Goal: Task Accomplishment & Management: Complete application form

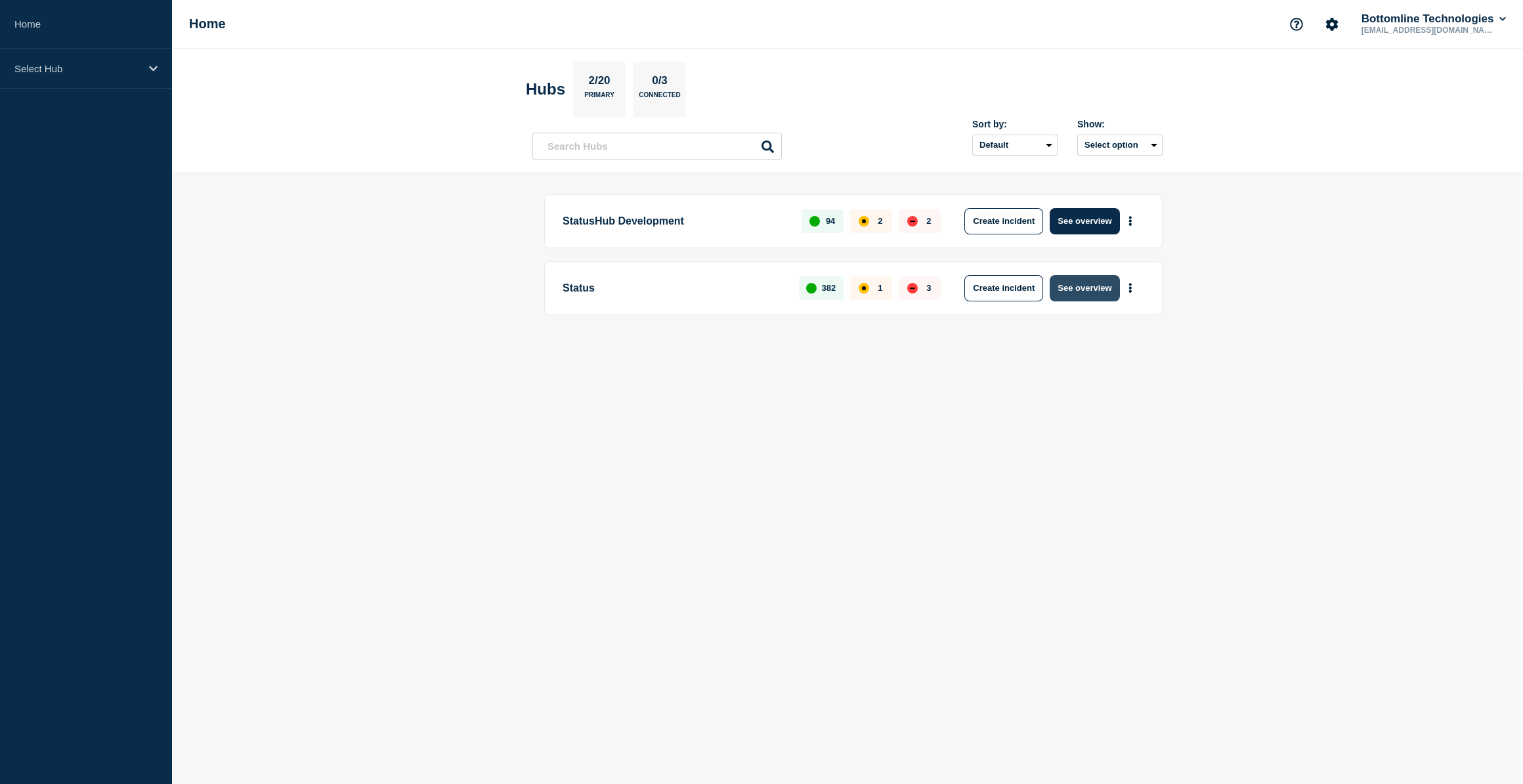
click at [1082, 292] on button "See overview" at bounding box center [1085, 288] width 69 height 26
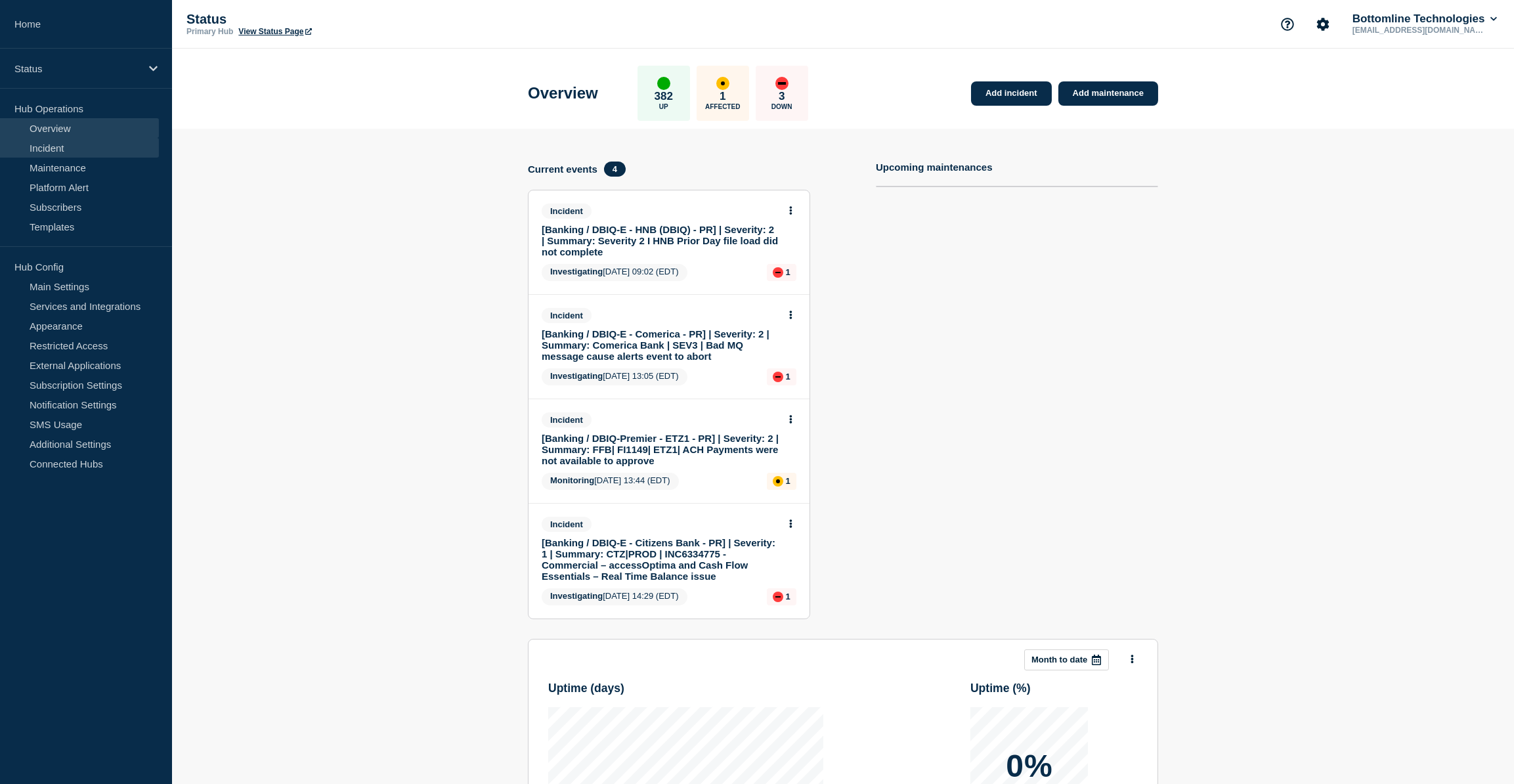
click at [46, 141] on link "Incident" at bounding box center [79, 148] width 159 height 20
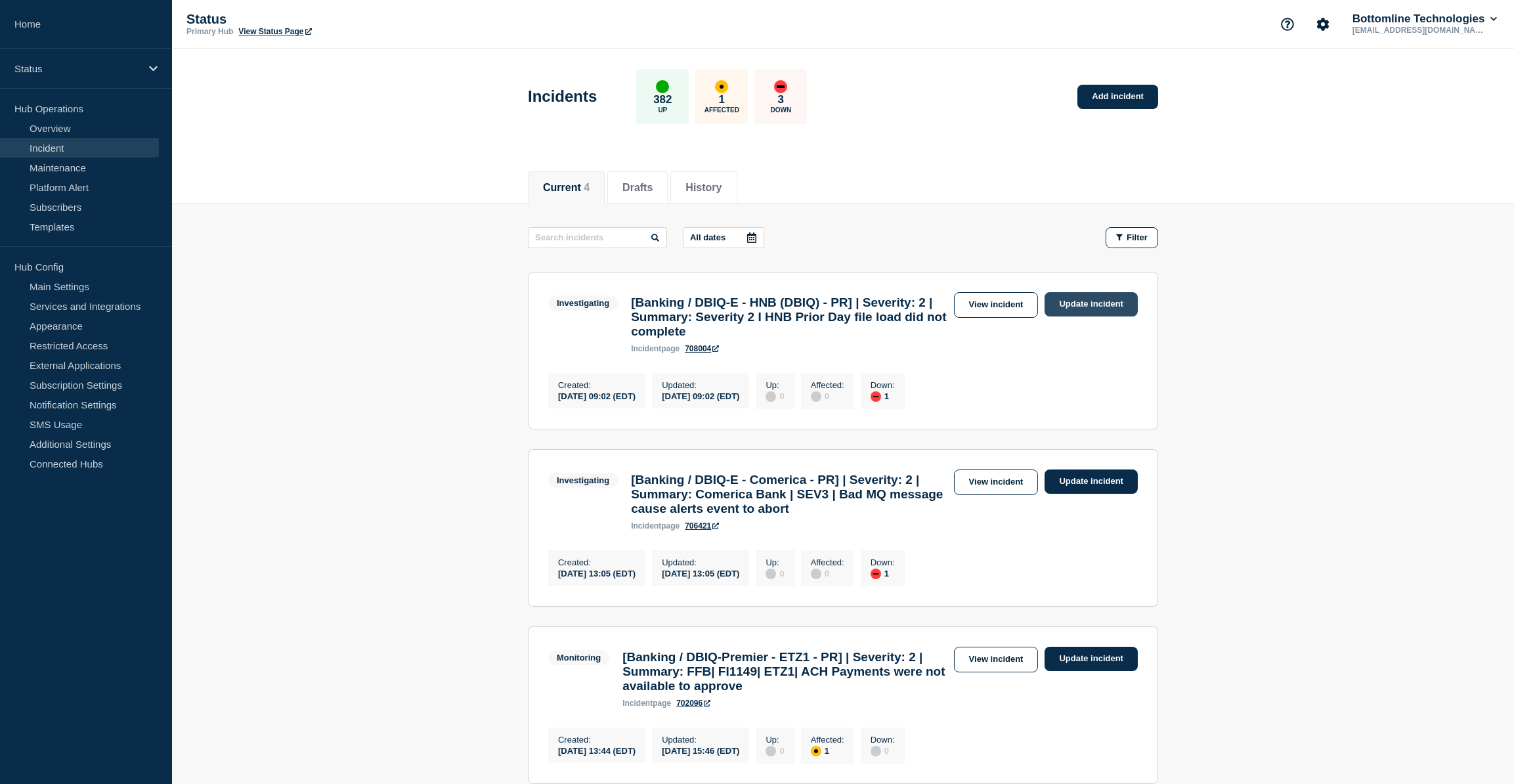
click at [1103, 301] on link "Update incident" at bounding box center [1091, 304] width 93 height 24
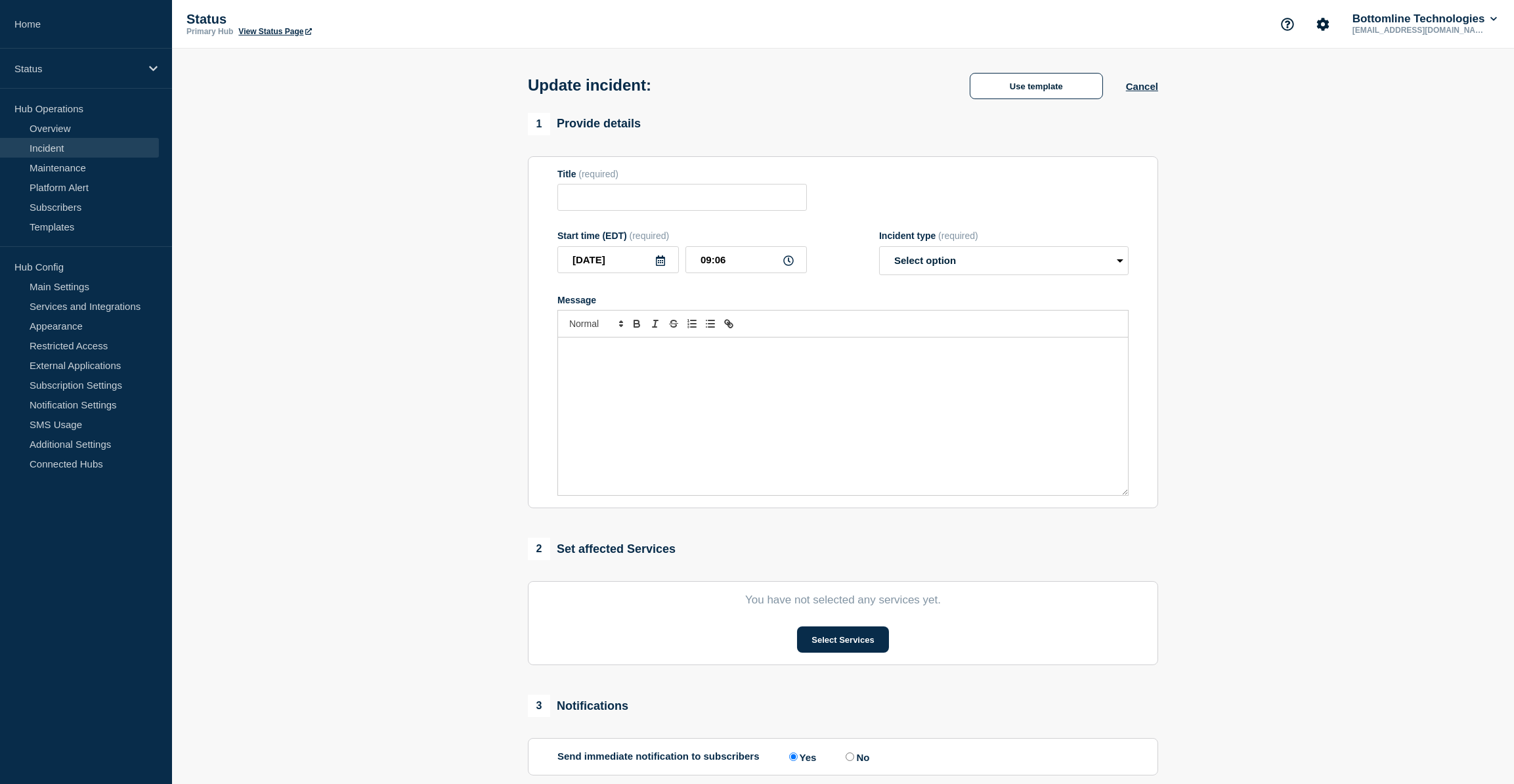
type input "[Banking / DBIQ-E - HNB (DBIQ) - PR] | Severity: 2 | Summary: Severity 2 I HNB …"
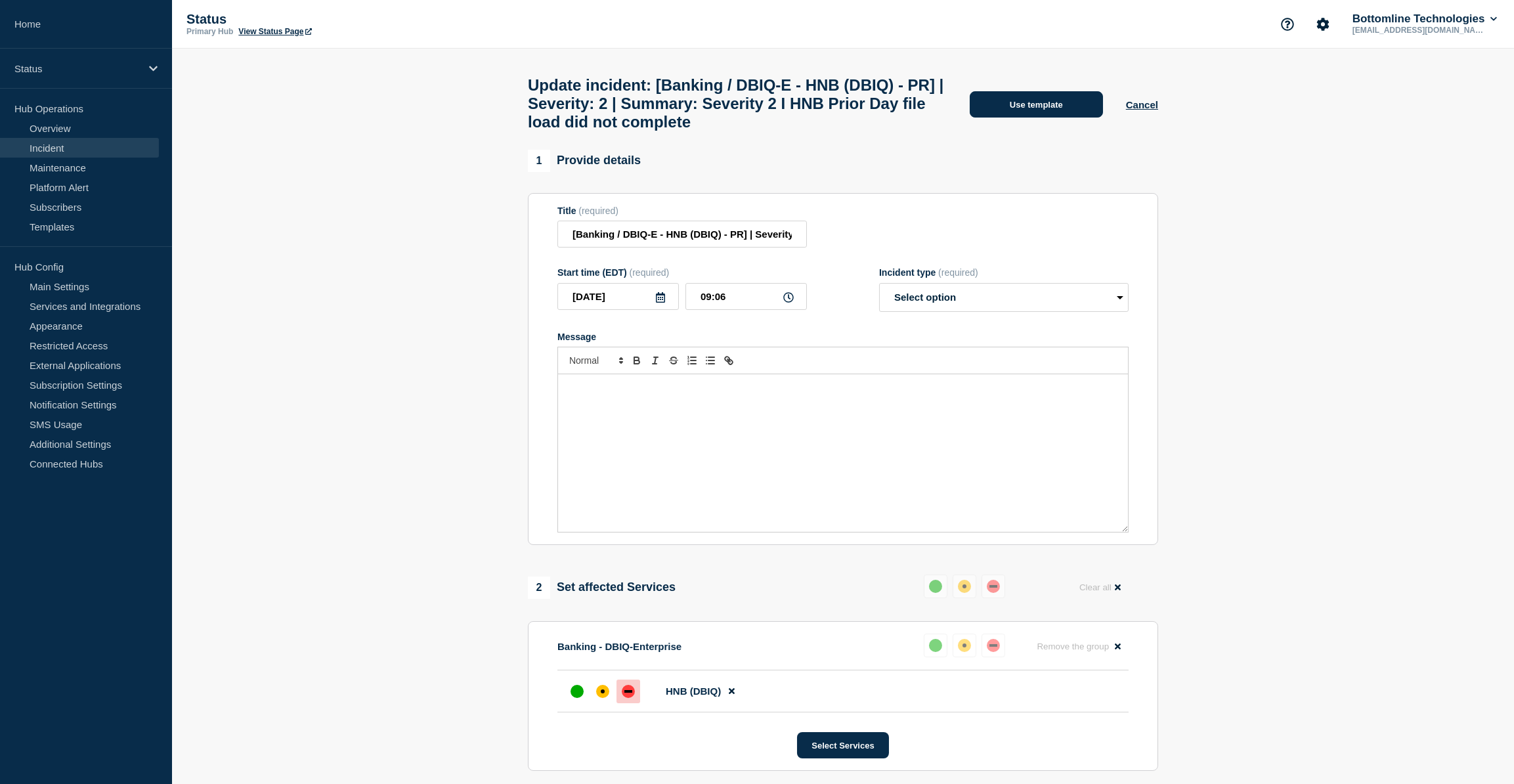
click at [1039, 117] on button "Use template" at bounding box center [1036, 104] width 133 height 26
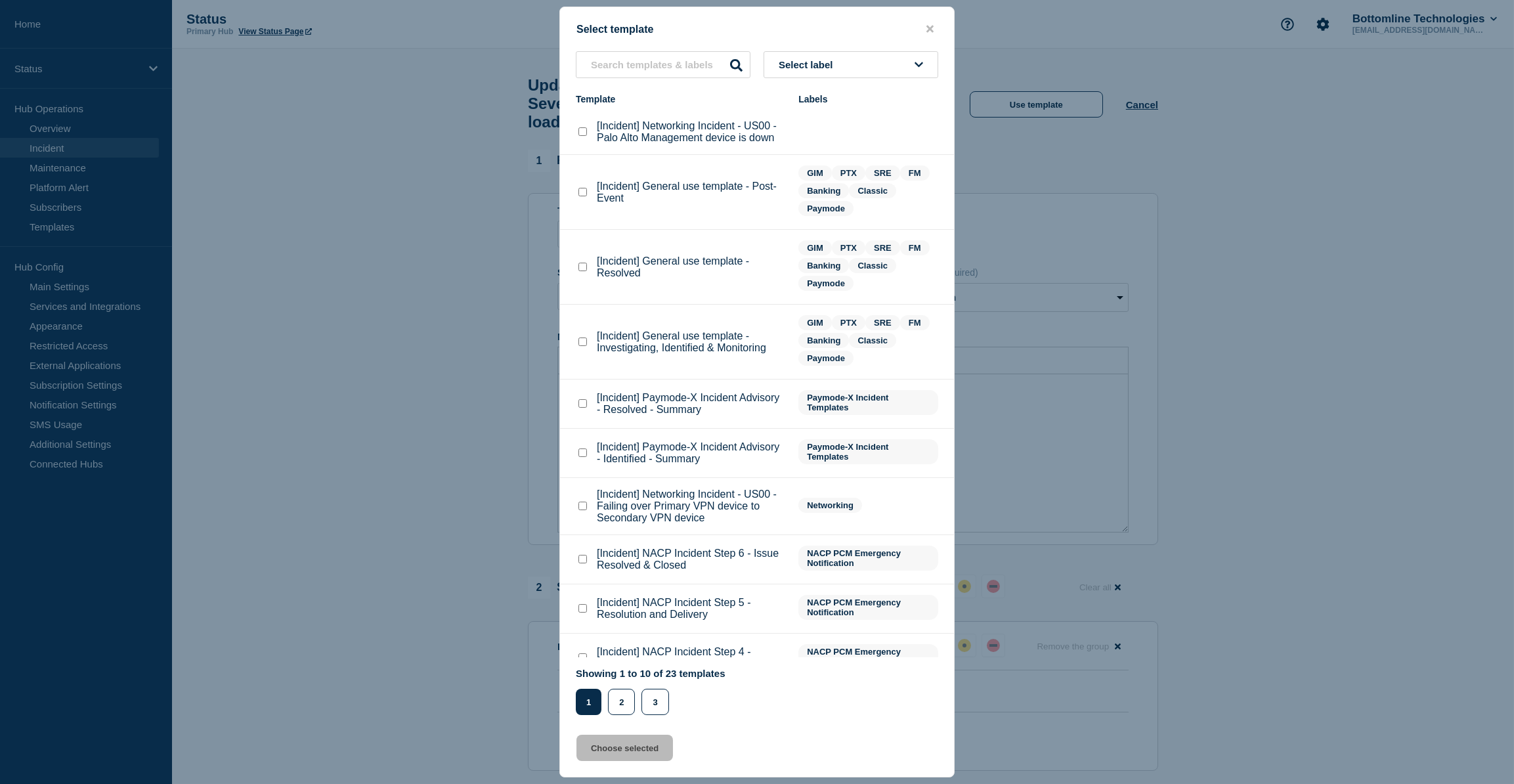
click at [584, 267] on checkbox"] "[Incident] General use template - Resolved checkbox" at bounding box center [582, 267] width 8 height 8
checkbox checkbox"] "true"
click at [630, 755] on button "Choose selected" at bounding box center [624, 747] width 96 height 26
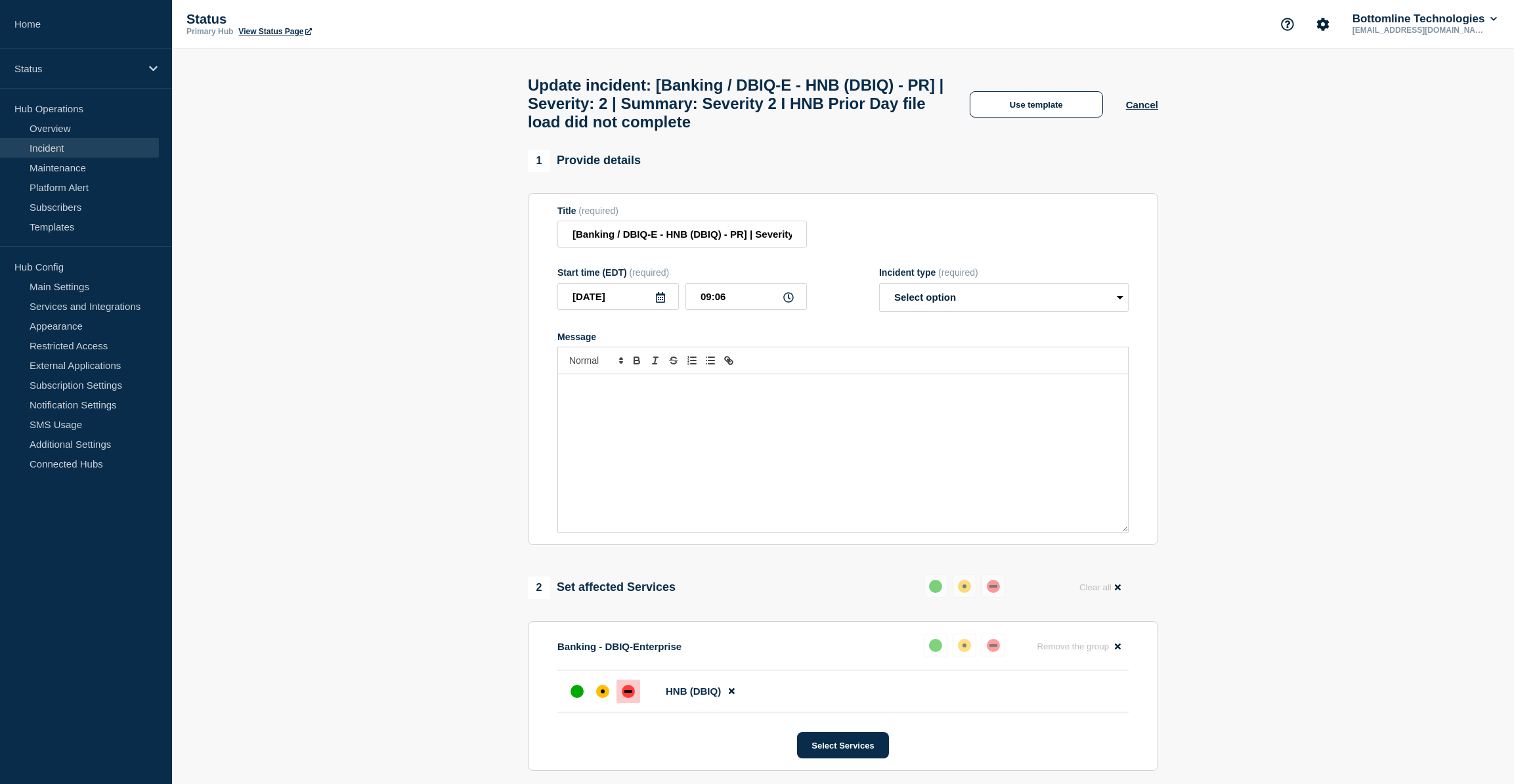
select select "resolved"
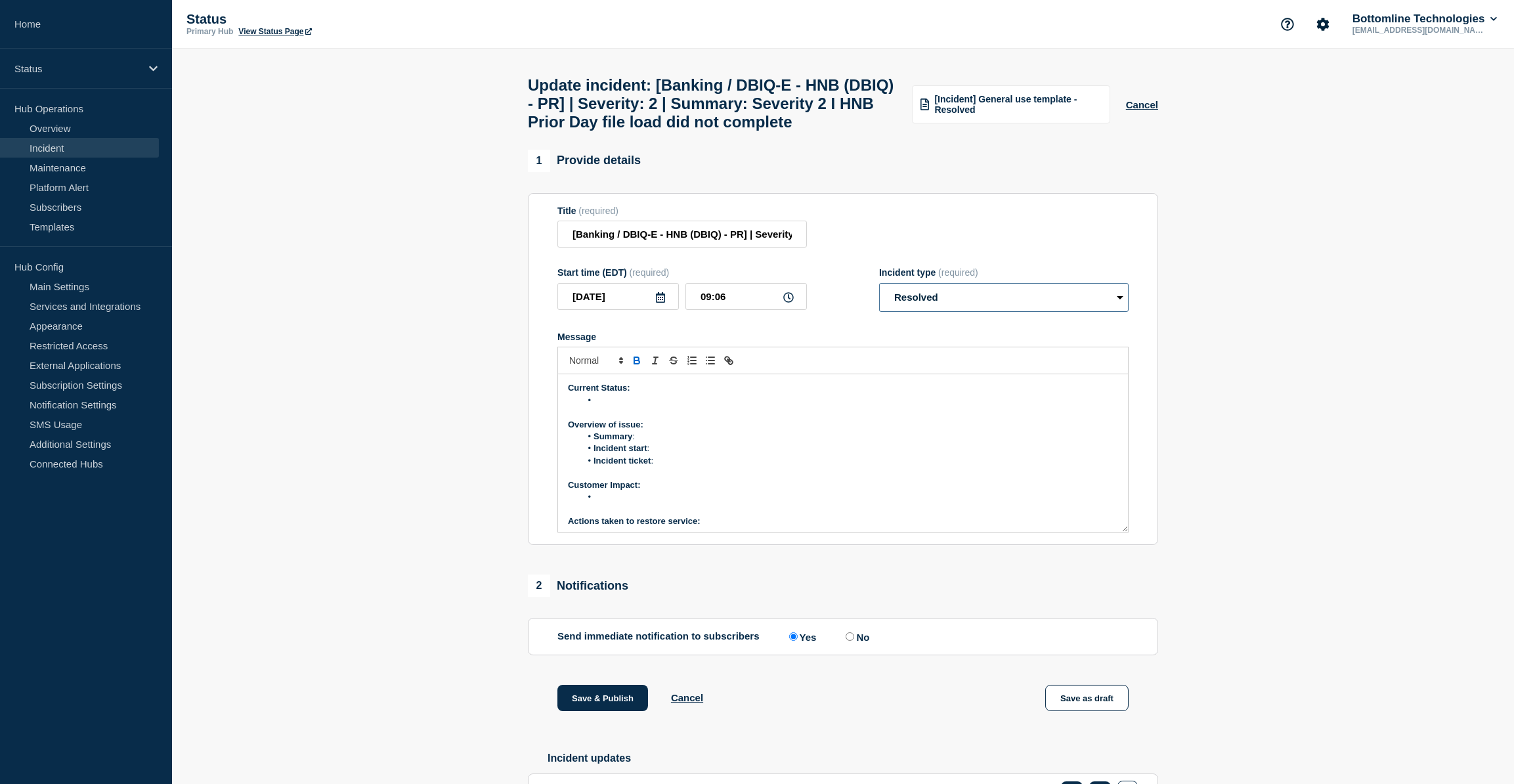
click at [949, 312] on select "Select option Investigating Identified Monitoring Resolved" at bounding box center [1003, 297] width 249 height 29
click at [961, 226] on section "Title (required) [Banking / DBIQ-E - HNB (DBIQ) - PR] | Severity: 2 | Summary: …" at bounding box center [843, 369] width 630 height 352
click at [1149, 110] on button "Cancel" at bounding box center [1142, 105] width 32 height 11
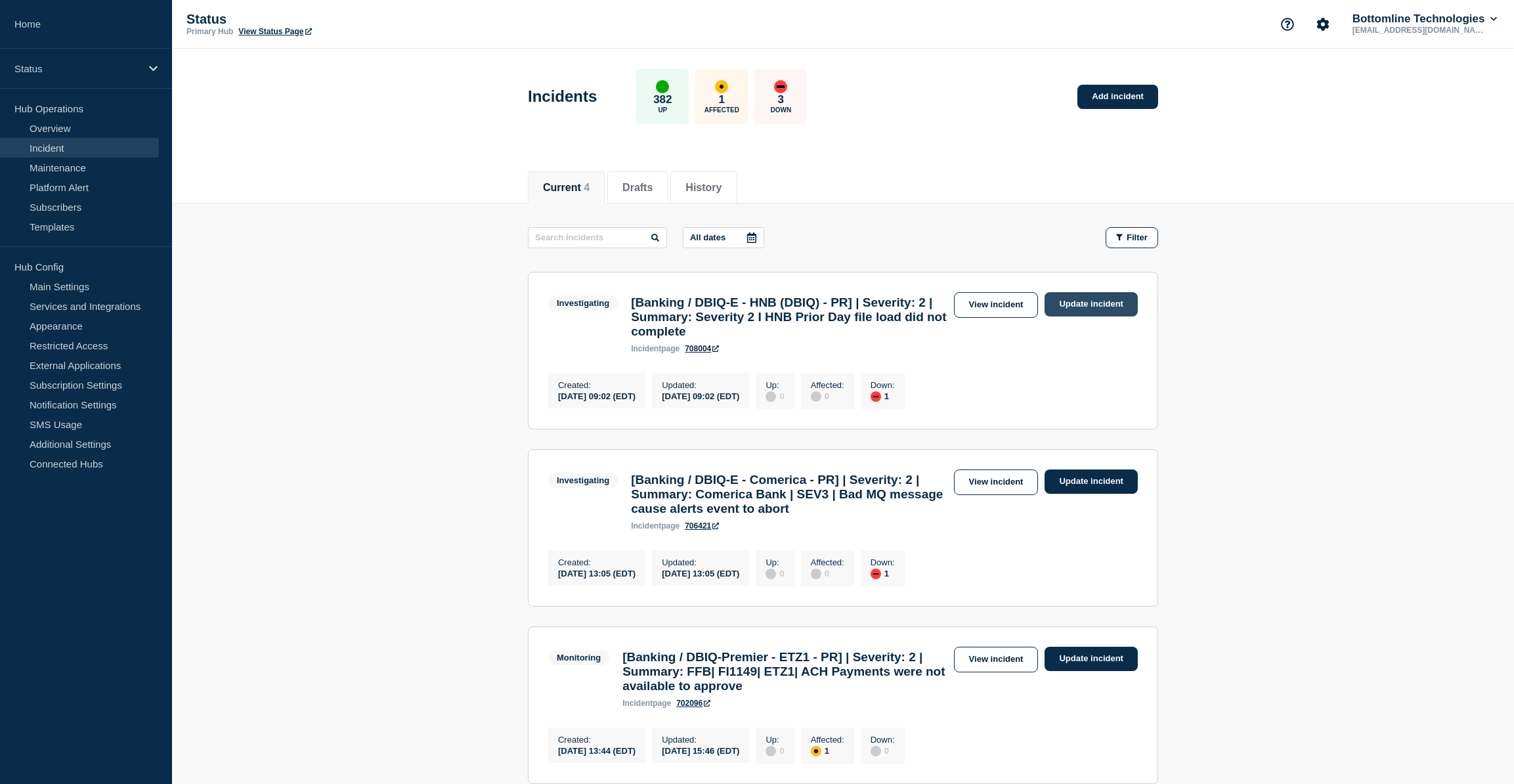
click at [1079, 305] on link "Update incident" at bounding box center [1091, 304] width 93 height 24
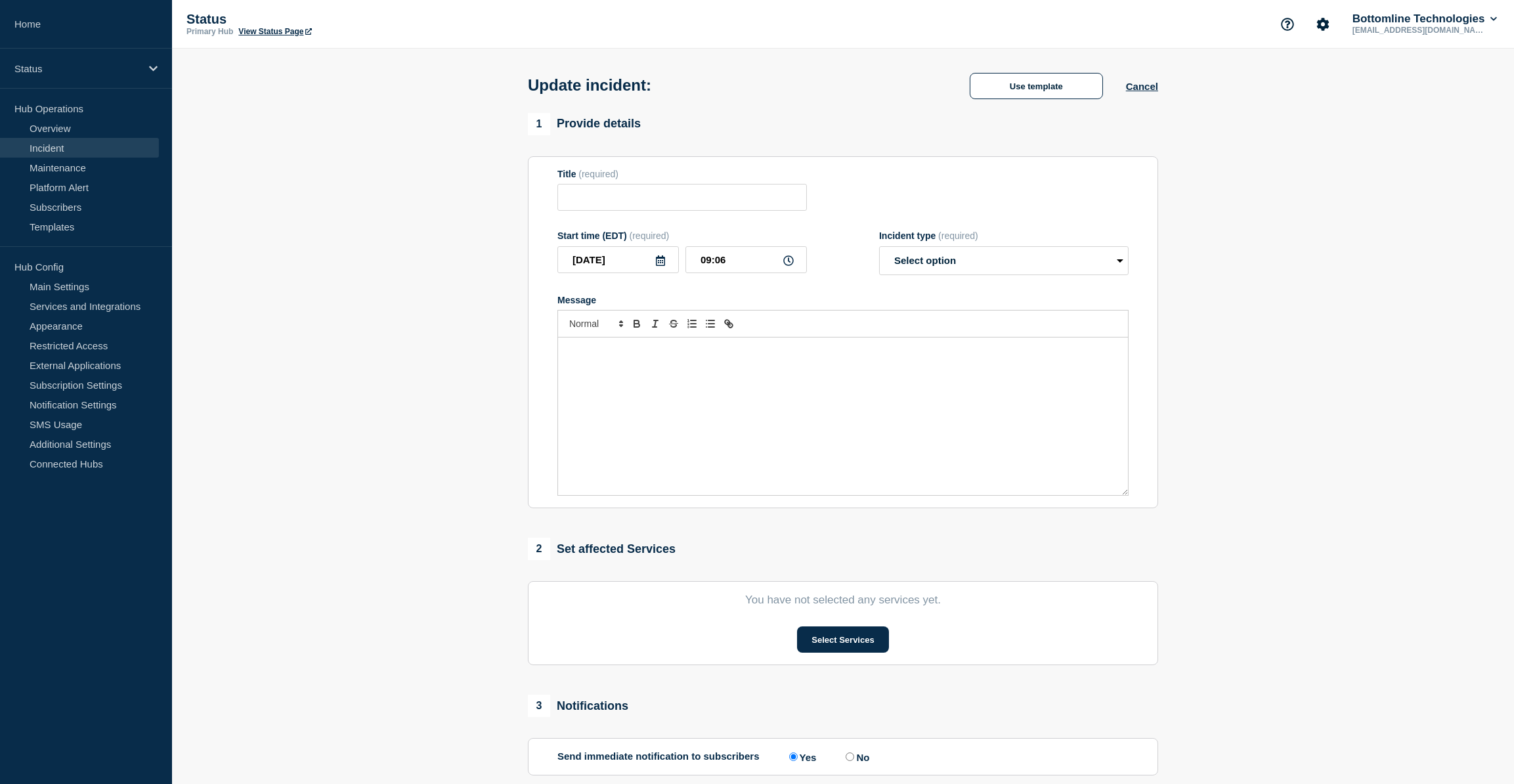
type input "[Banking / DBIQ-E - HNB (DBIQ) - PR] | Severity: 2 | Summary: Severity 2 I HNB …"
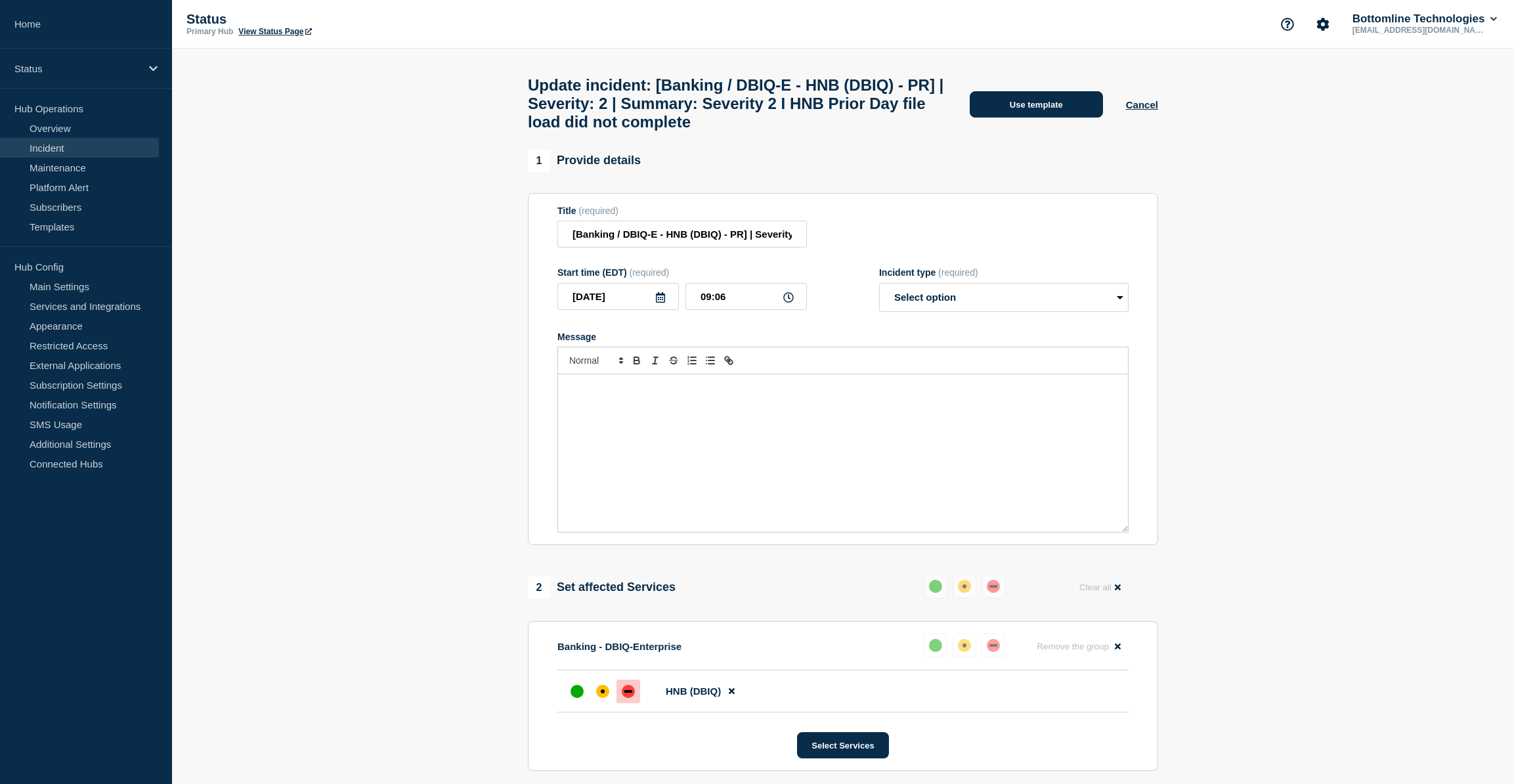
click at [1055, 117] on button "Use template" at bounding box center [1036, 104] width 133 height 26
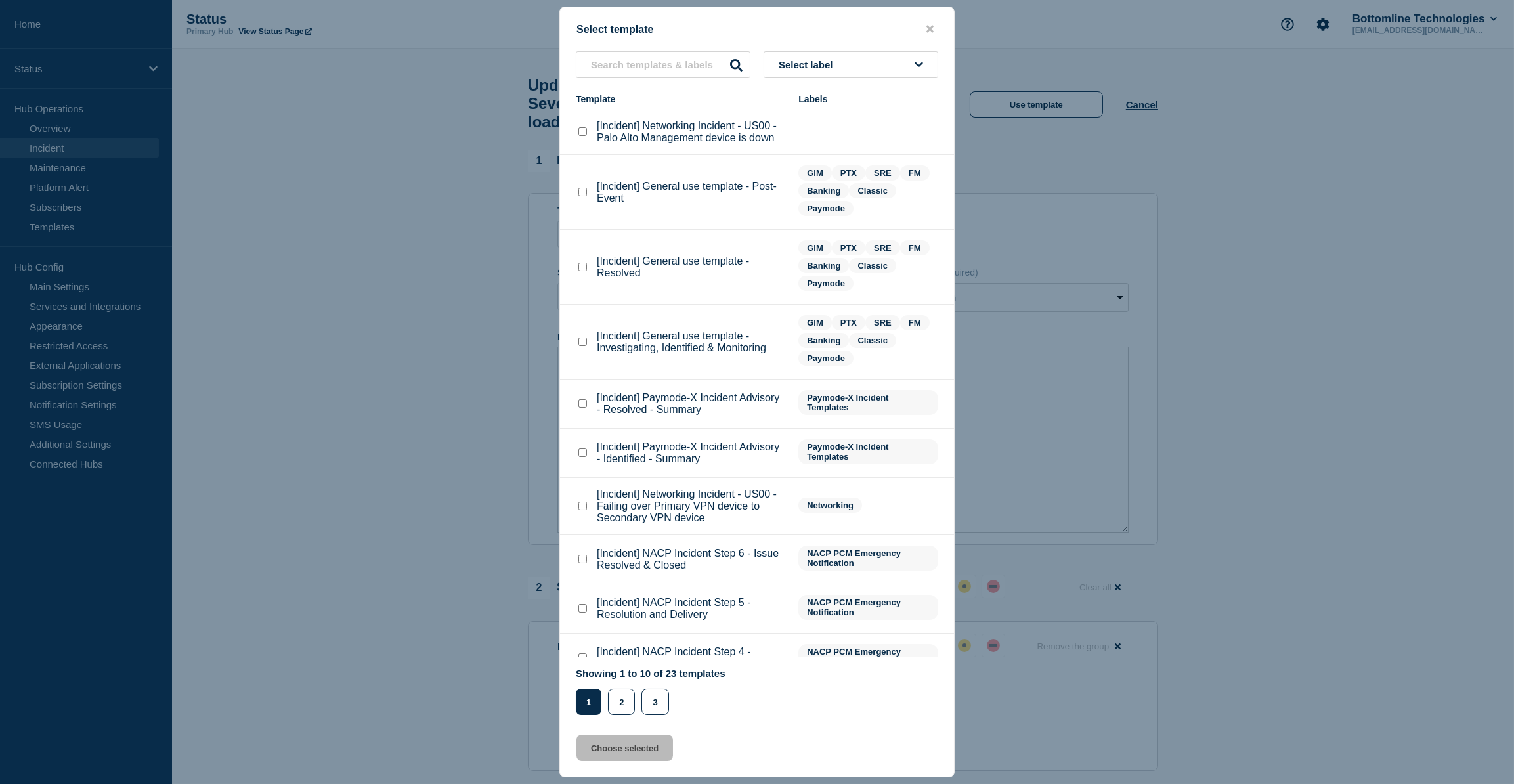
click at [581, 346] on checkbox"] "[Incident] General use template - Investigating, Identified & Monitoring checkb…" at bounding box center [582, 341] width 8 height 8
checkbox checkbox"] "true"
click at [624, 753] on button "Choose selected" at bounding box center [624, 747] width 96 height 26
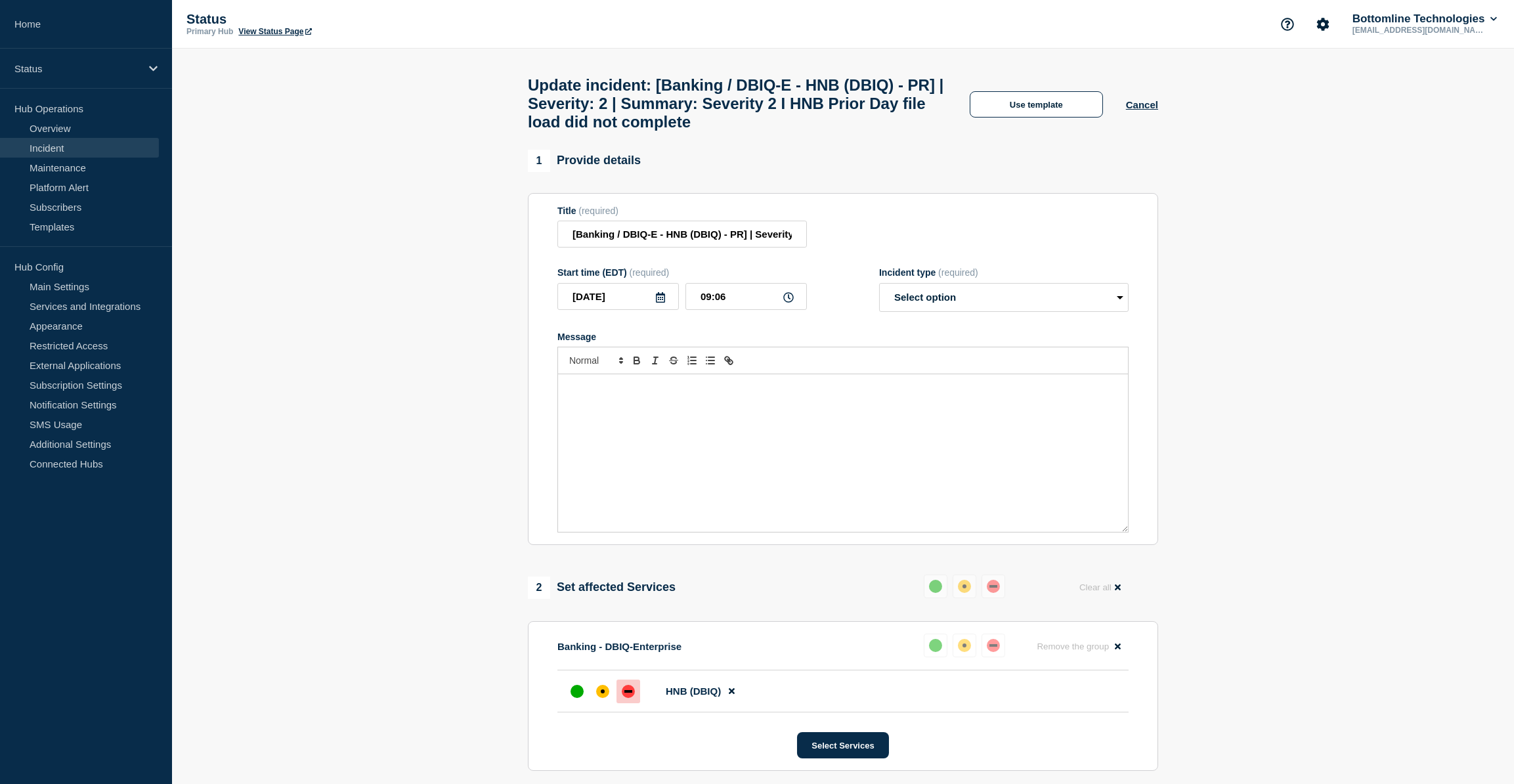
select select "investigating"
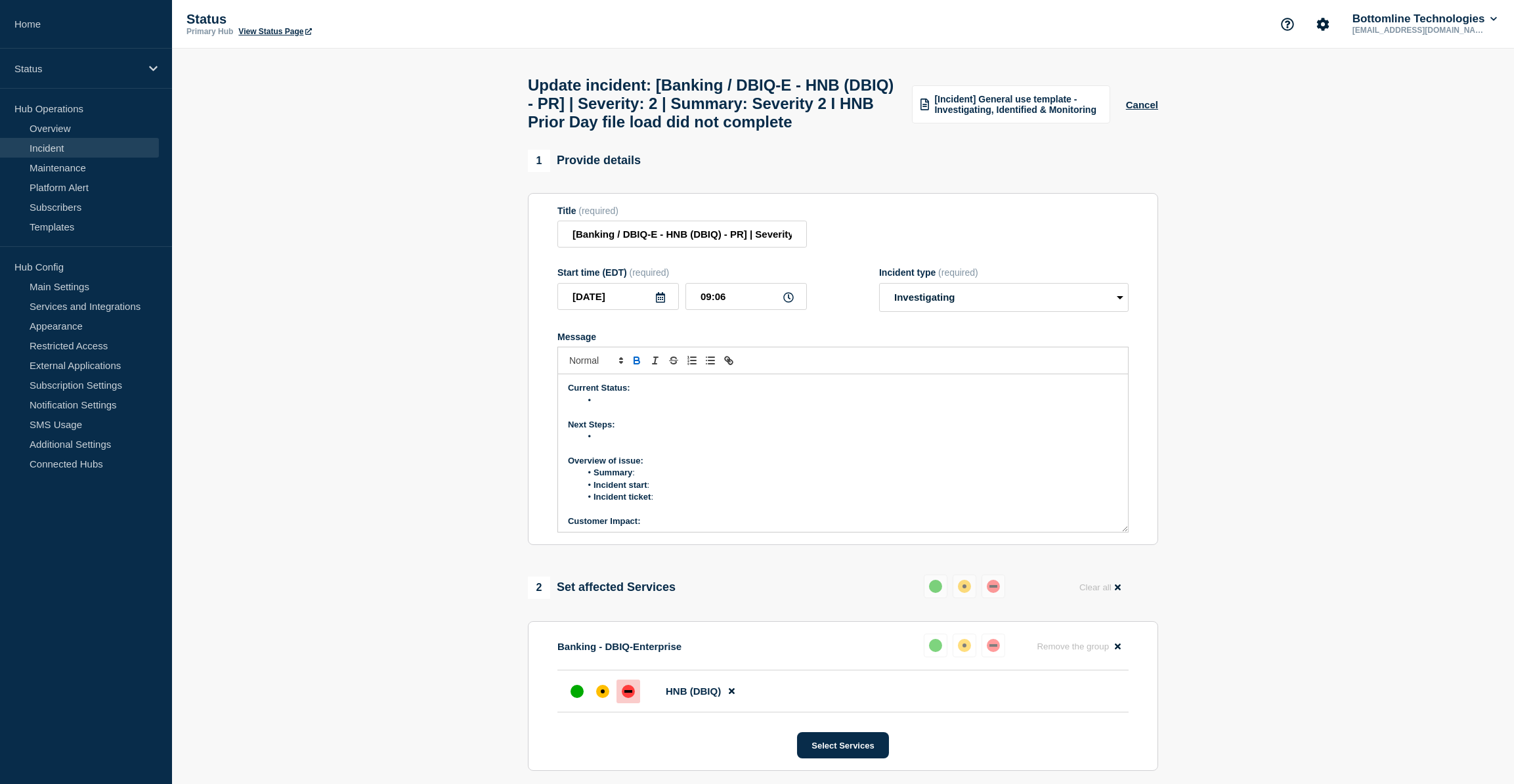
click at [613, 407] on li "Message" at bounding box center [850, 401] width 538 height 12
paste div "Message"
click at [619, 443] on li "Message" at bounding box center [850, 437] width 538 height 12
click at [684, 454] on p "Message" at bounding box center [843, 449] width 550 height 12
click at [676, 443] on li "Bottomline will" at bounding box center [850, 437] width 538 height 12
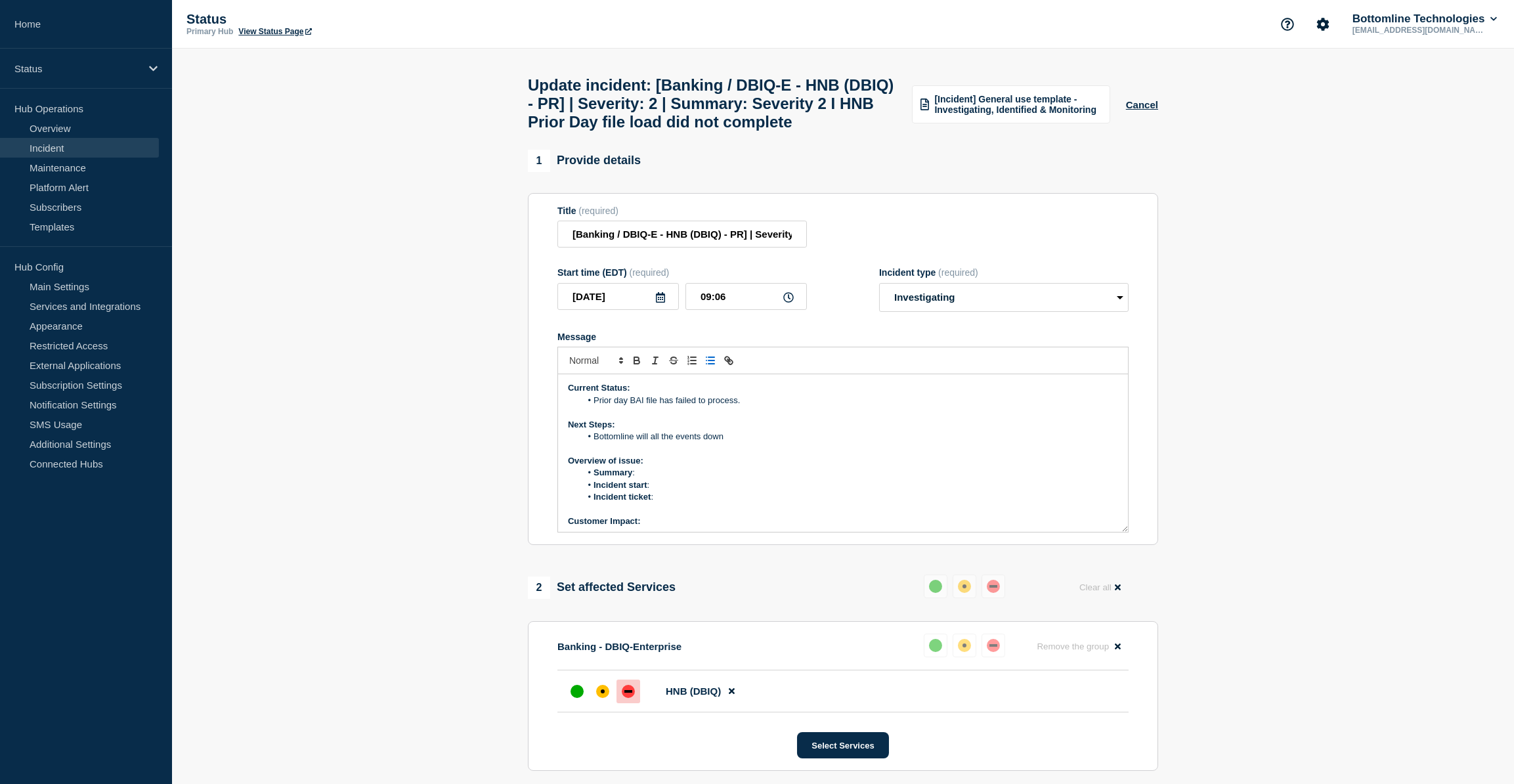
click at [652, 443] on li "Bottomline will all the events down" at bounding box center [850, 437] width 538 height 12
click at [694, 443] on li "Bottomline will bring all the events down" at bounding box center [850, 437] width 538 height 12
click at [756, 443] on li "Bottomline will bring all the currents events down" at bounding box center [850, 437] width 538 height 12
drag, startPoint x: 819, startPoint y: 476, endPoint x: 824, endPoint y: 468, distance: 9.4
click at [818, 474] on div "Current Status: Prior day BAI file has failed to process. Next Steps: Bottomlin…" at bounding box center [843, 453] width 570 height 157
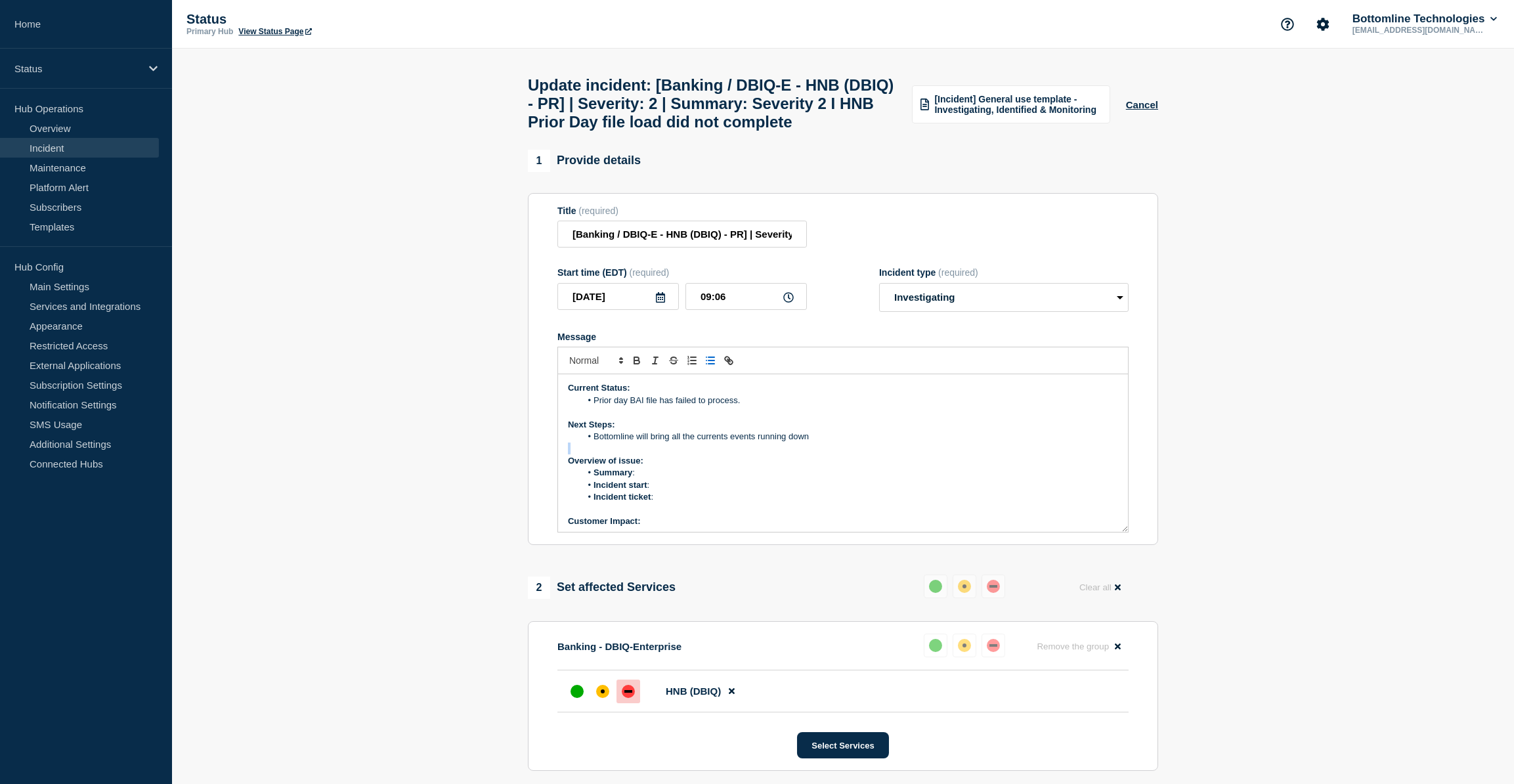
click at [821, 443] on li "Bottomline will bring all the currents events running down" at bounding box center [850, 437] width 538 height 12
click at [987, 443] on li "Bottomline will bring all the currents events running down for both the prior d…" at bounding box center [850, 437] width 538 height 12
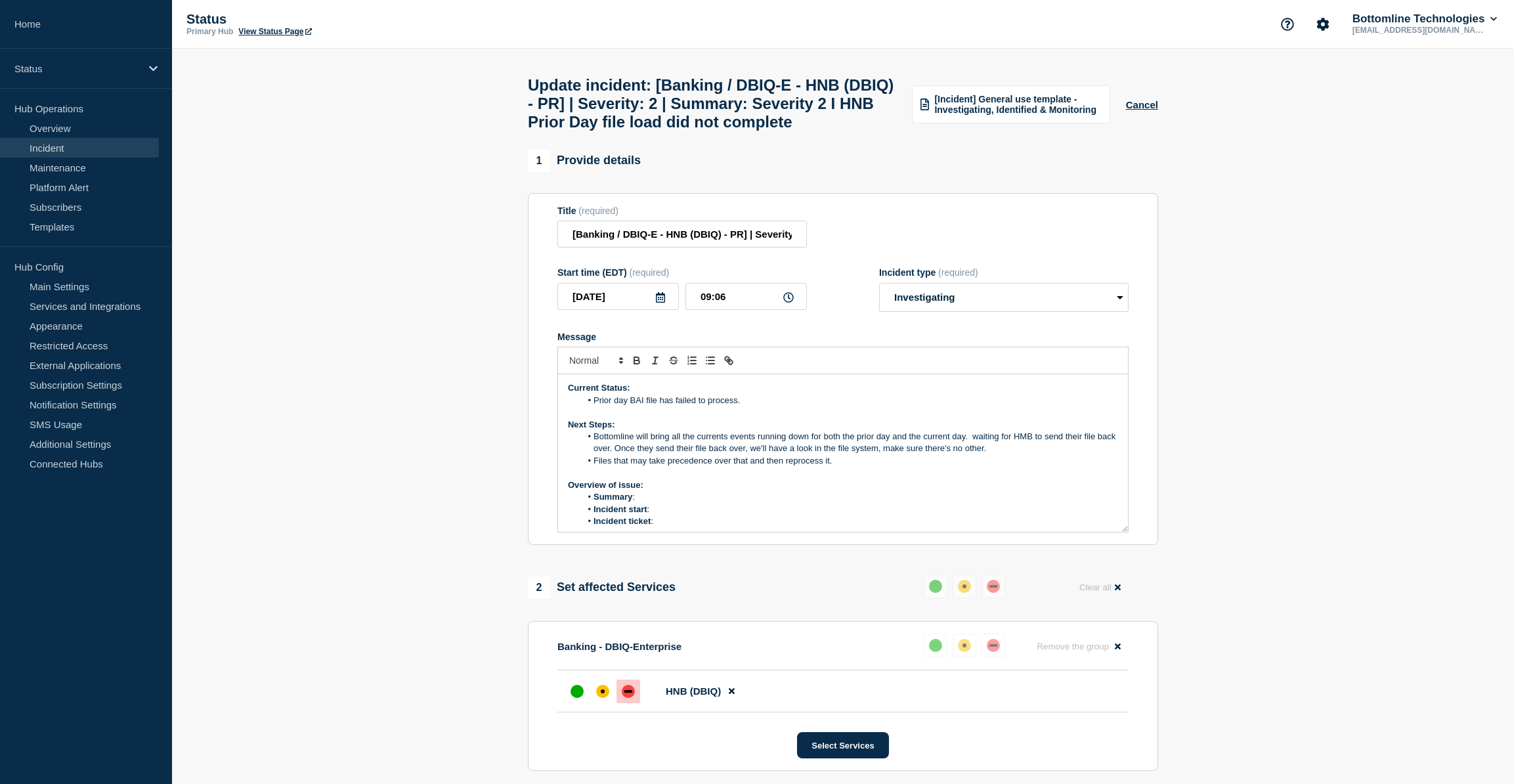
click at [973, 455] on li "Bottomline will bring all the currents events running down for both the prior d…" at bounding box center [850, 443] width 538 height 24
click at [1055, 455] on li "Bottomline will bring all the currents events running down for both the prior d…" at bounding box center [850, 443] width 538 height 24
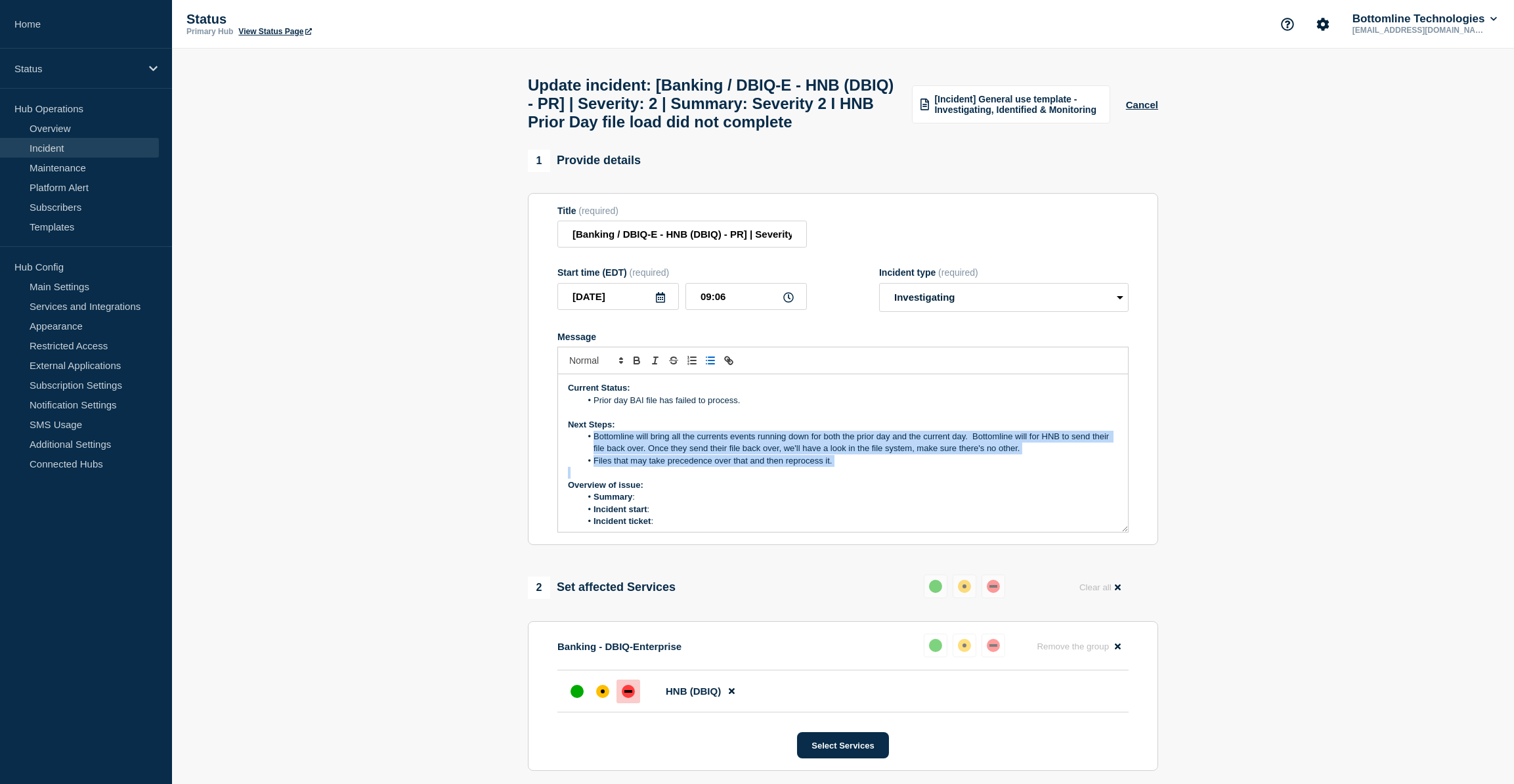
drag, startPoint x: 839, startPoint y: 499, endPoint x: 592, endPoint y: 470, distance: 248.7
click at [592, 470] on div "Current Status: Prior day BAI file has failed to process. Next Steps: Bottomlin…" at bounding box center [843, 453] width 570 height 157
copy ol "Bottomline will bring all the currents events running down for both the prior d…"
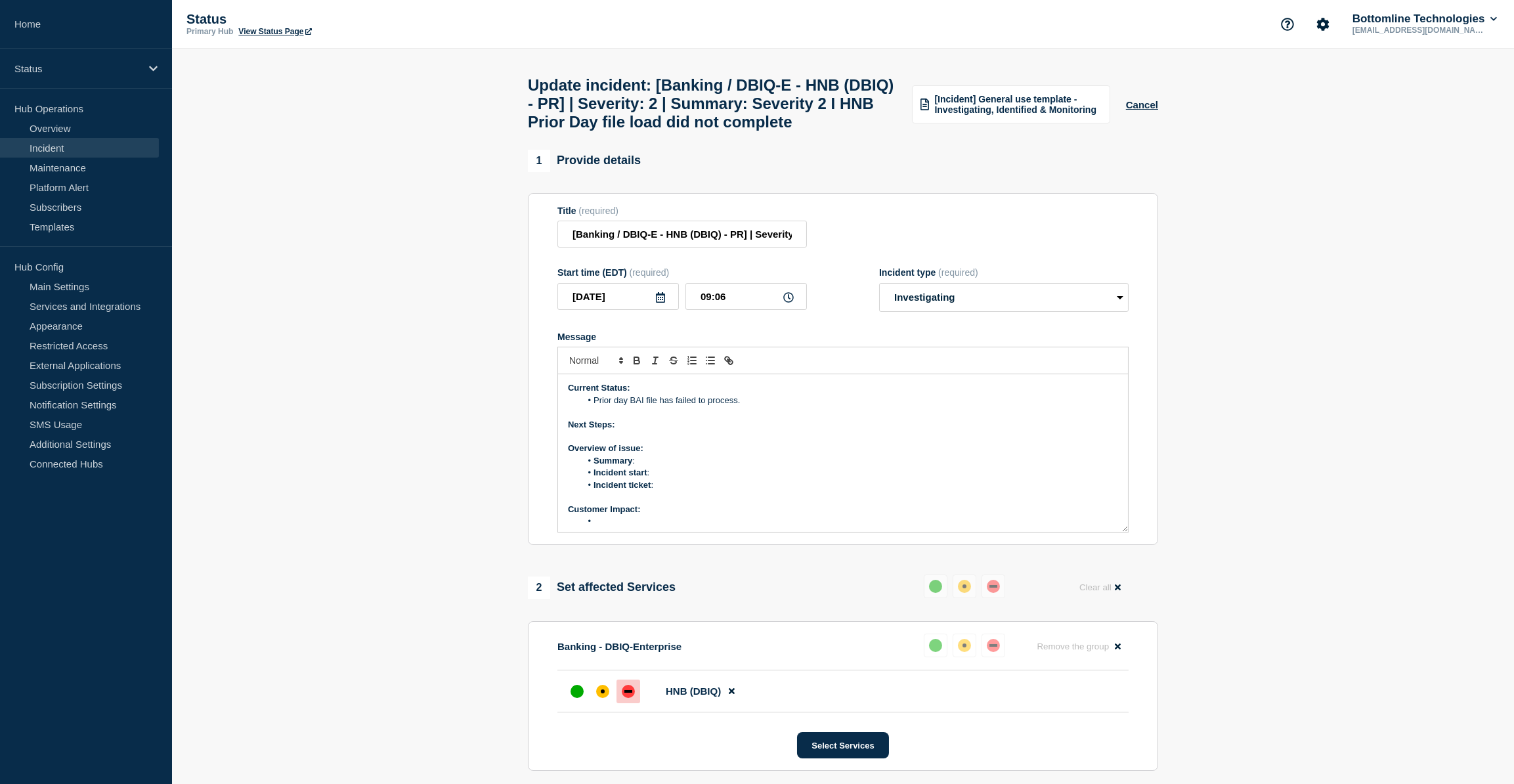
click at [623, 431] on p "Next Steps:" at bounding box center [843, 425] width 550 height 12
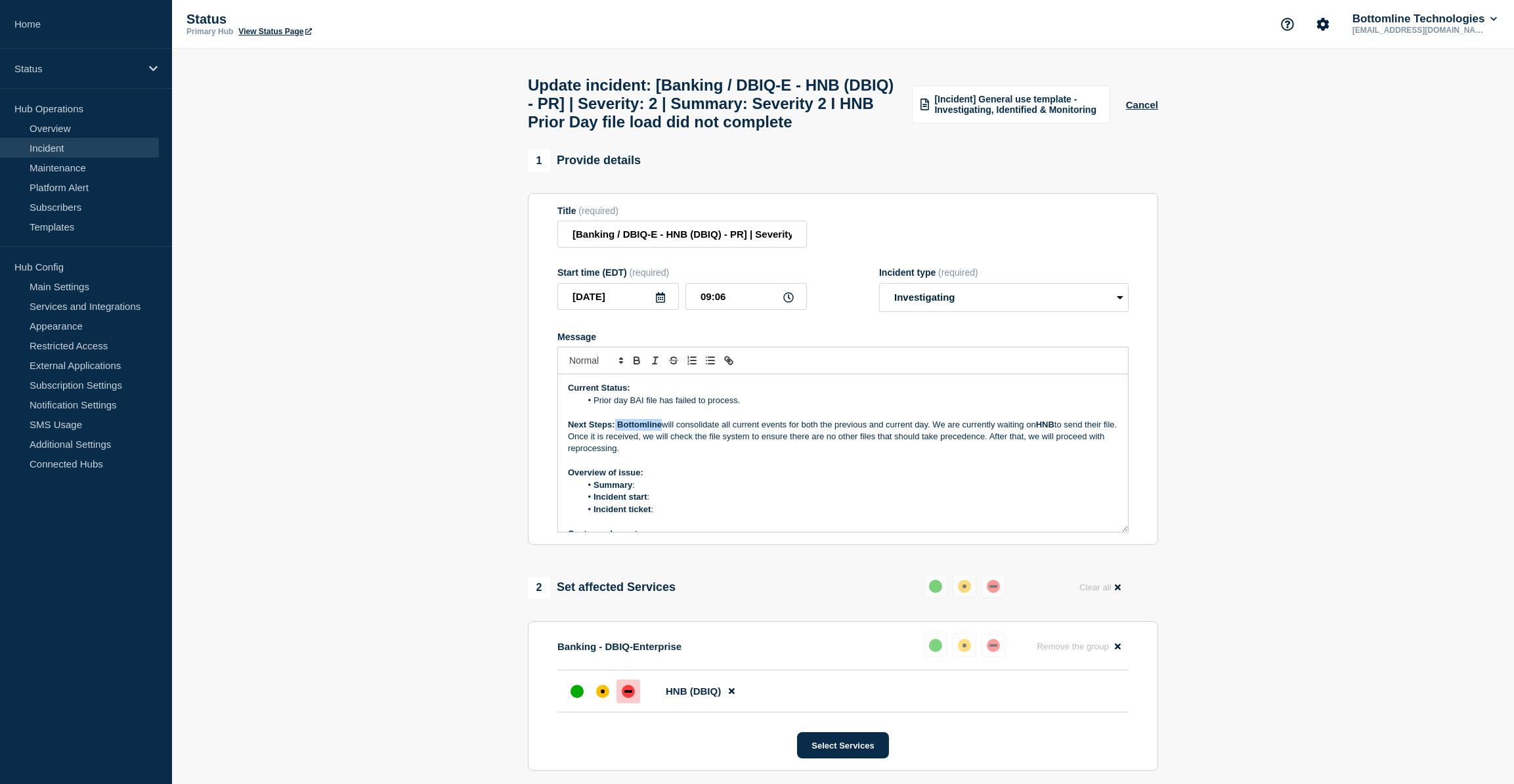
drag, startPoint x: 658, startPoint y: 457, endPoint x: 613, endPoint y: 457, distance: 45.0
click at [613, 455] on p "Next Steps: Bottomline will consolidate all current events for both the previou…" at bounding box center [843, 437] width 550 height 36
click at [634, 364] on icon "Toggle bold text" at bounding box center [636, 362] width 5 height 3
click at [664, 478] on p "Overview of issue:" at bounding box center [843, 473] width 550 height 12
click at [648, 491] on li "Summary :" at bounding box center [850, 485] width 538 height 12
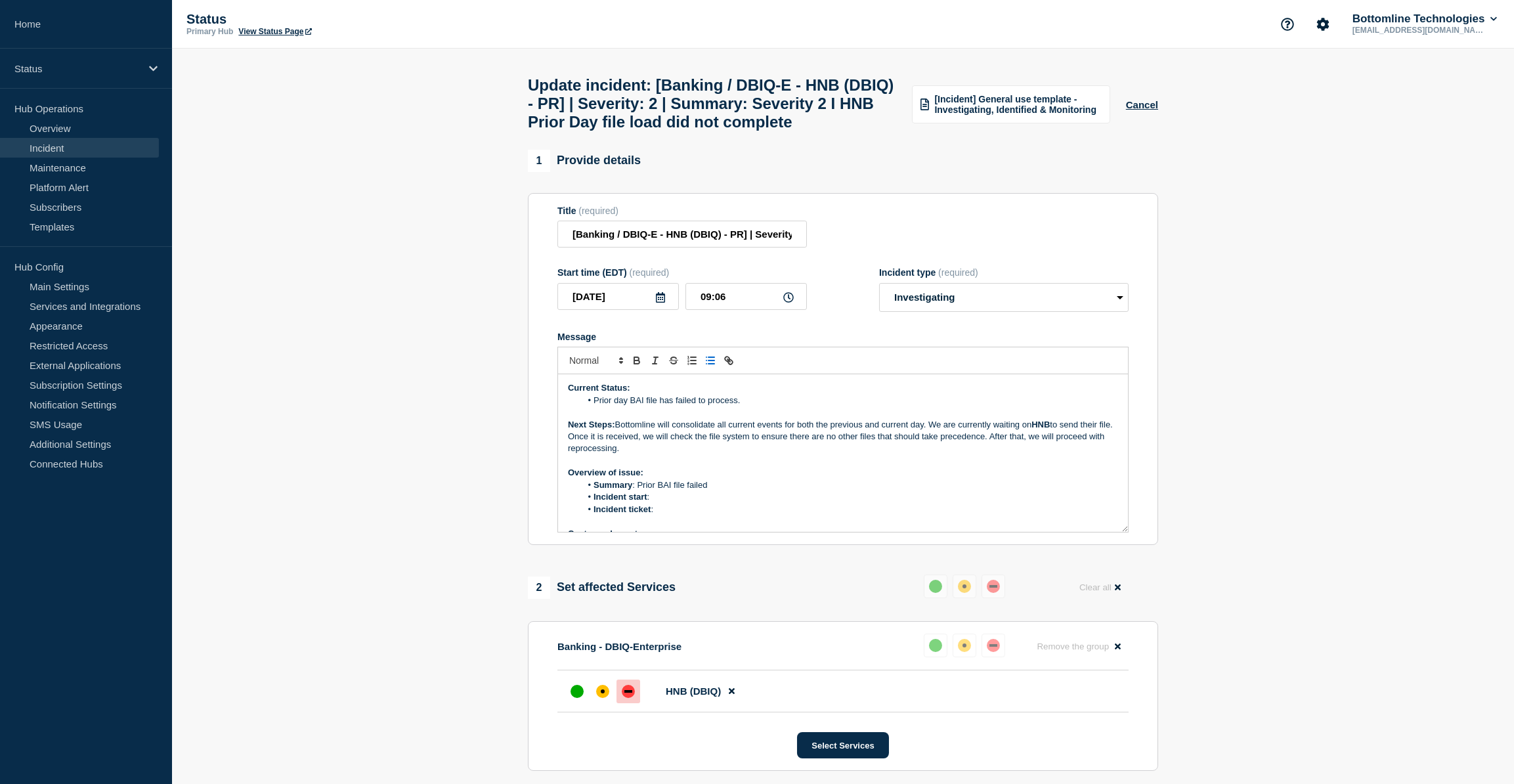
click at [667, 503] on li "Incident start :" at bounding box center [850, 497] width 538 height 12
click at [672, 515] on li "Incident ticket :" at bounding box center [850, 510] width 538 height 12
click at [665, 503] on li "Incident start :" at bounding box center [850, 497] width 538 height 12
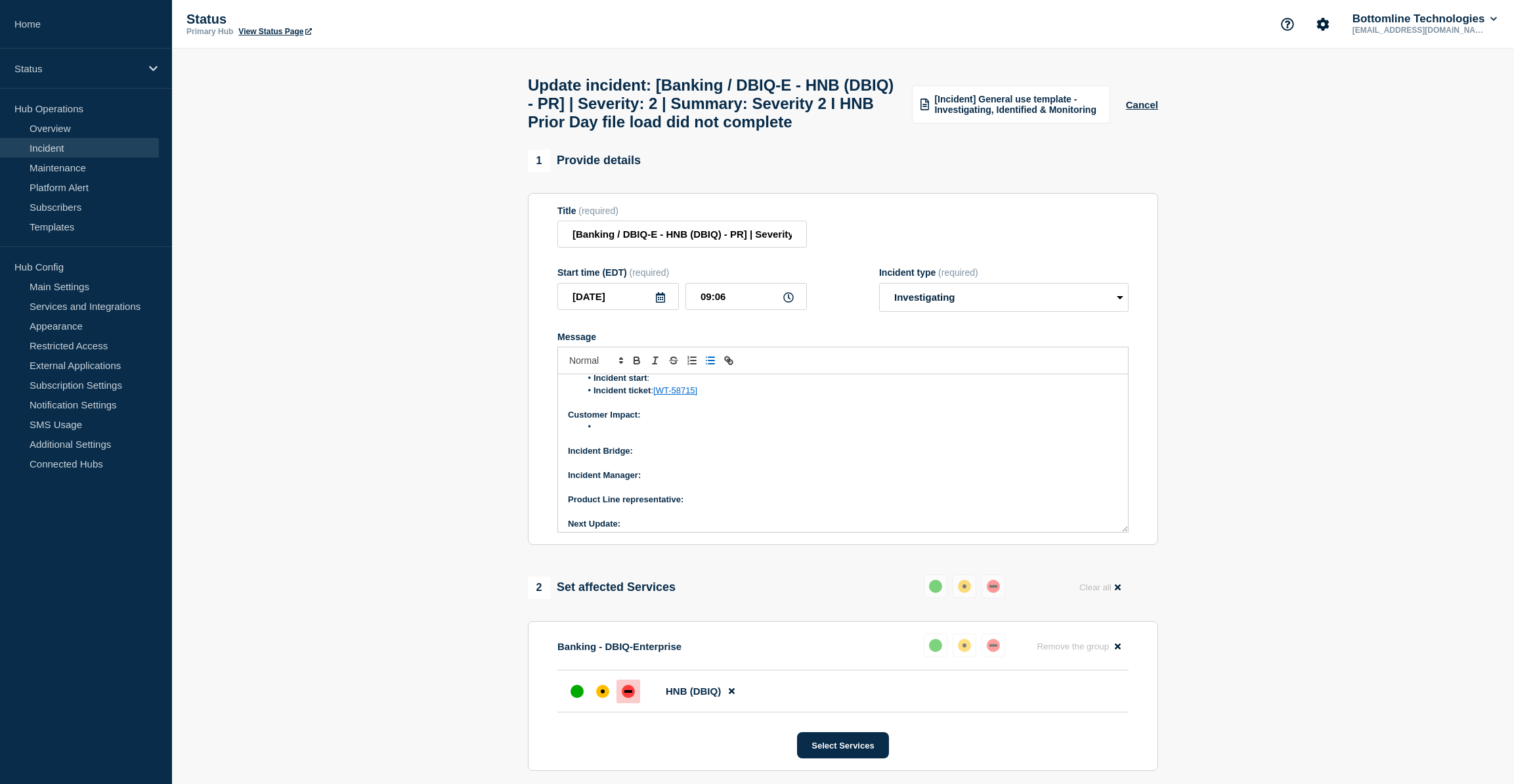
click at [632, 445] on p "Message" at bounding box center [843, 439] width 550 height 12
click at [621, 432] on li "Message" at bounding box center [850, 427] width 538 height 12
click at [616, 432] on li "Message" at bounding box center [850, 427] width 538 height 12
click at [606, 432] on li "All customers are unable to view their balances and transactions" at bounding box center [850, 427] width 538 height 12
click at [611, 432] on li "All customers are unable to view their balances and transactions" at bounding box center [850, 427] width 538 height 12
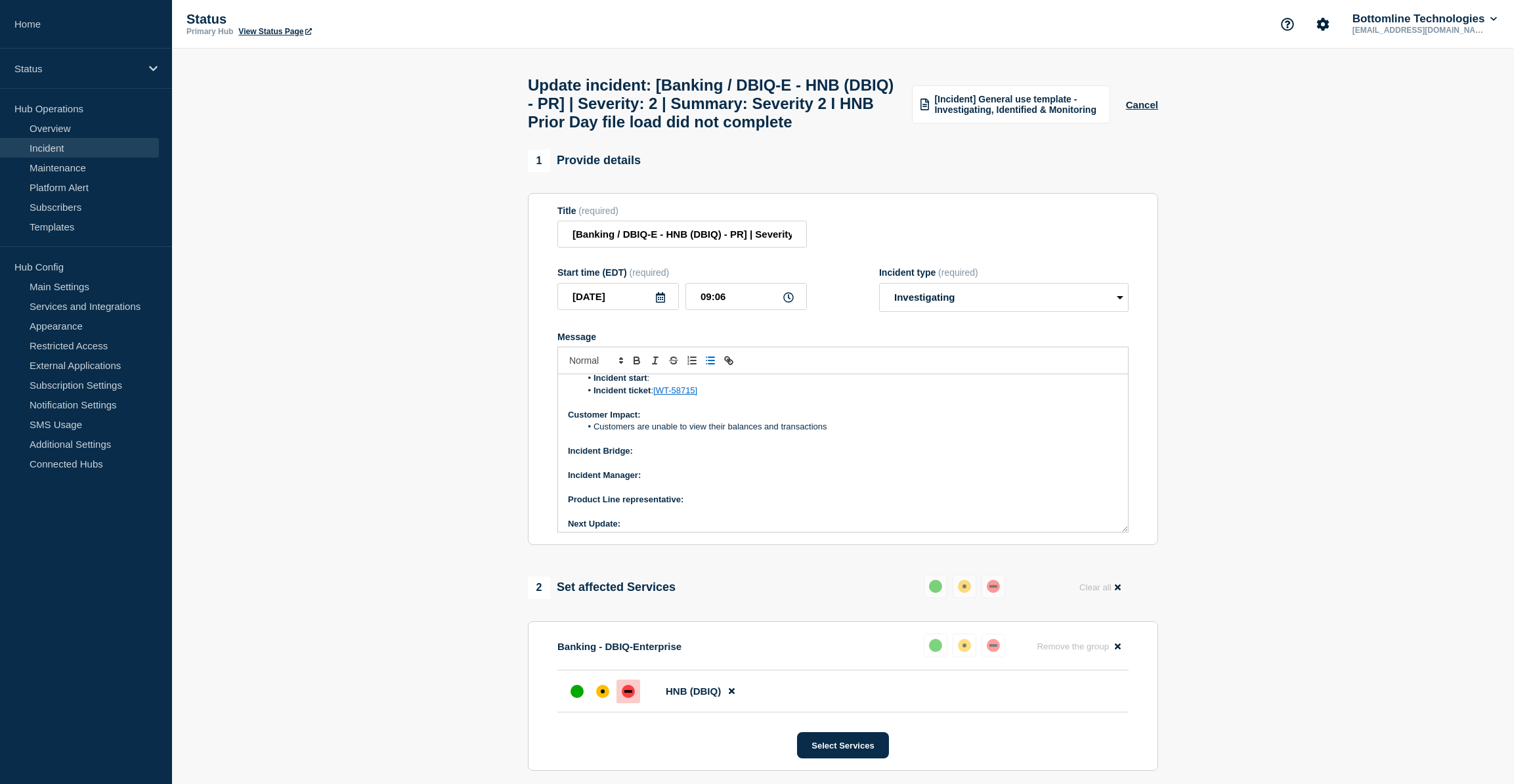
click at [652, 457] on p "Incident Bridge:" at bounding box center [843, 451] width 550 height 12
click at [637, 364] on icon "Toggle bold text" at bounding box center [636, 362] width 5 height 3
click at [652, 481] on p "Incident Manager:" at bounding box center [843, 475] width 550 height 12
click at [638, 364] on icon "Toggle bold text" at bounding box center [636, 362] width 5 height 3
click at [693, 505] on p "Product Line representative:" at bounding box center [843, 499] width 550 height 12
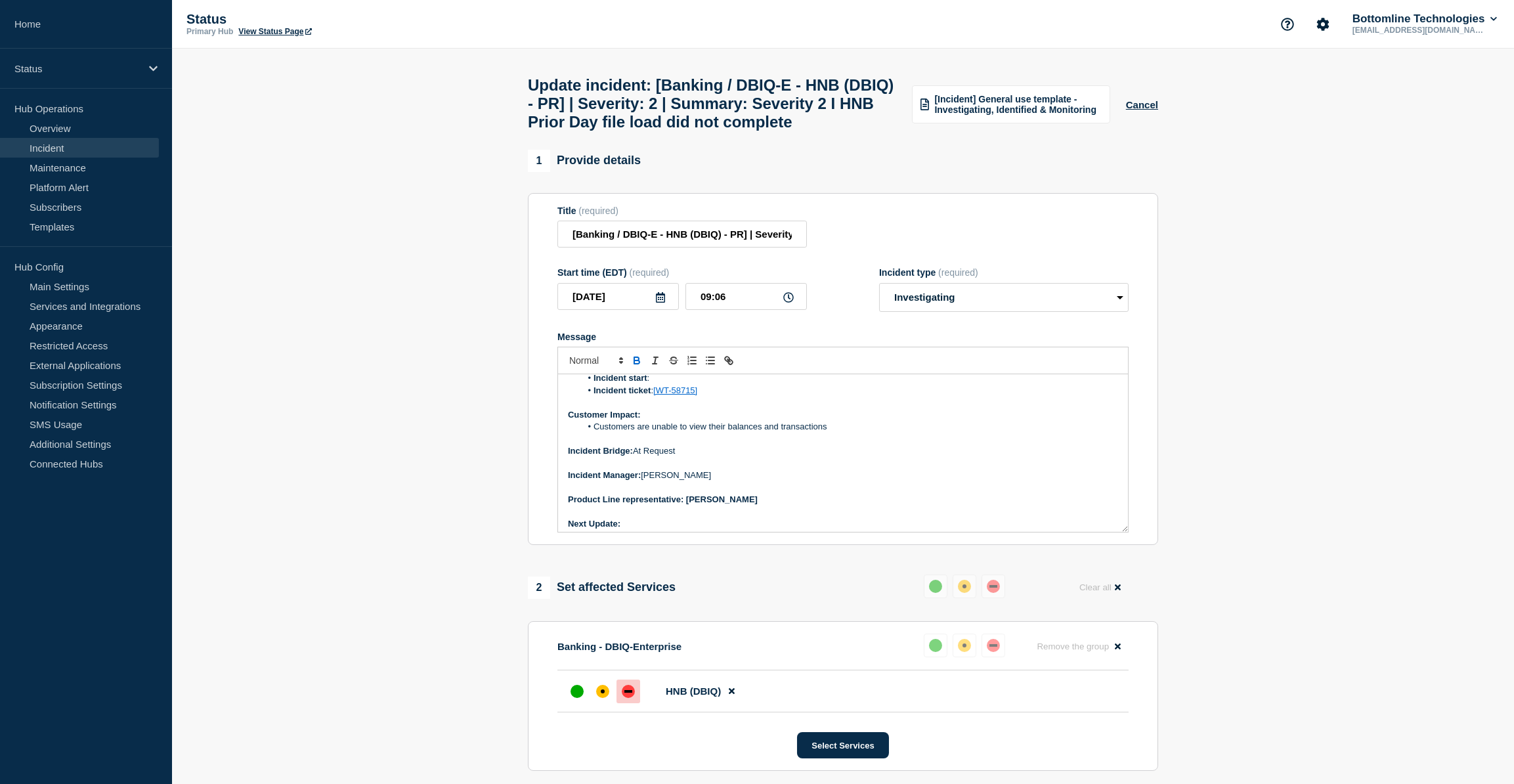
click at [634, 529] on p "Next Update:" at bounding box center [843, 524] width 550 height 12
click at [635, 366] on icon "Toggle bold text" at bounding box center [637, 361] width 12 height 12
click at [718, 505] on p "Product Line representative: [PERSON_NAME]" at bounding box center [843, 499] width 550 height 12
click at [722, 493] on p "Message" at bounding box center [843, 487] width 550 height 12
click at [717, 517] on p "Message" at bounding box center [843, 511] width 550 height 12
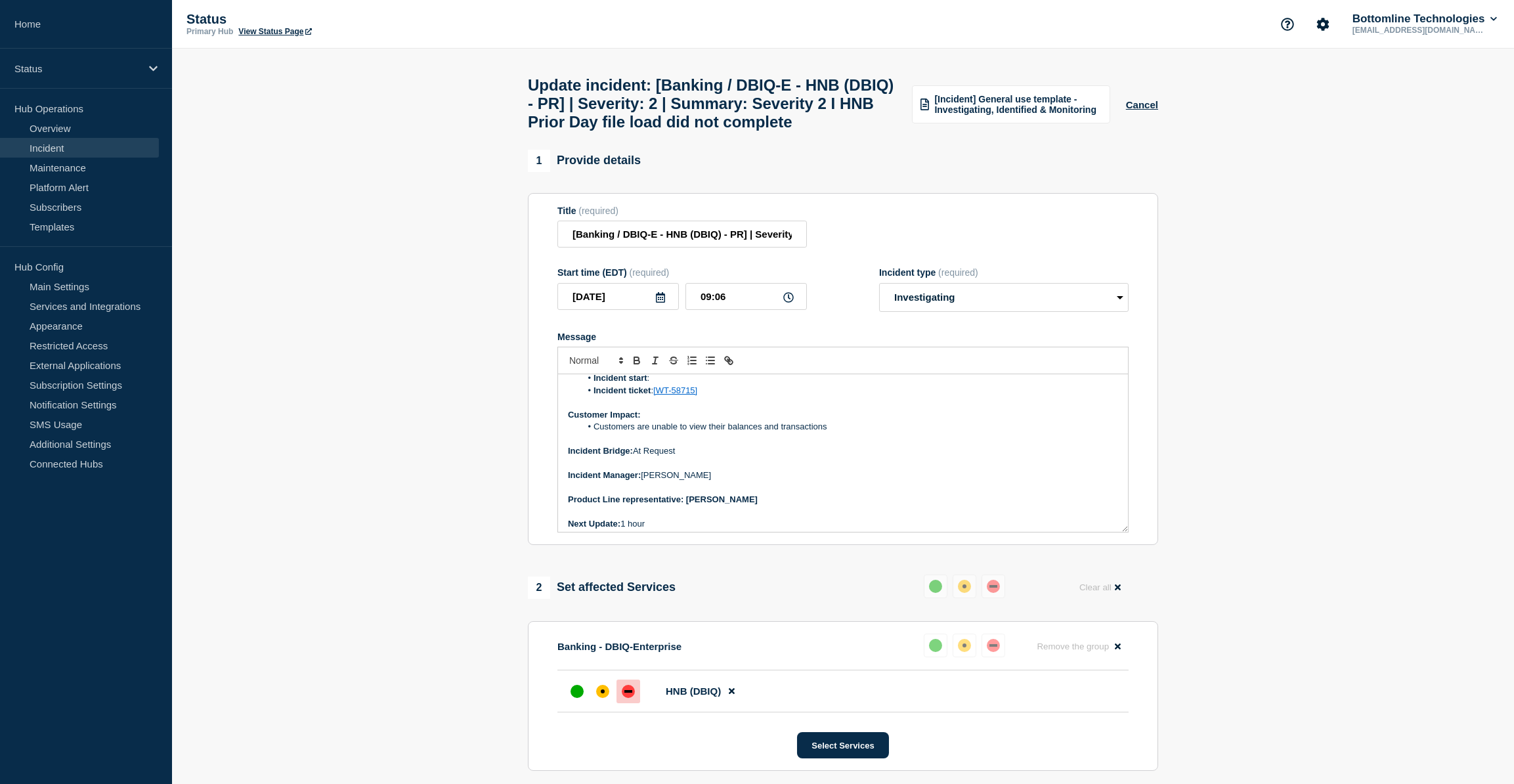
click at [715, 505] on p "Product Line representative: [PERSON_NAME]" at bounding box center [843, 499] width 550 height 12
drag, startPoint x: 762, startPoint y: 537, endPoint x: 685, endPoint y: 535, distance: 77.0
click at [685, 505] on p "Product Line representative: [PERSON_NAME]" at bounding box center [843, 499] width 550 height 12
click at [635, 366] on icon "Toggle bold text" at bounding box center [637, 361] width 12 height 12
click at [765, 493] on p "Message" at bounding box center [843, 487] width 550 height 12
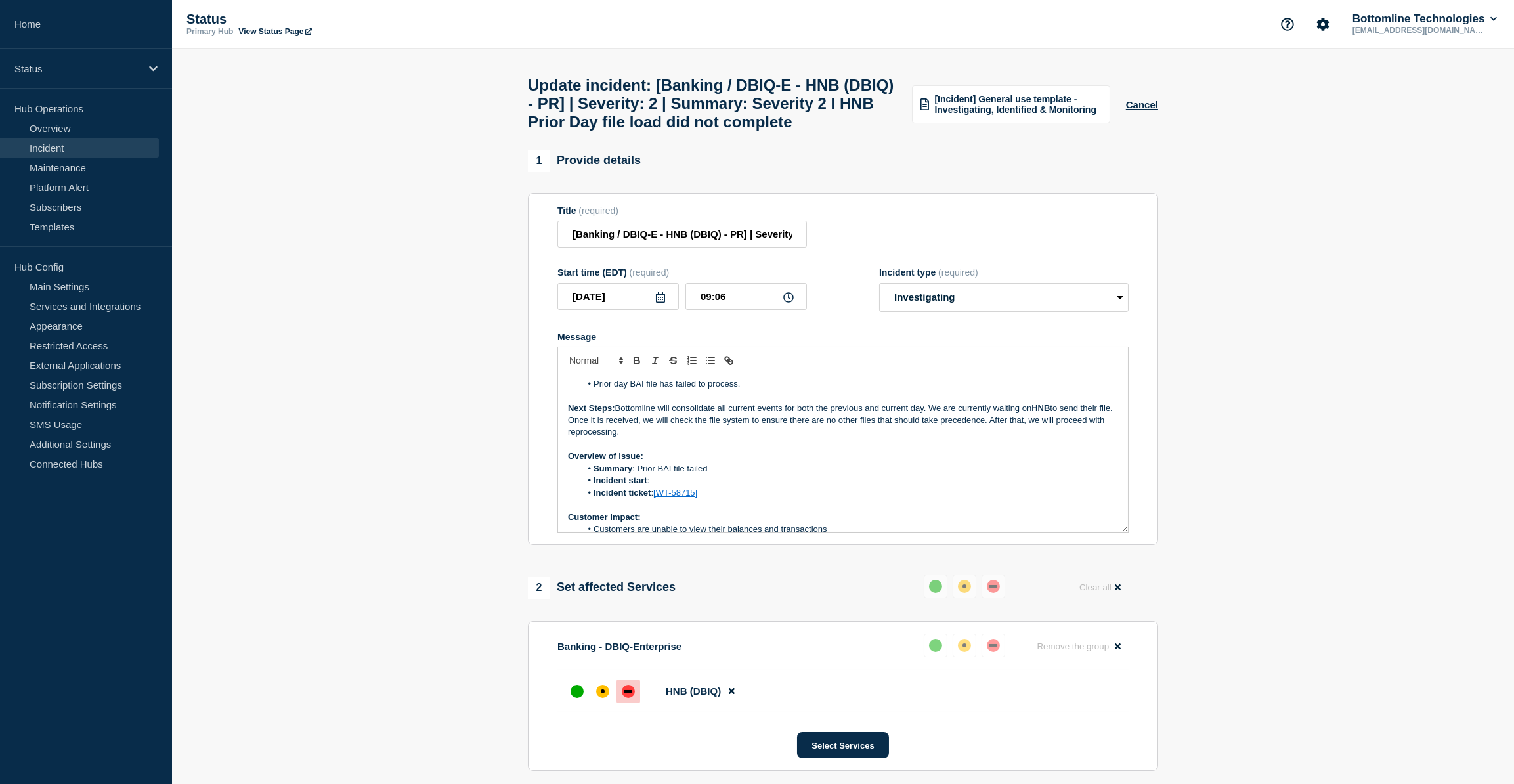
scroll to position [5, 0]
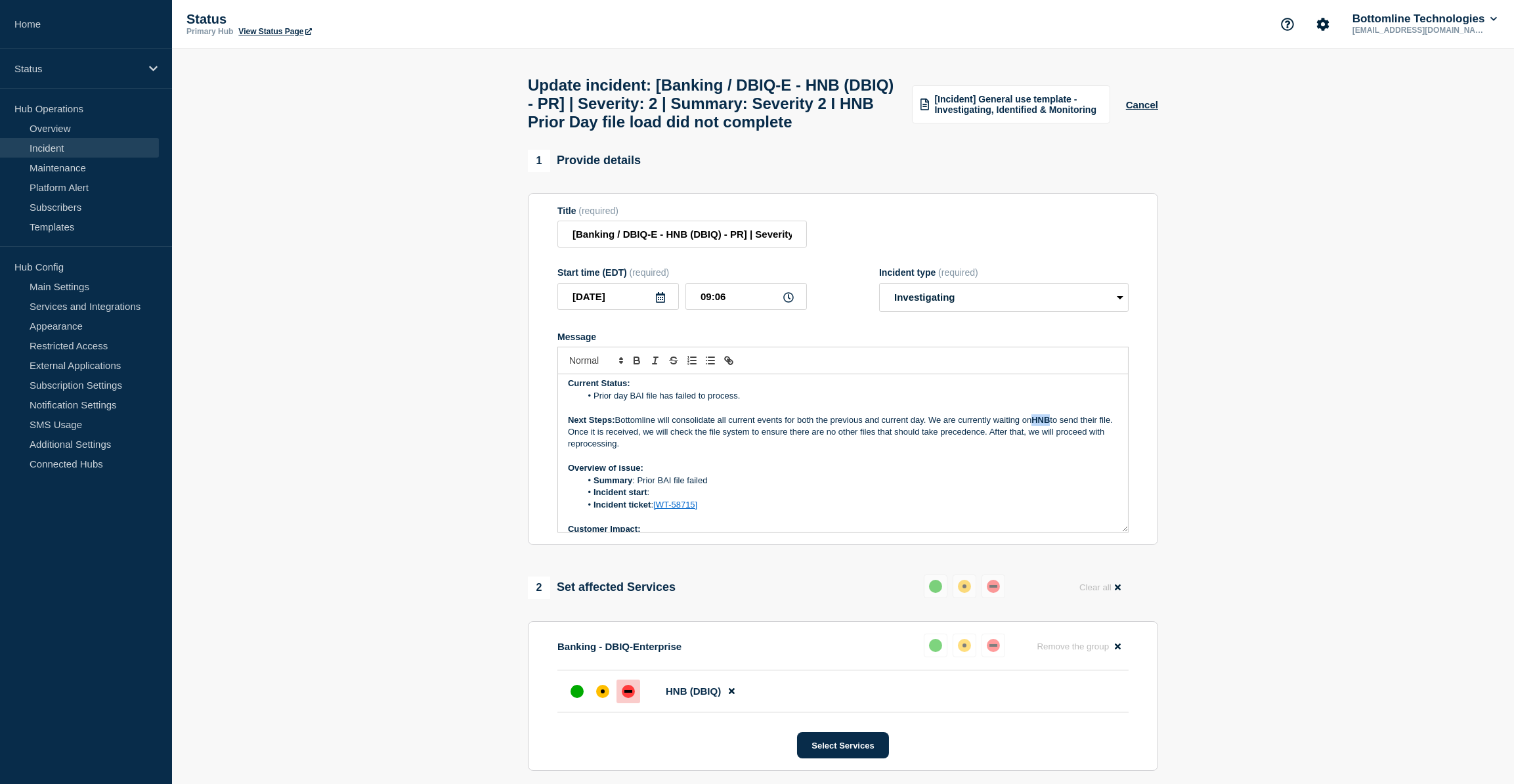
drag, startPoint x: 1052, startPoint y: 450, endPoint x: 1036, endPoint y: 453, distance: 16.3
click at [1036, 425] on strong "HNB" at bounding box center [1040, 419] width 18 height 10
click at [638, 364] on icon "Toggle bold text" at bounding box center [636, 362] width 5 height 3
click at [787, 474] on p "Overview of issue:" at bounding box center [843, 468] width 550 height 12
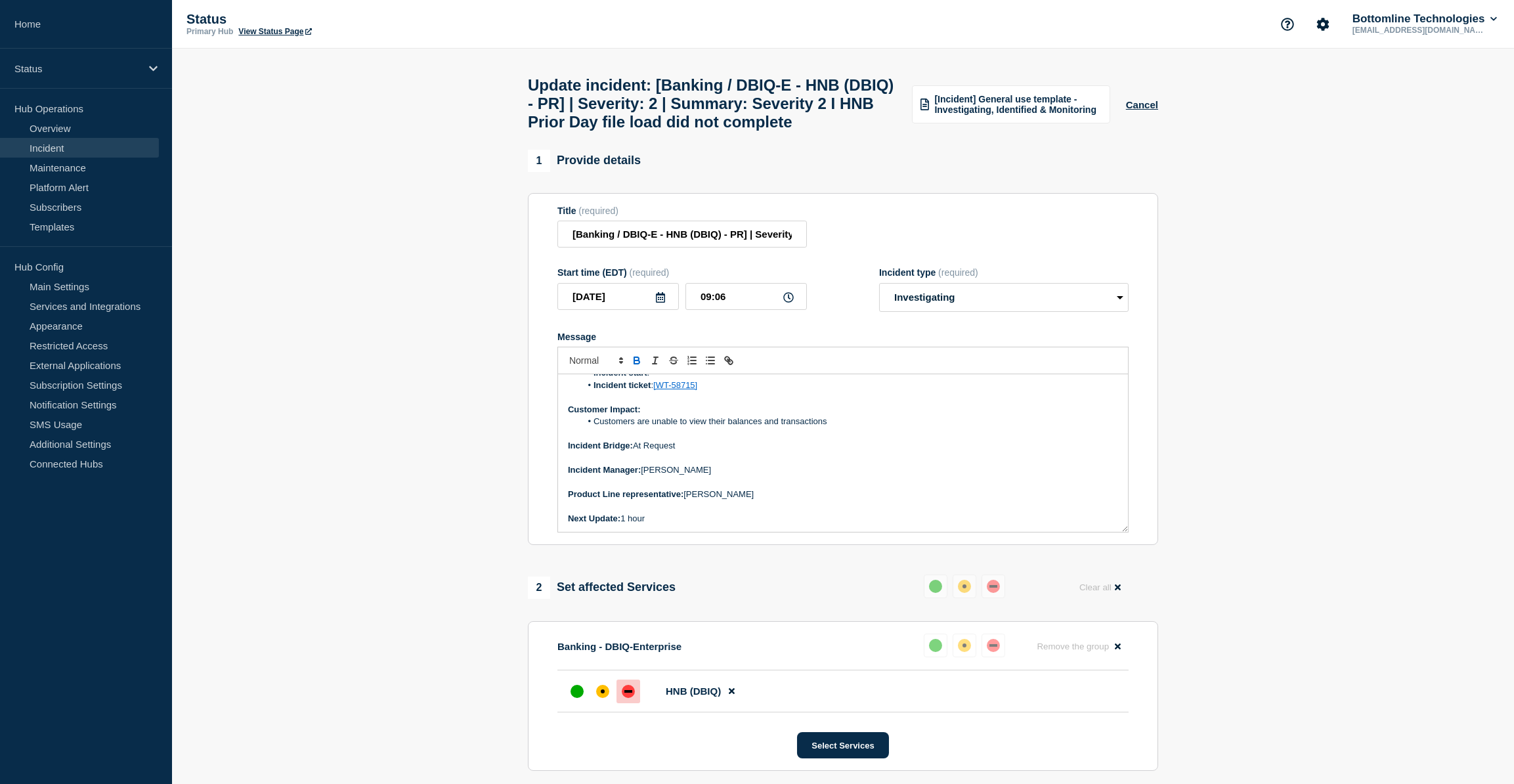
click at [863, 427] on li "Customers are unable to view their balances and transactions" at bounding box center [850, 422] width 538 height 12
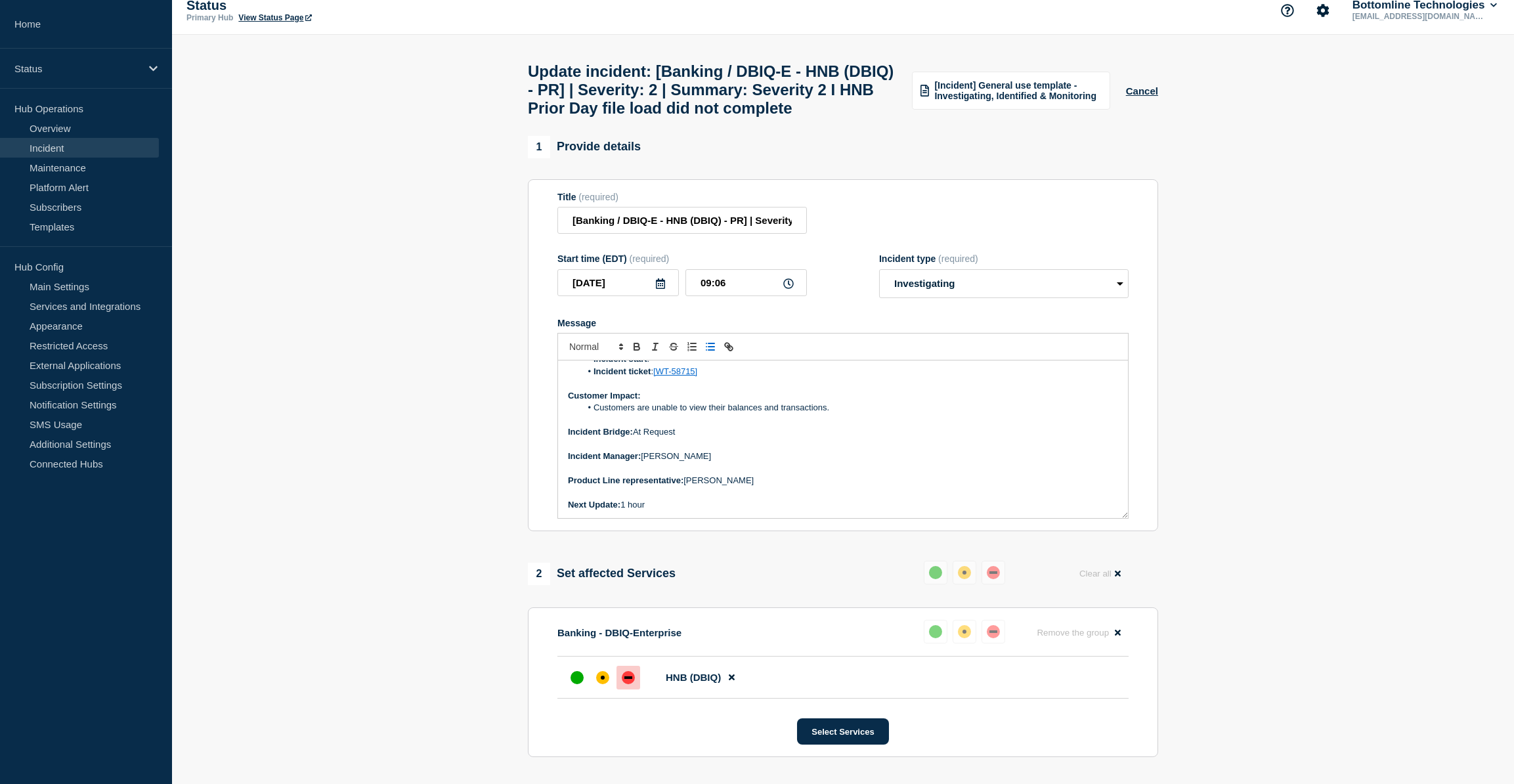
scroll to position [0, 0]
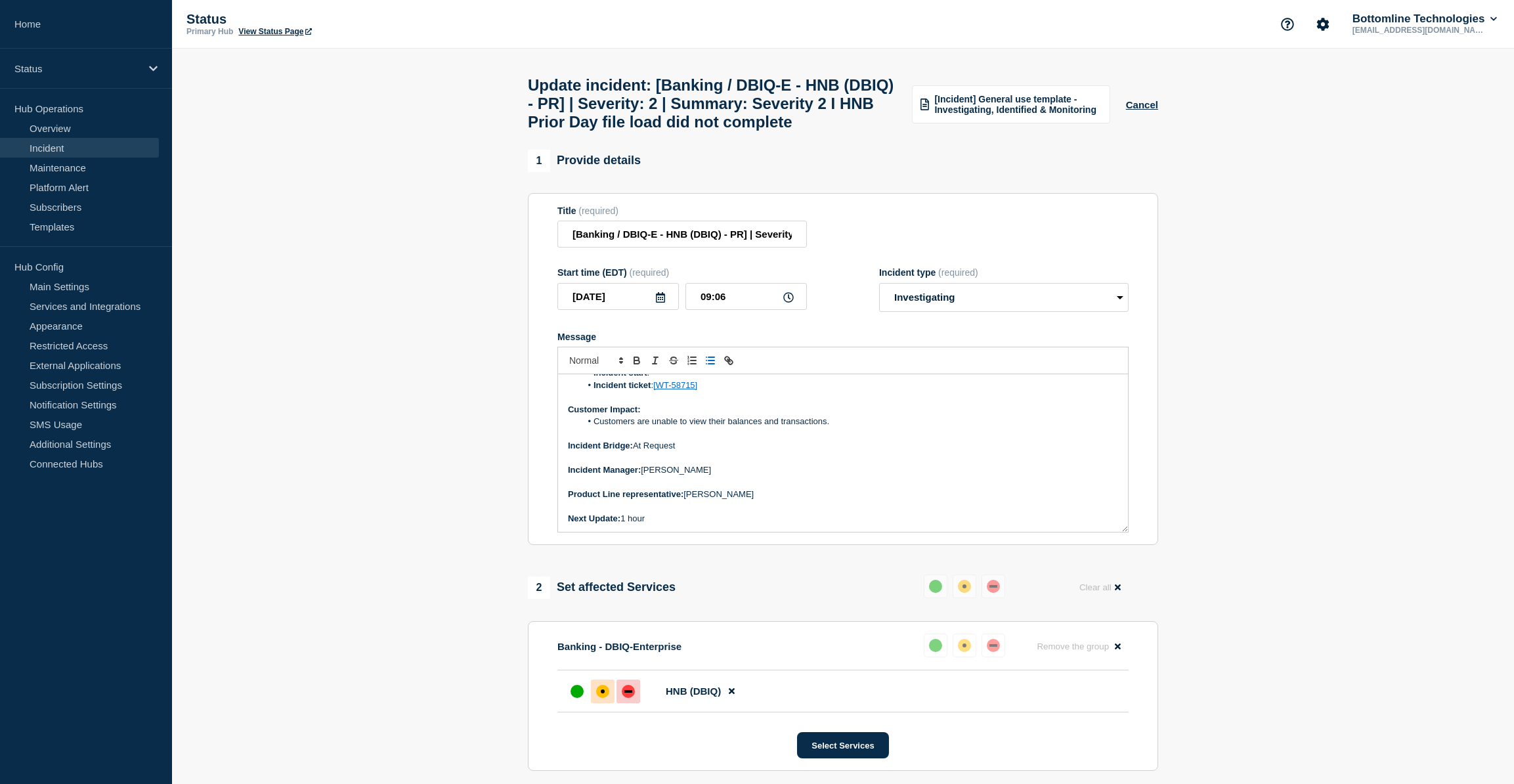
click at [601, 698] on div "affected" at bounding box center [602, 691] width 13 height 13
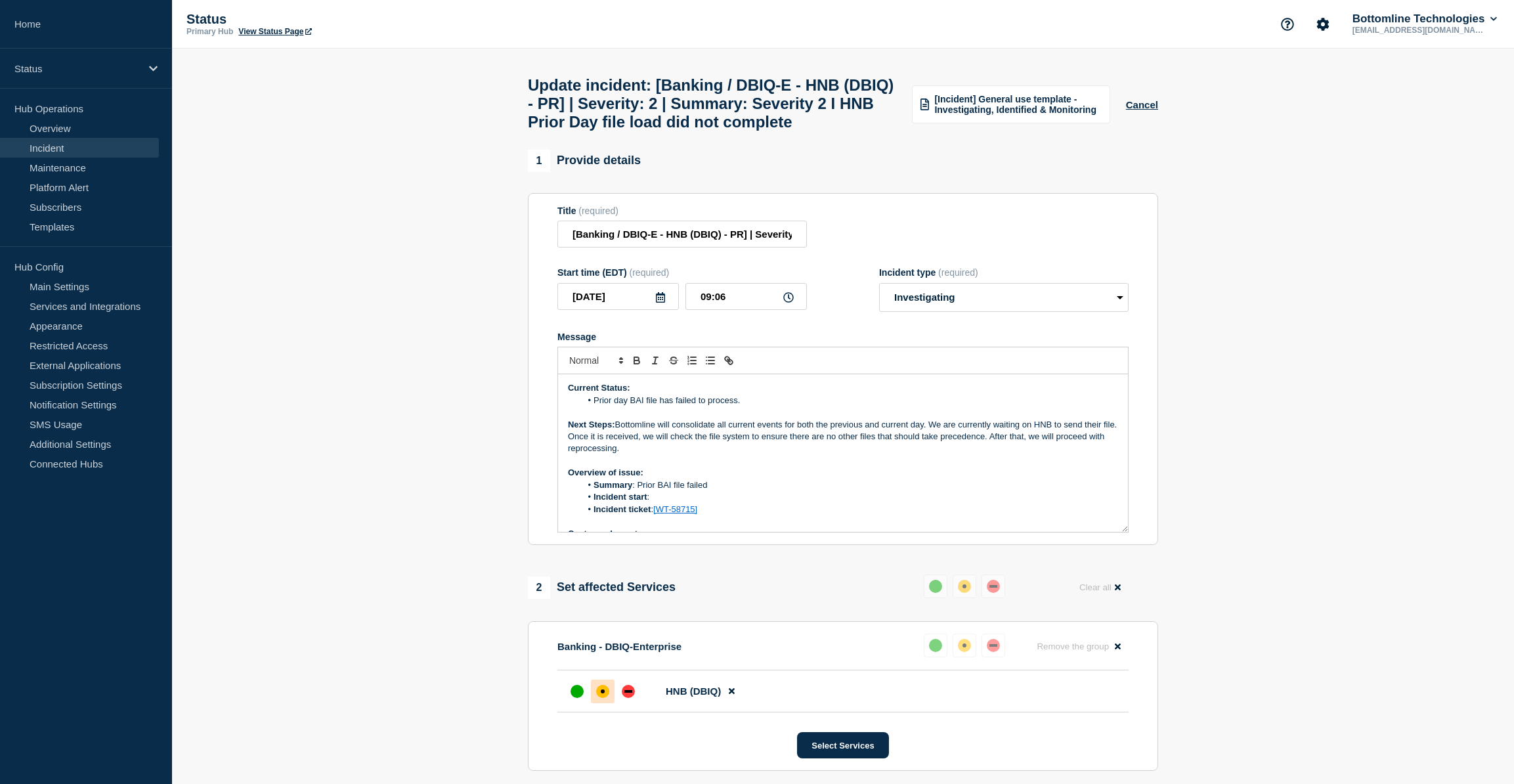
click at [664, 503] on li "Incident start :" at bounding box center [850, 497] width 538 height 12
click at [714, 503] on li "Incident start : [DATE] @" at bounding box center [850, 497] width 538 height 12
click at [715, 503] on li "Incident start : [DATE] @" at bounding box center [850, 497] width 538 height 12
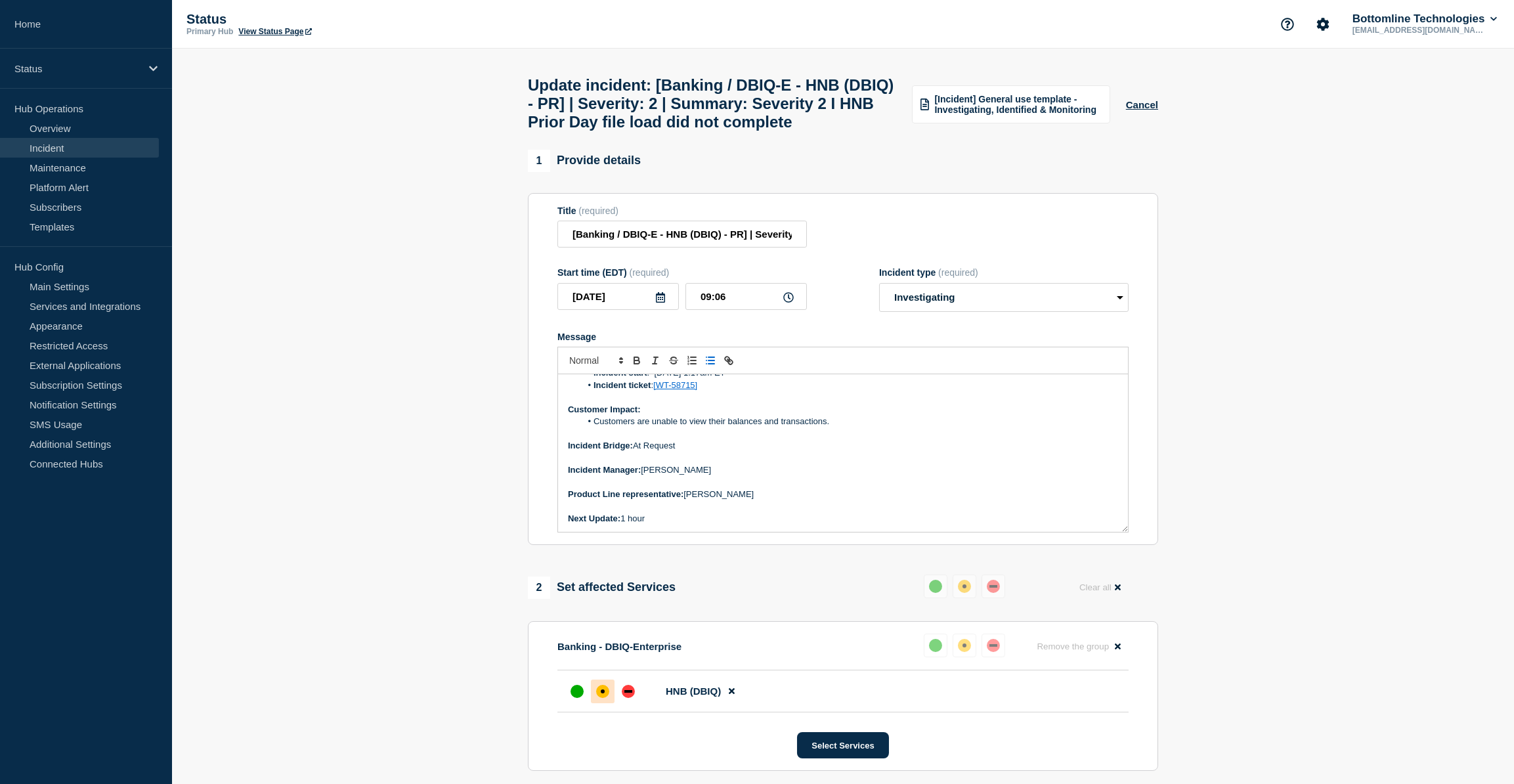
scroll to position [119, 0]
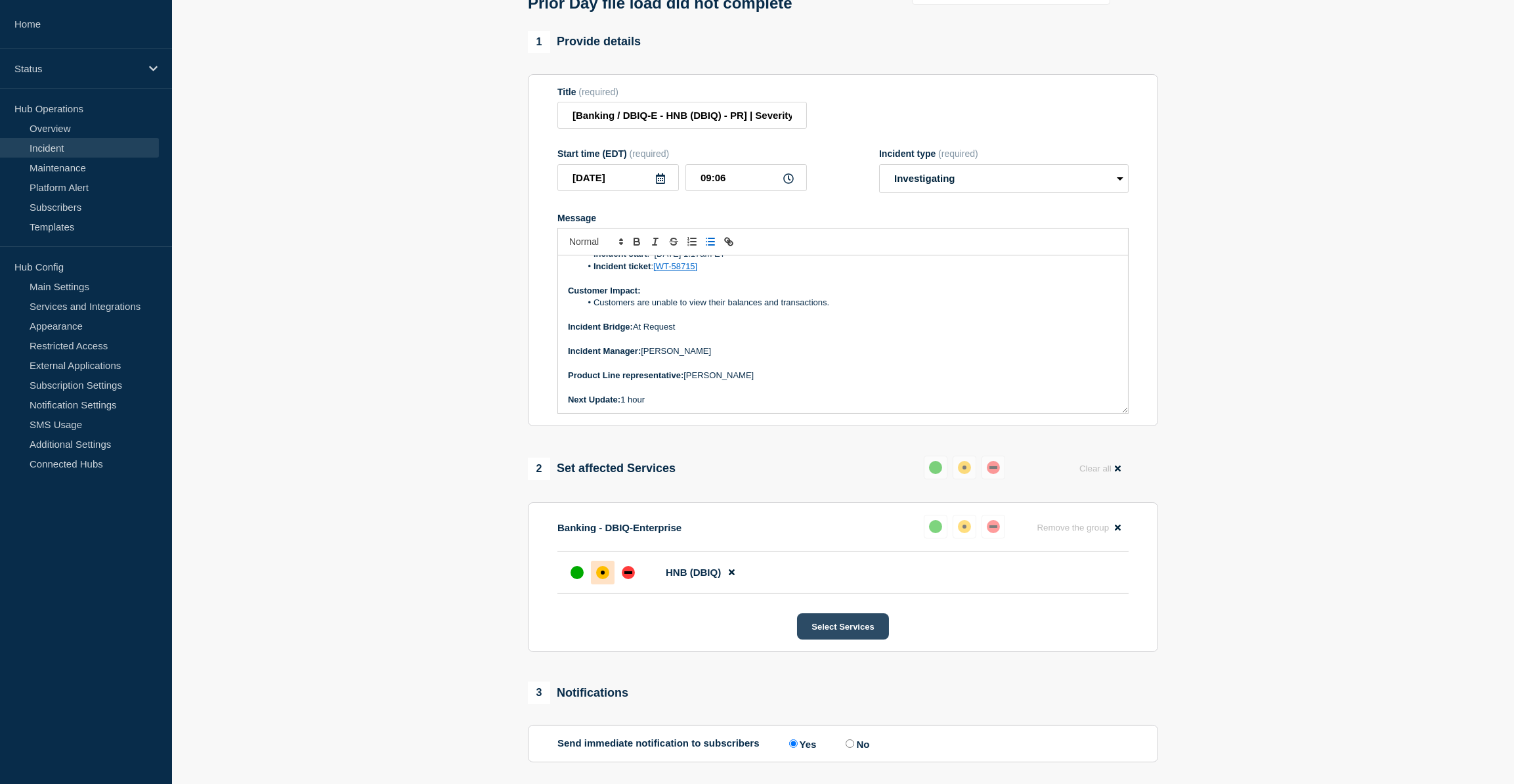
click at [852, 639] on button "Select Services" at bounding box center [842, 626] width 91 height 26
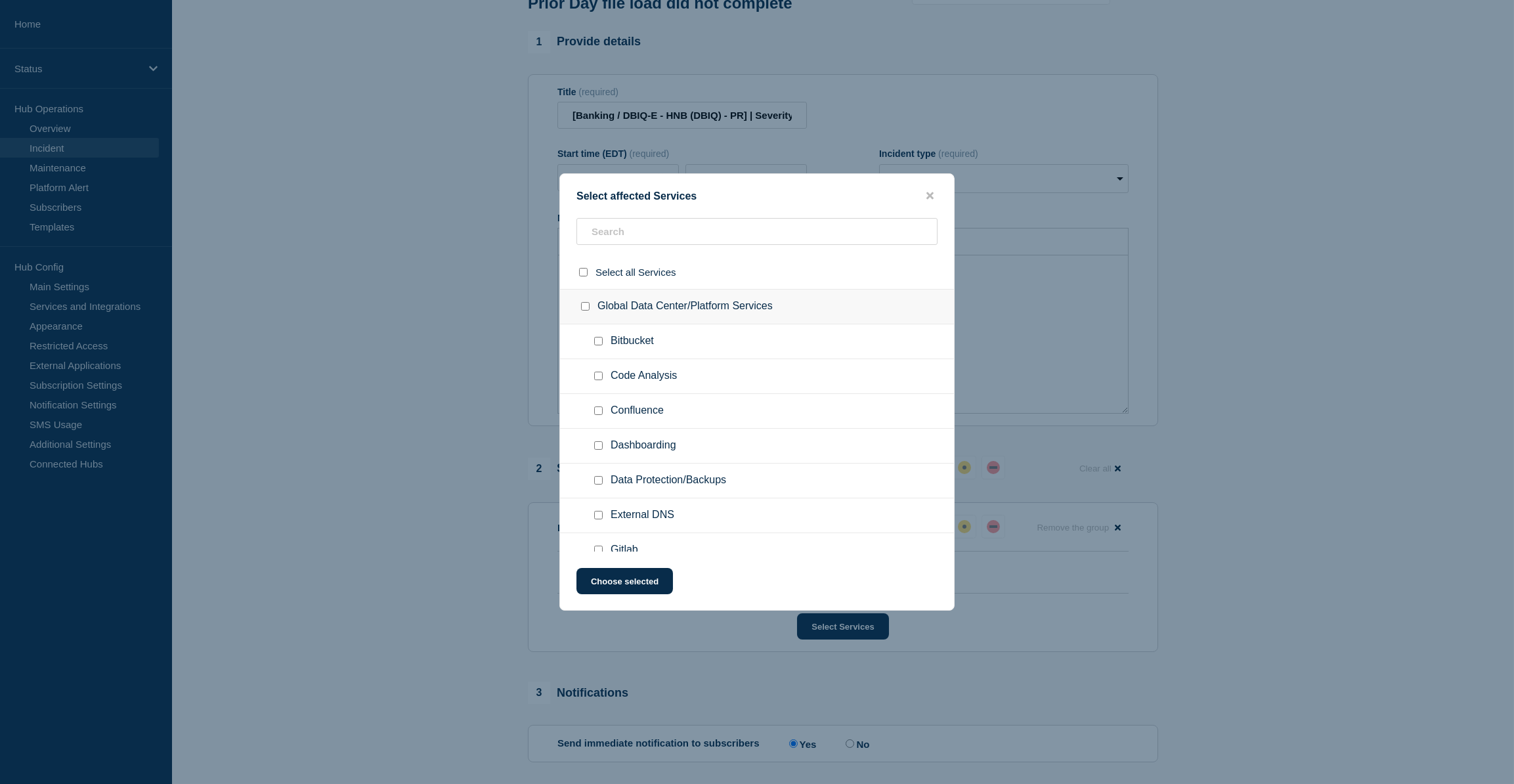
click at [925, 192] on button "close button" at bounding box center [930, 196] width 15 height 13
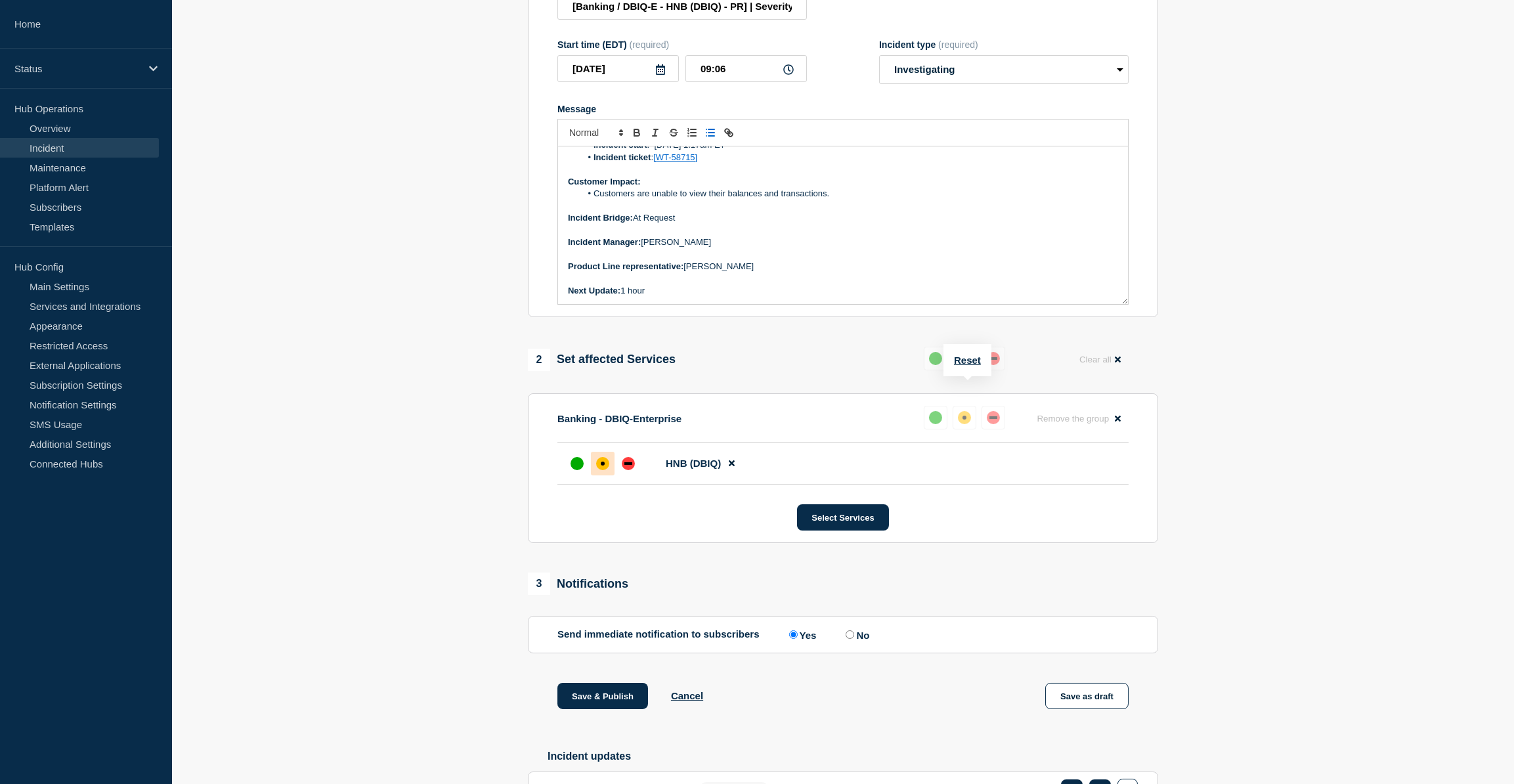
scroll to position [238, 0]
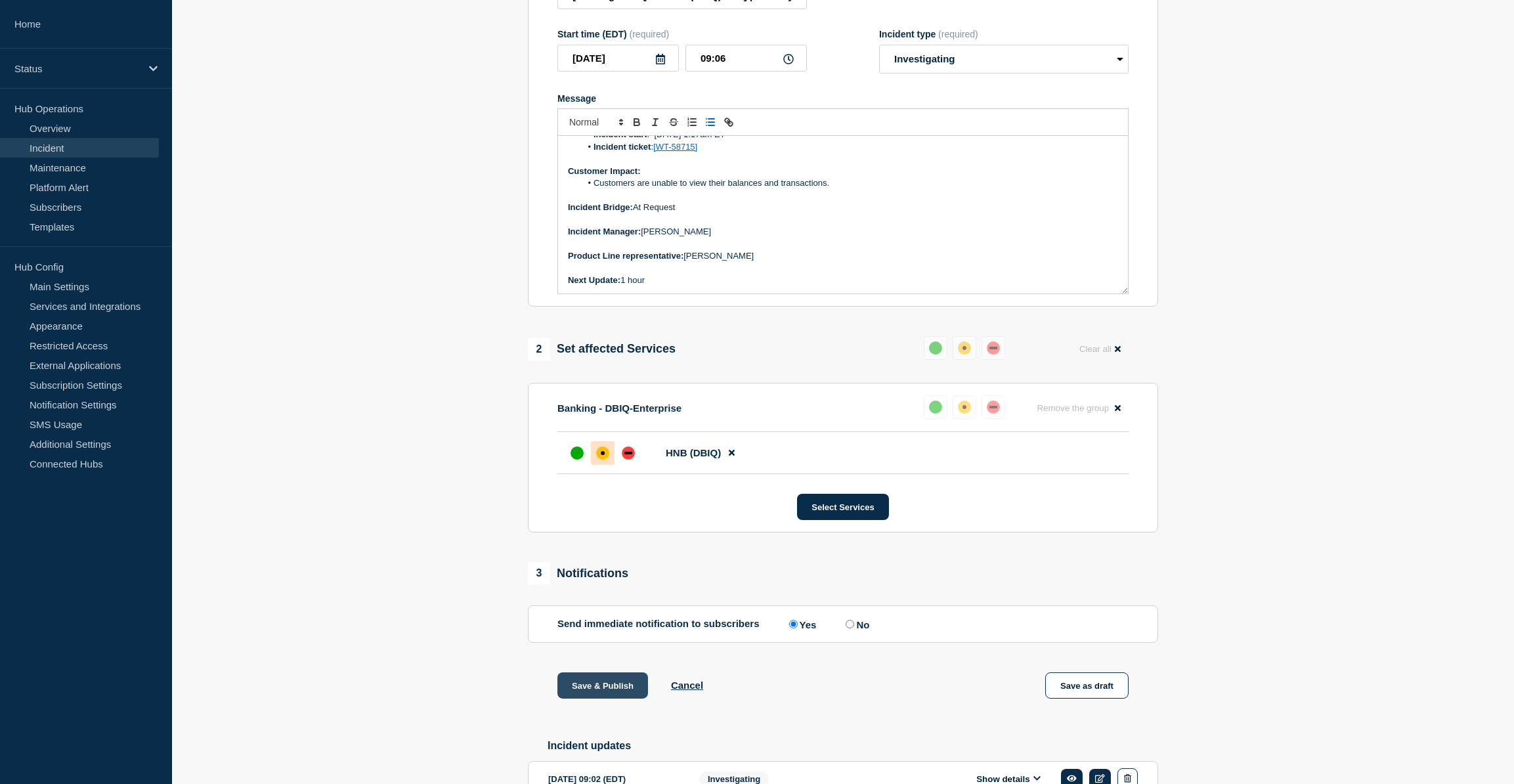
click at [609, 698] on button "Save & Publish" at bounding box center [603, 685] width 90 height 26
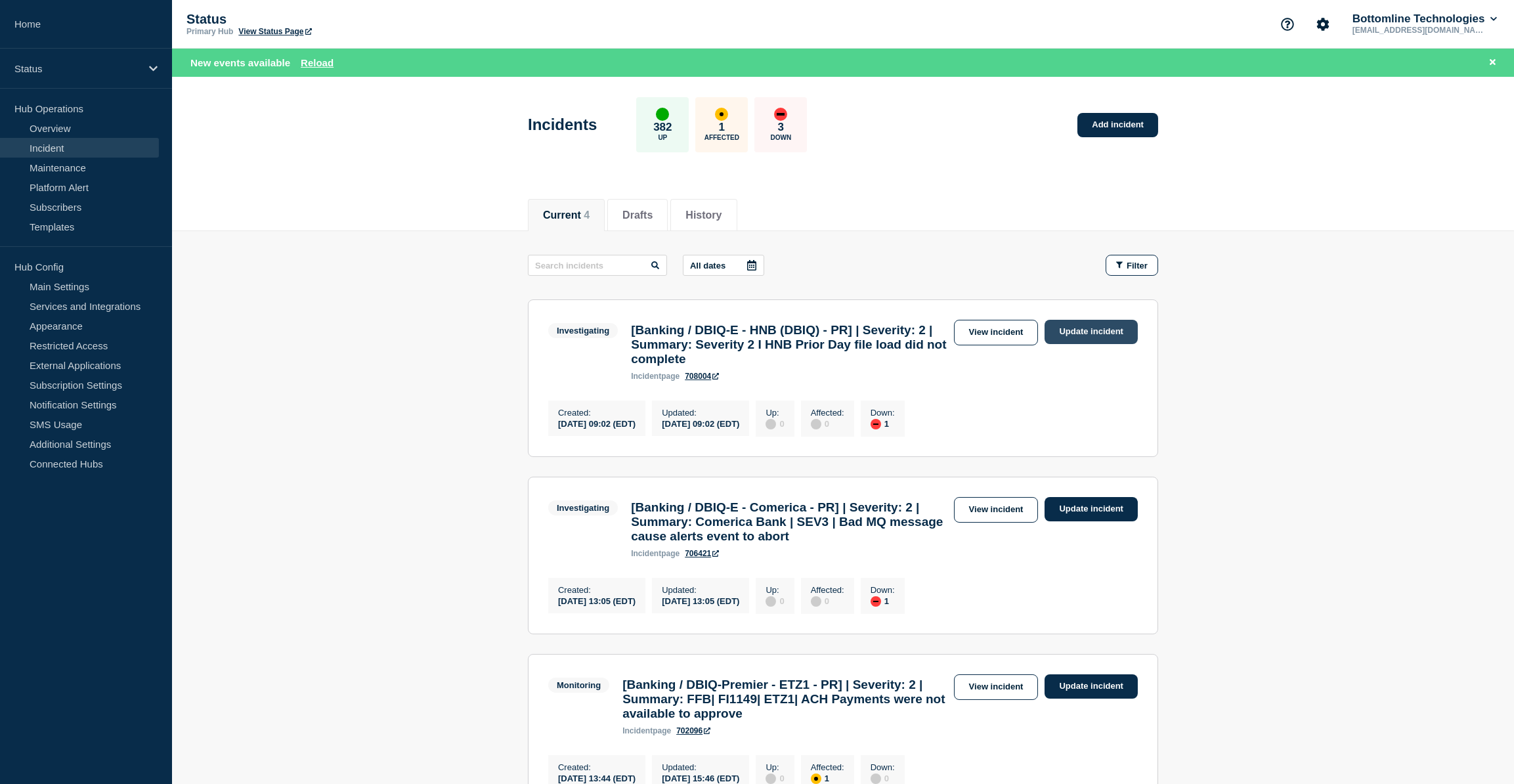
click at [1088, 332] on link "Update incident" at bounding box center [1091, 332] width 93 height 24
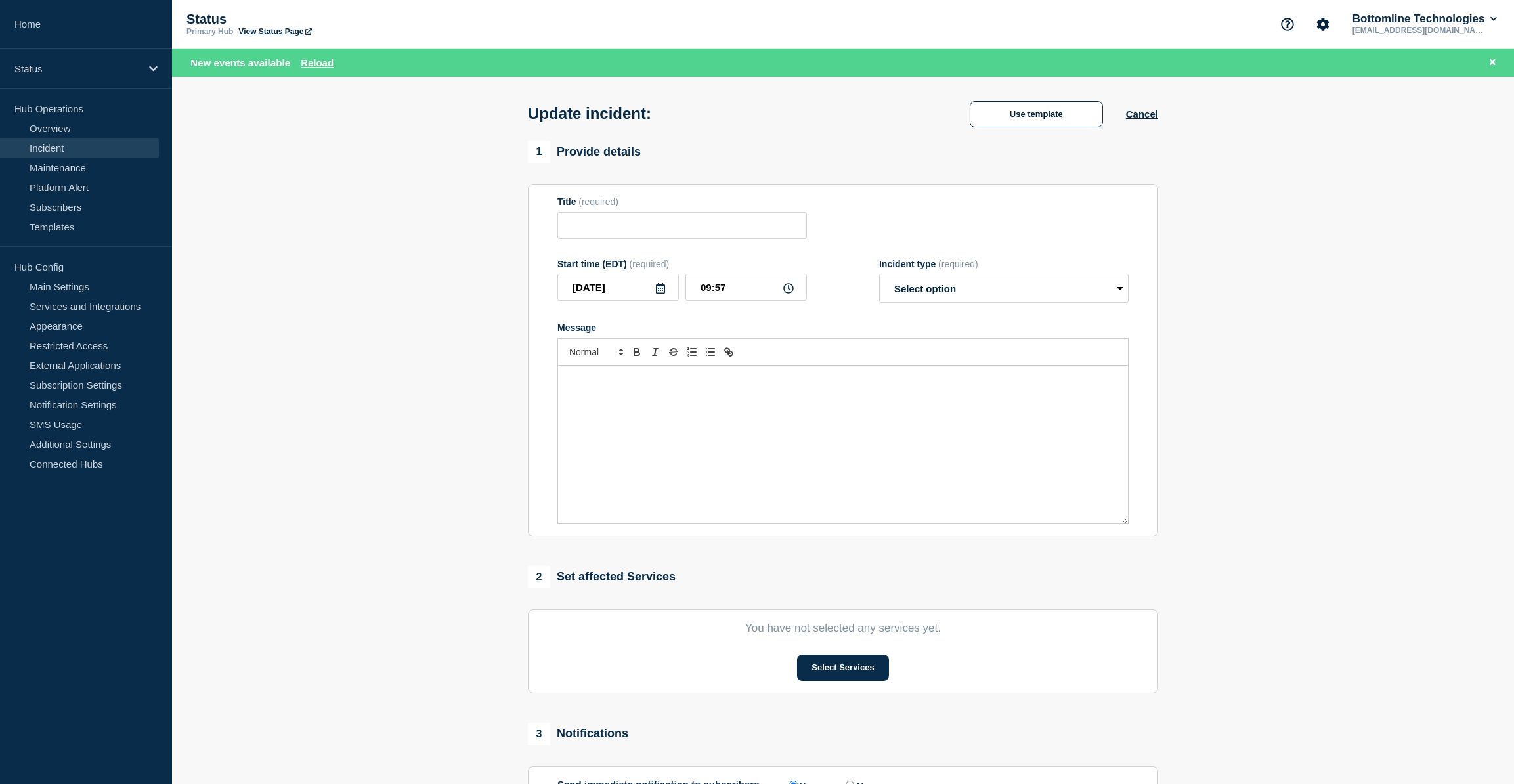
type input "[Banking / DBIQ-E - HNB (DBIQ) - PR] | Severity: 2 | Summary: Severity 2 I HNB …"
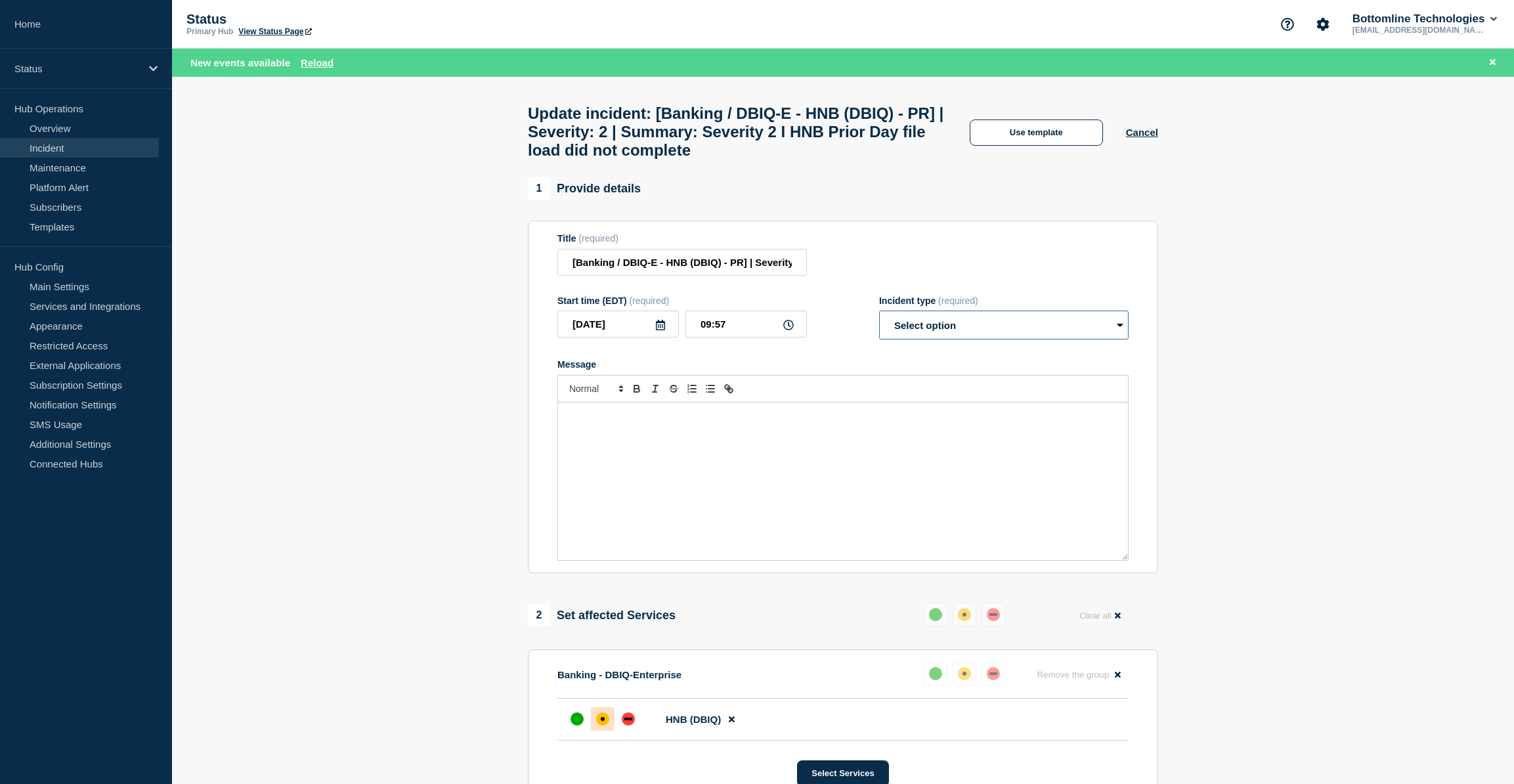
click at [974, 338] on select "Select option Investigating Identified Monitoring Resolved" at bounding box center [1003, 325] width 249 height 29
click at [994, 270] on div "Title (required) [Banking / DBIQ-E - HNB (DBIQ) - PR] | Severity: 2 | Summary: …" at bounding box center [843, 254] width 571 height 43
click at [1038, 136] on button "Use template" at bounding box center [1036, 133] width 133 height 26
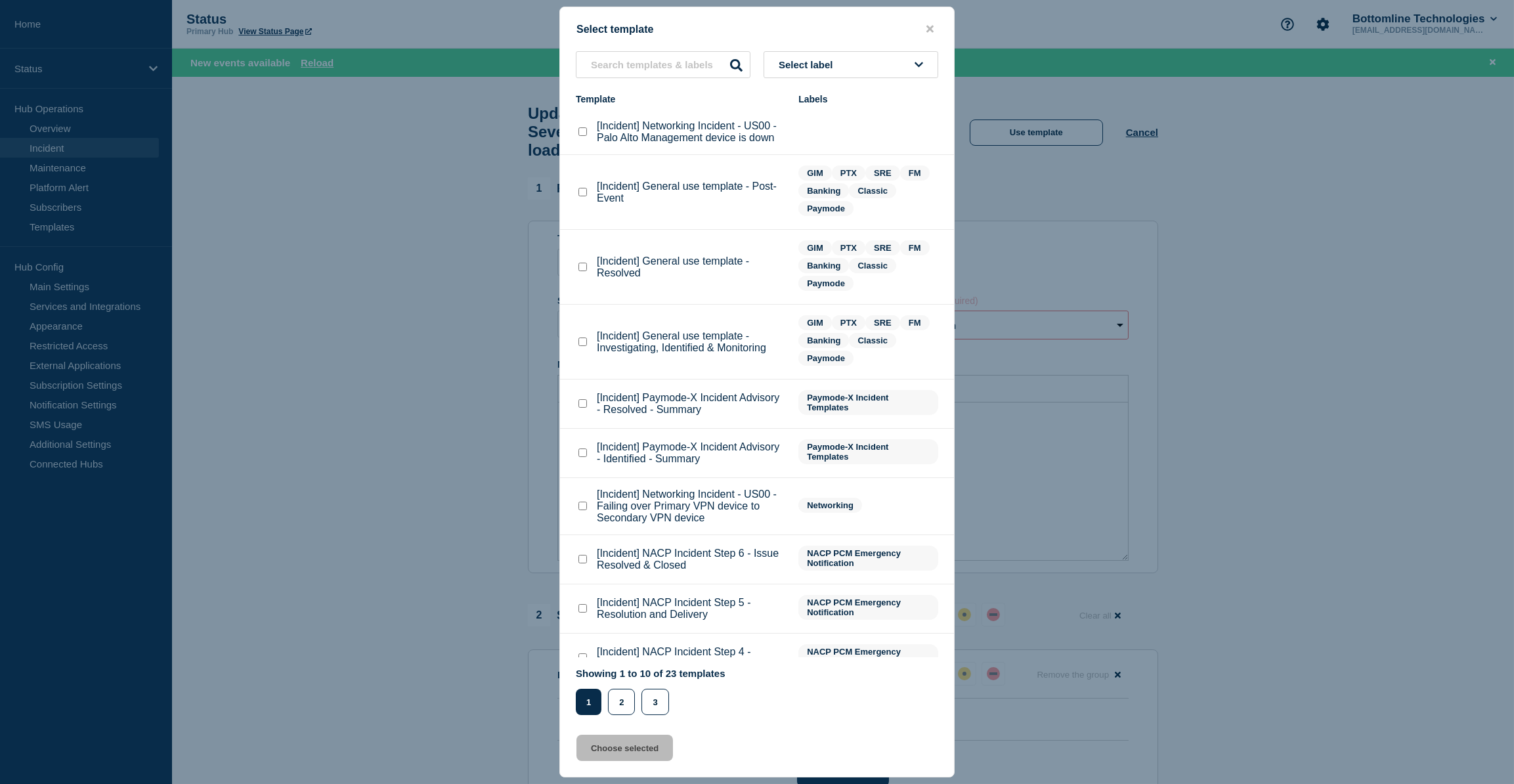
click at [585, 264] on checkbox"] "[Incident] General use template - Resolved checkbox" at bounding box center [582, 267] width 8 height 8
checkbox checkbox"] "true"
click at [626, 747] on button "Choose selected" at bounding box center [624, 747] width 96 height 26
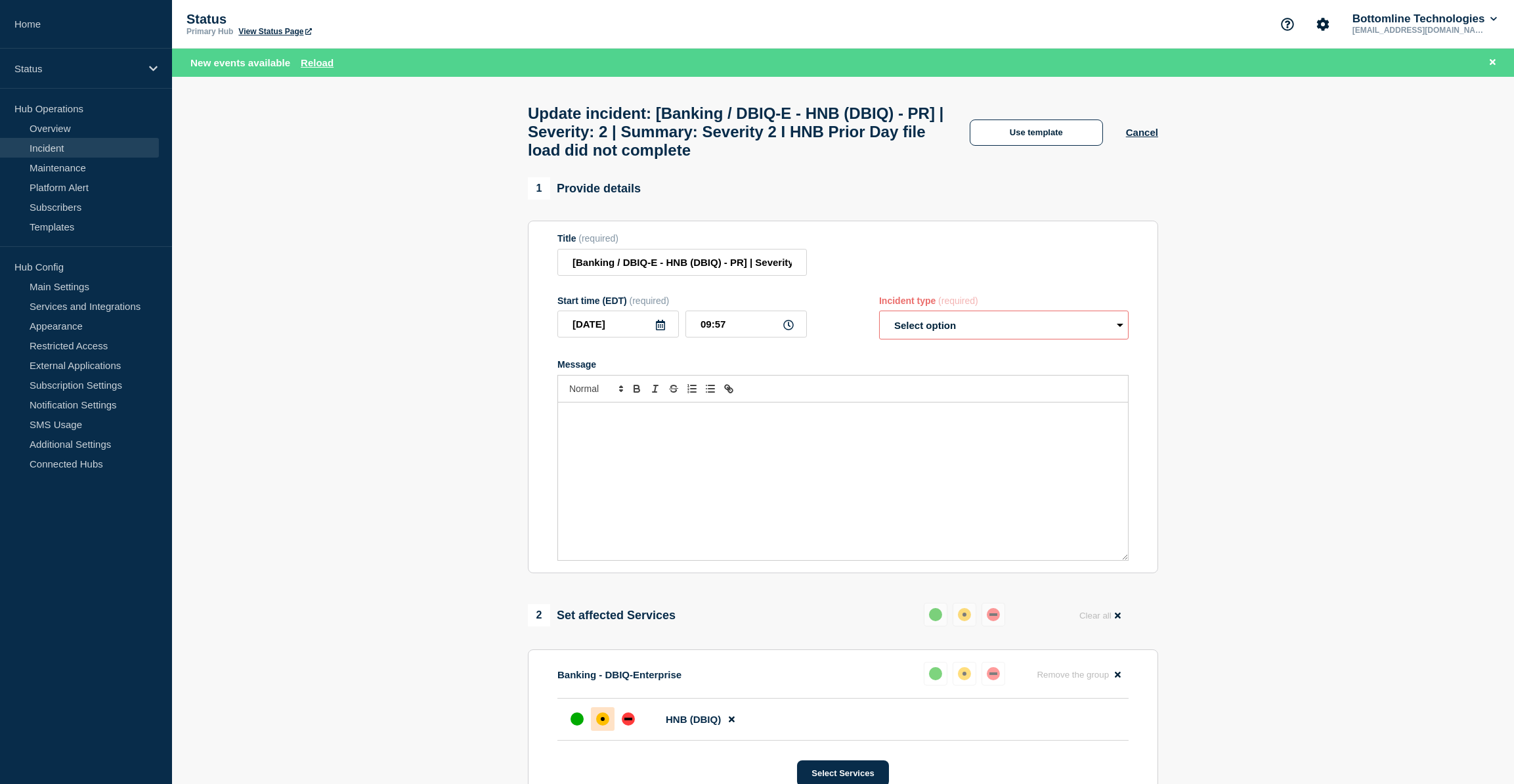
select select "resolved"
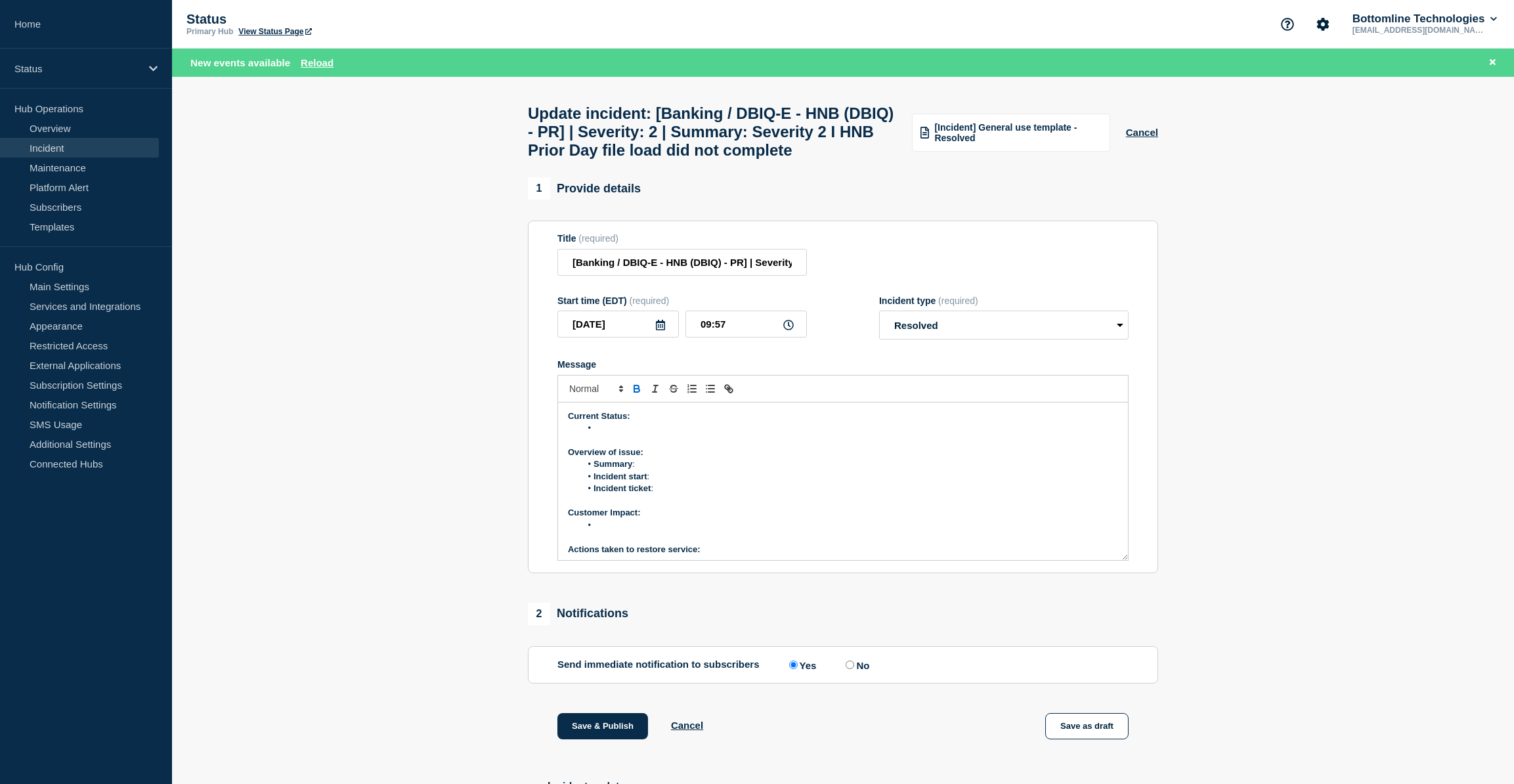
click at [620, 434] on li "Message" at bounding box center [850, 428] width 538 height 12
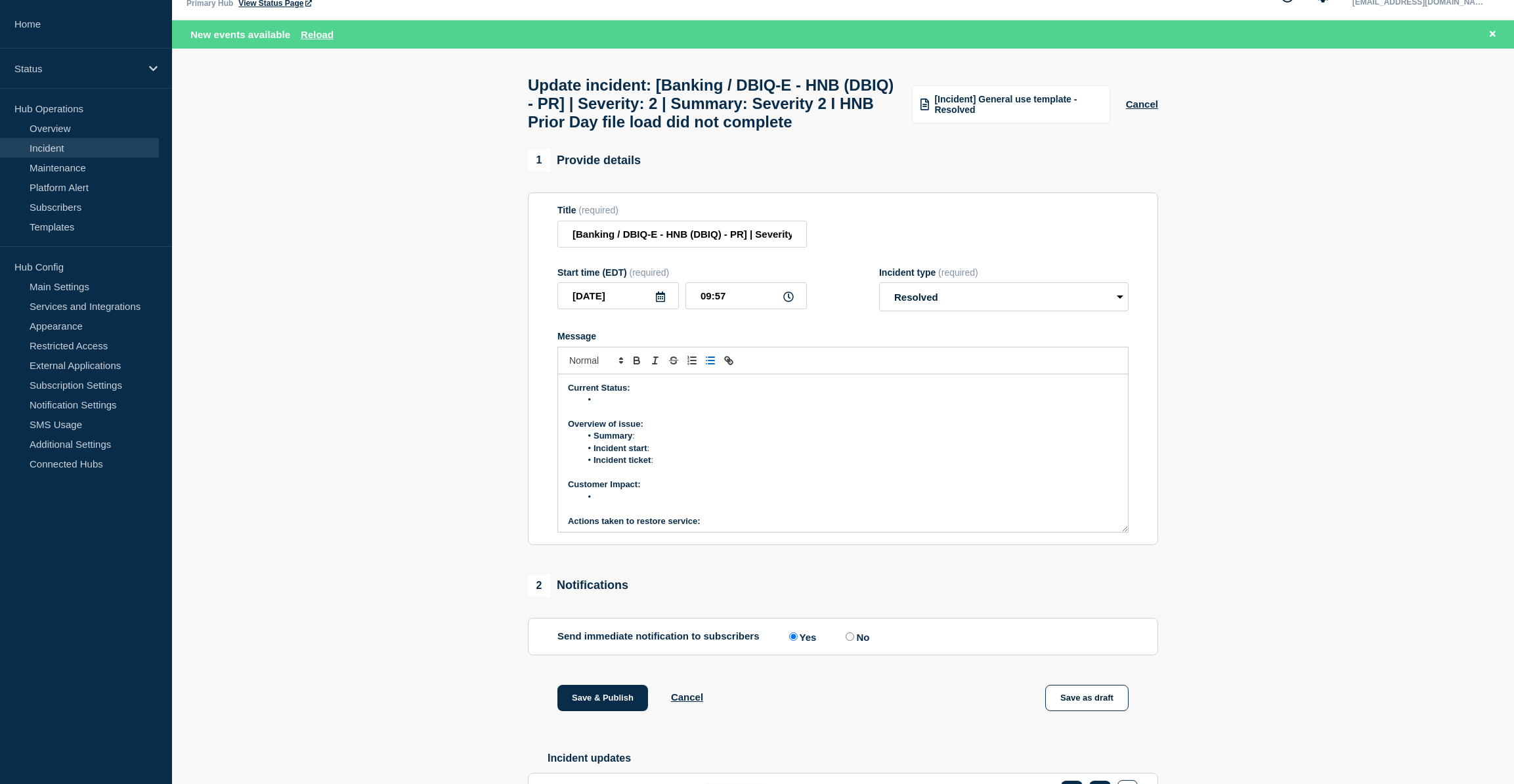
scroll to position [190, 0]
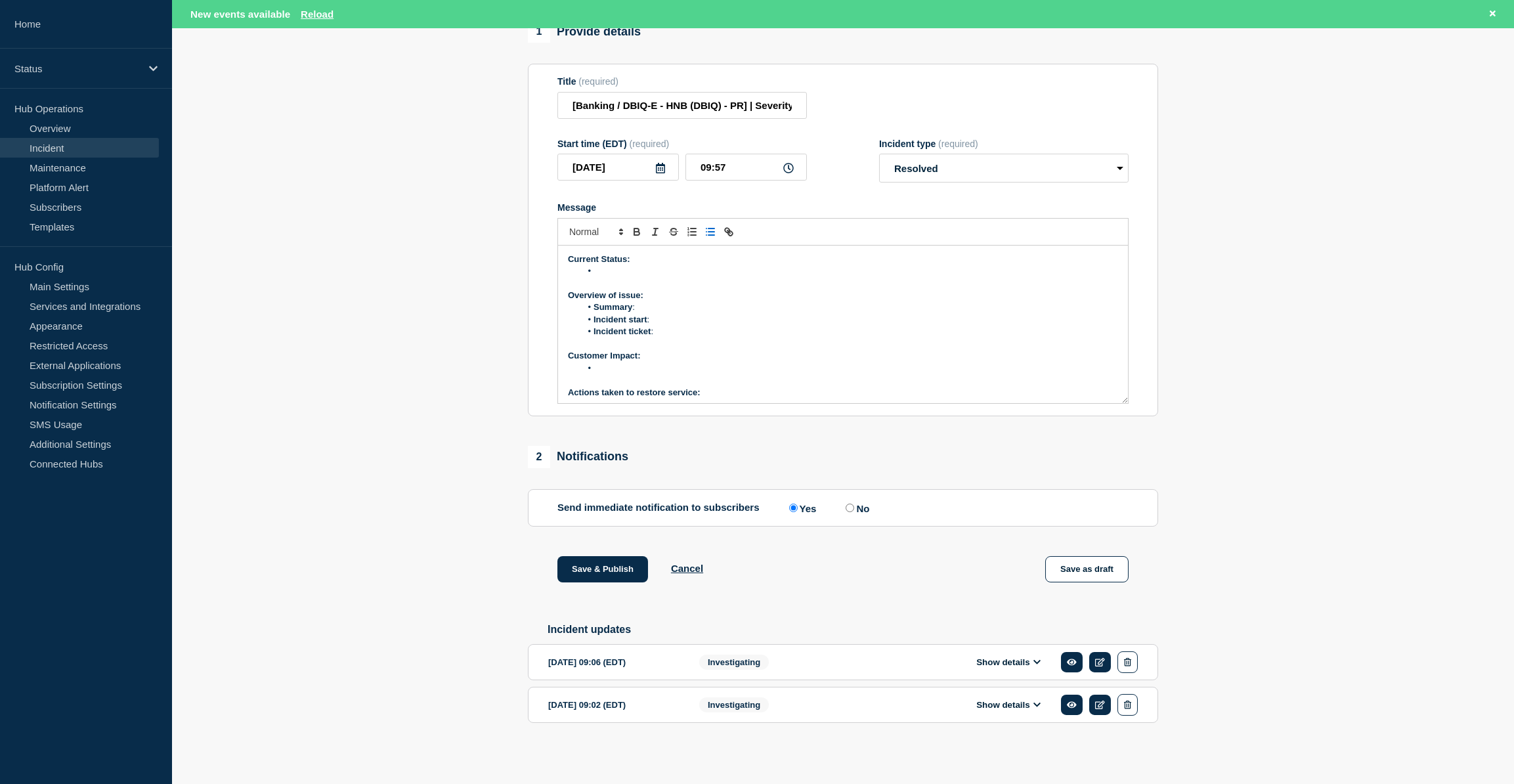
click at [1003, 660] on button "Show details" at bounding box center [1009, 662] width 72 height 11
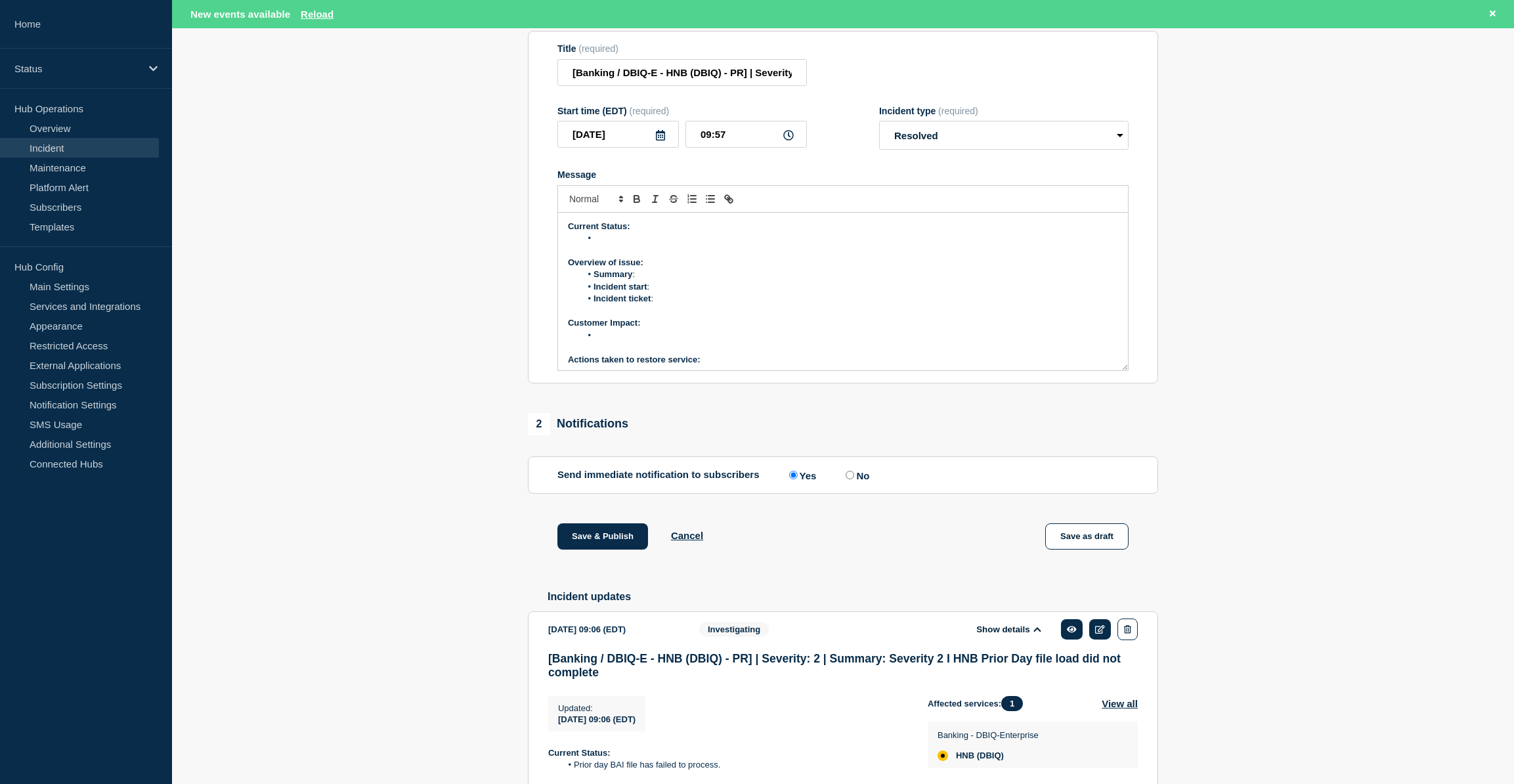
click at [615, 244] on li "Message" at bounding box center [850, 239] width 538 height 12
paste div "Message"
click at [658, 280] on li "Summary :" at bounding box center [850, 275] width 538 height 12
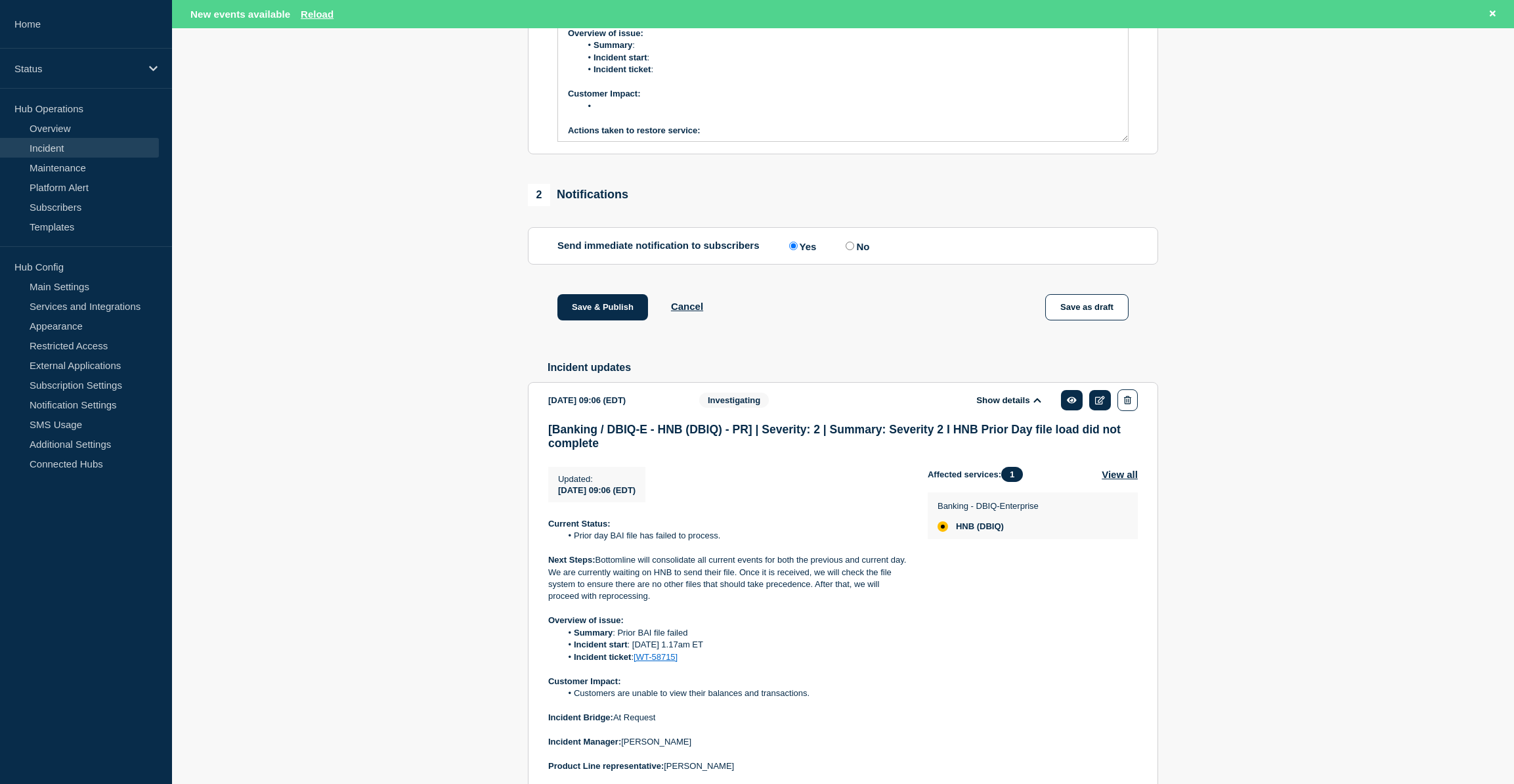
scroll to position [429, 0]
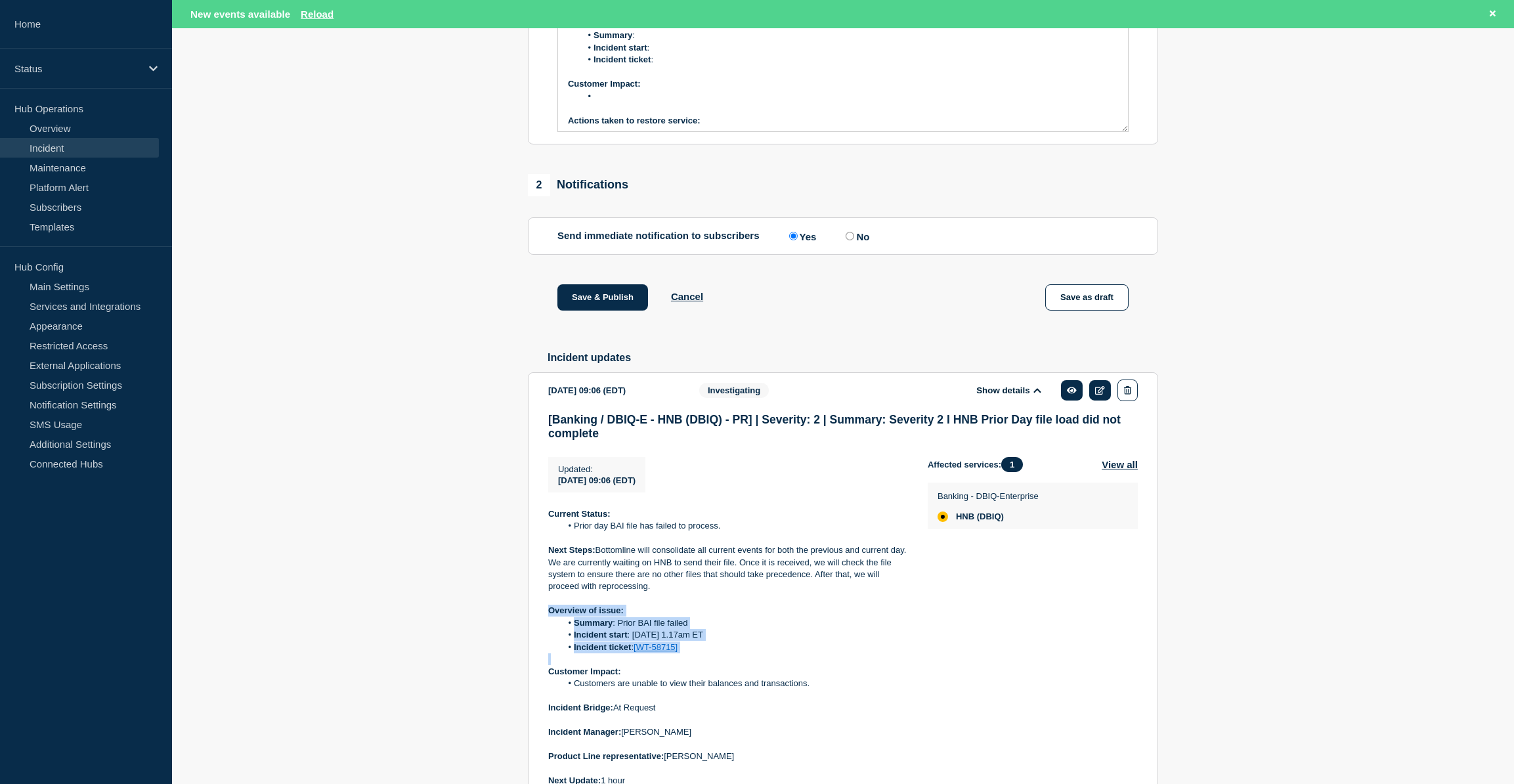
drag, startPoint x: 549, startPoint y: 645, endPoint x: 734, endPoint y: 700, distance: 193.0
click at [734, 700] on div "Current Status: Prior day BAI file has failed to process. Next Steps: Bottomlin…" at bounding box center [728, 648] width 359 height 279
click at [802, 689] on li "Customers are unable to view their balances and transactions." at bounding box center [734, 684] width 346 height 12
drag, startPoint x: 811, startPoint y: 721, endPoint x: 536, endPoint y: 649, distance: 284.3
click at [536, 649] on section "[DATE] 09:06 (EDT) Show details Investigating [Banking / DBIQ-E - HNB (DBIQ) - …" at bounding box center [843, 588] width 630 height 432
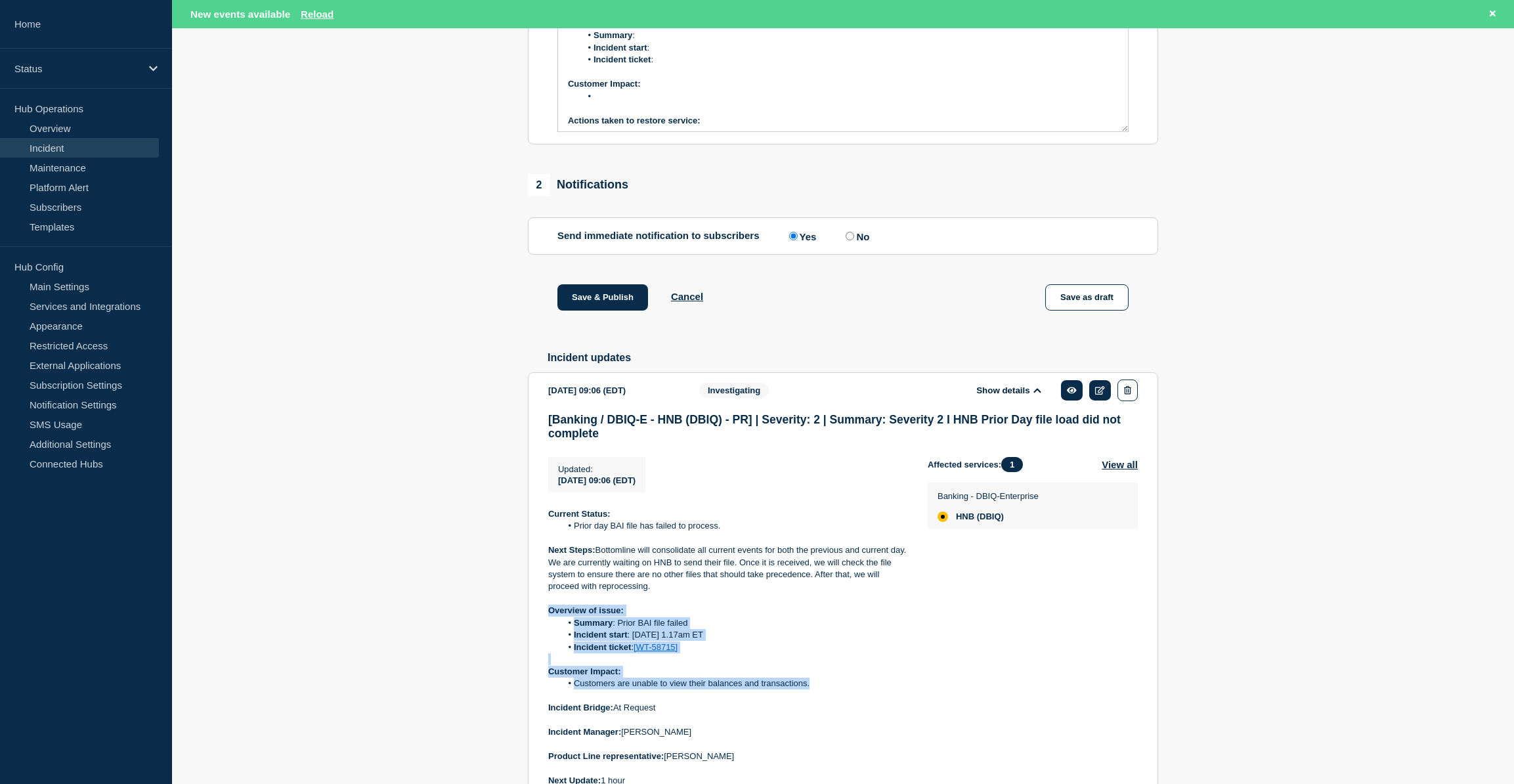
copy div "Overview of issue: Summary : Prior BAI file failed Incident start : [DATE] 1.17…"
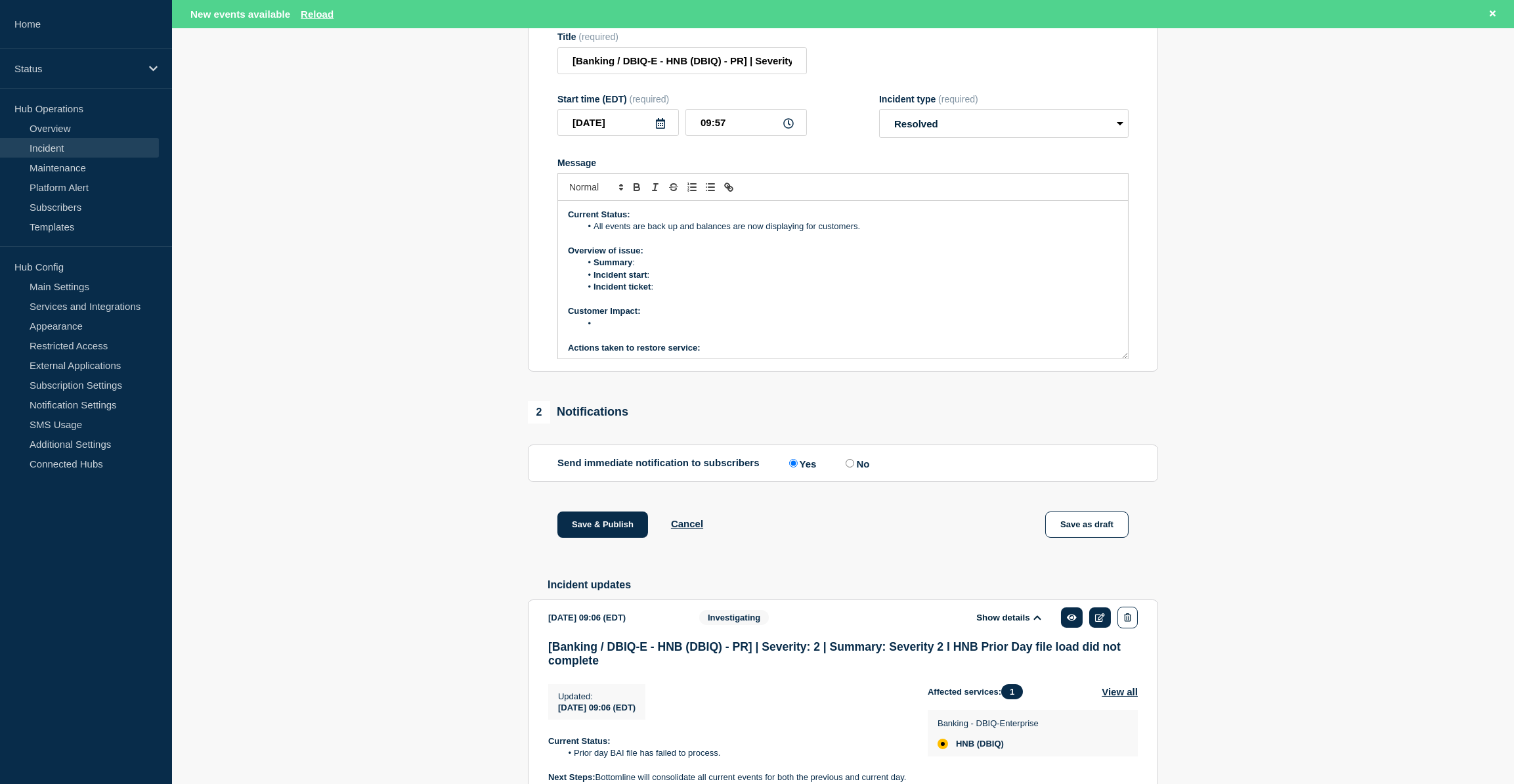
scroll to position [190, 0]
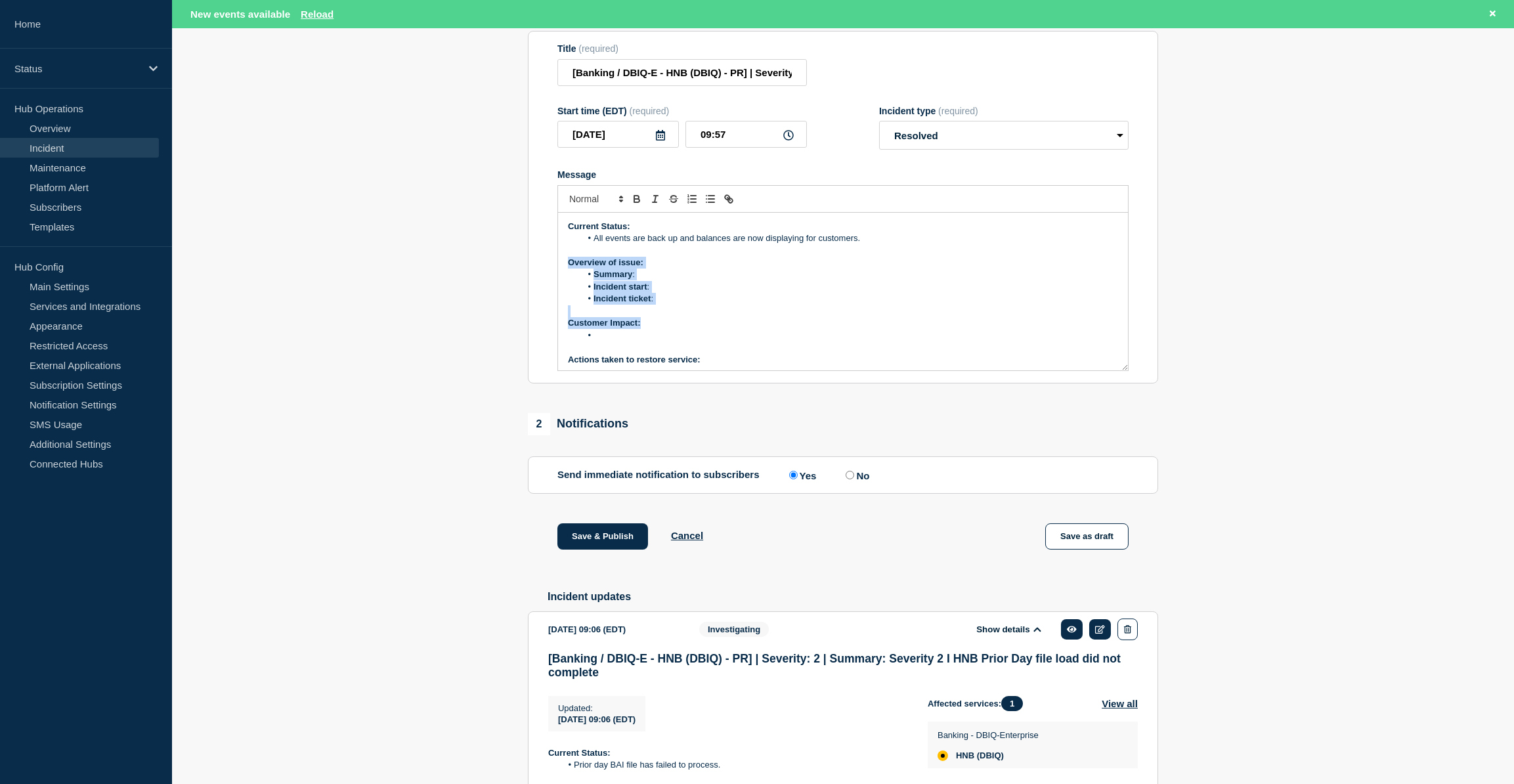
drag, startPoint x: 567, startPoint y: 299, endPoint x: 667, endPoint y: 372, distance: 123.8
click at [667, 371] on div "Current Status: All events are back up and balances are now displaying for cust…" at bounding box center [843, 291] width 570 height 157
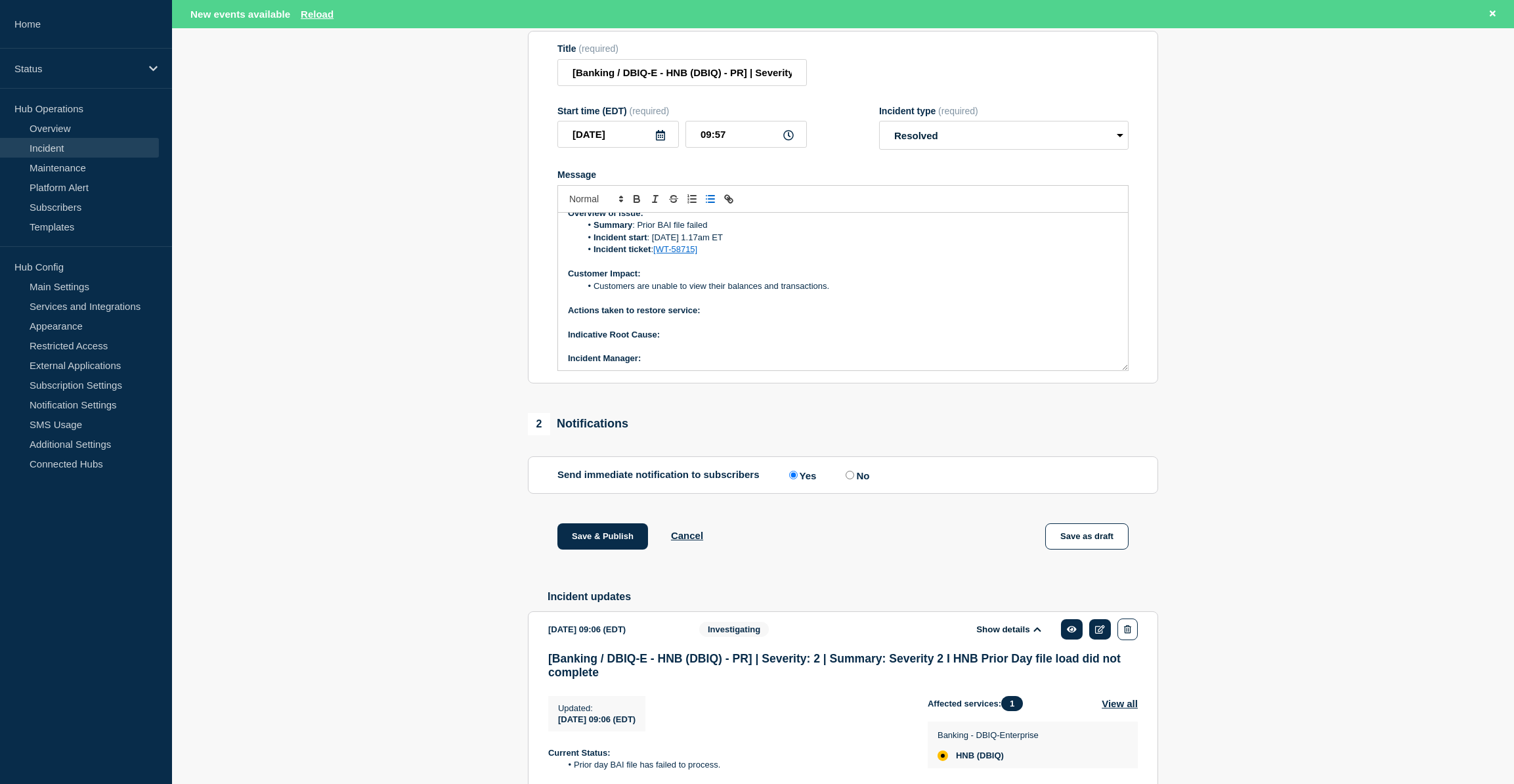
scroll to position [76, 0]
click at [707, 289] on p "Actions taken to restore service:" at bounding box center [843, 284] width 550 height 12
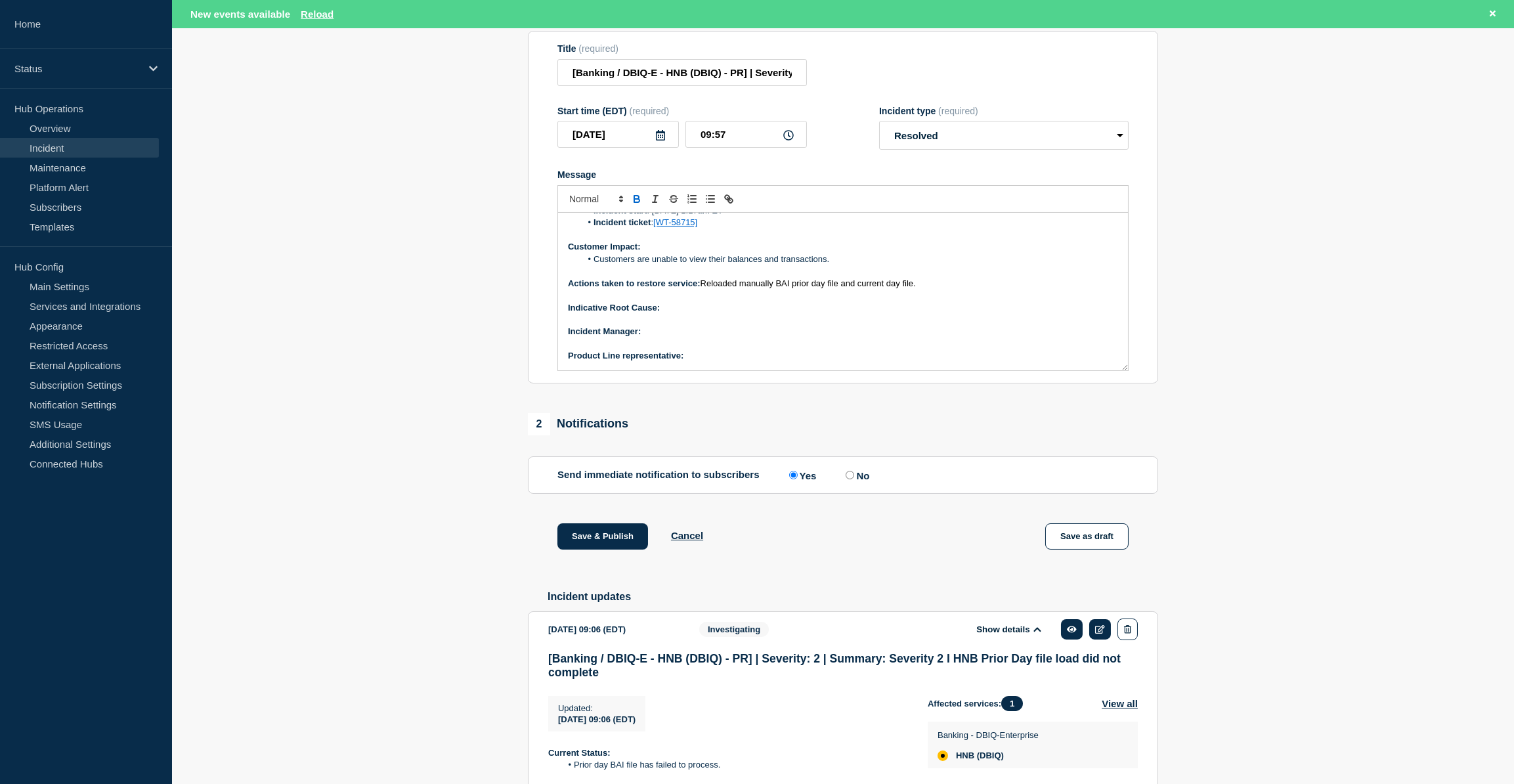
click at [703, 288] on span "Reloaded manually BAI prior day file and current day file." at bounding box center [808, 283] width 215 height 10
click at [704, 288] on span "Reloaded manually BAI prior day file and current day file." at bounding box center [808, 283] width 215 height 10
drag, startPoint x: 606, startPoint y: 339, endPoint x: 572, endPoint y: 339, distance: 34.0
click at [572, 313] on span "Reloaded manually BAI prior day file and current day file." at bounding box center [676, 307] width 215 height 10
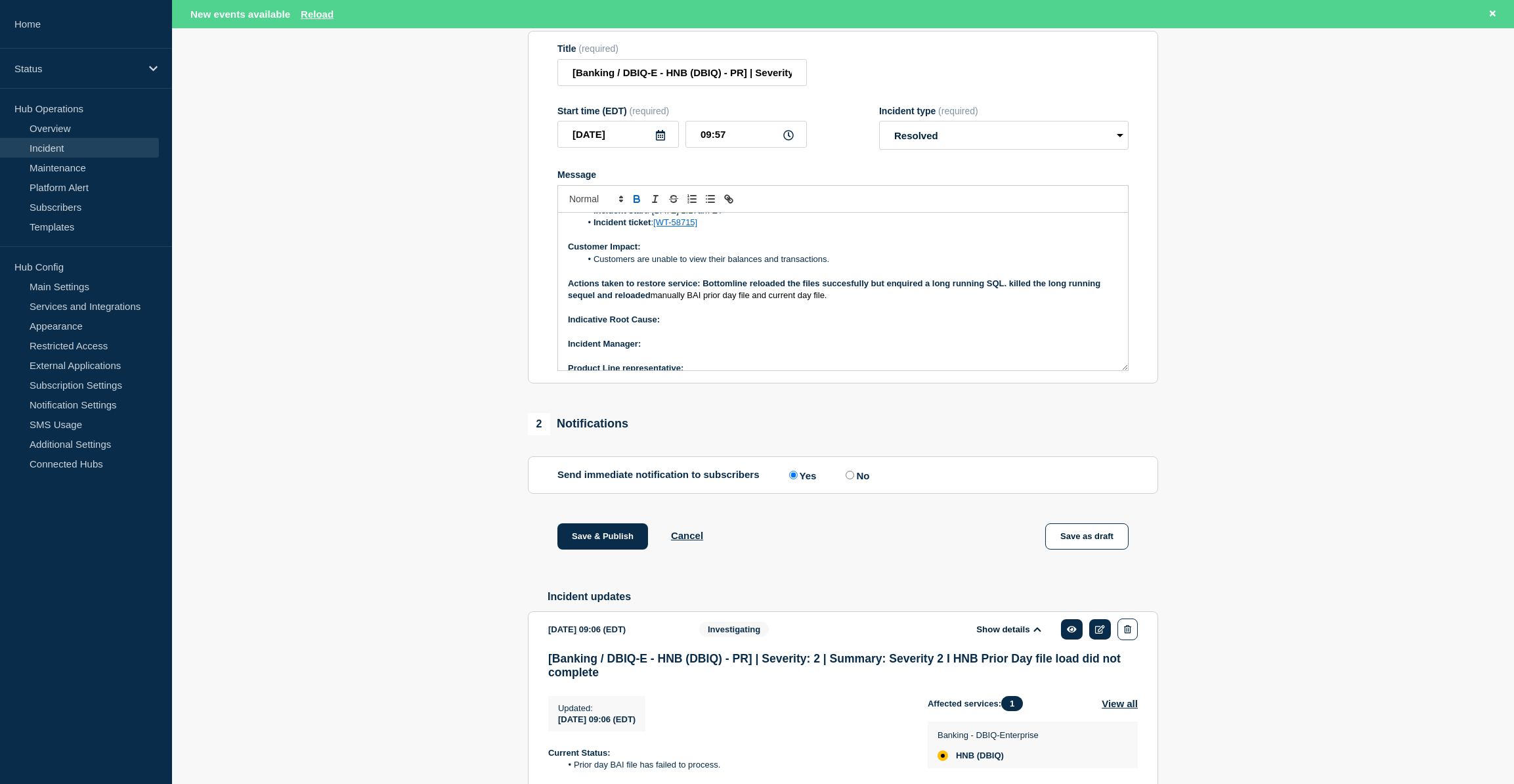
click at [687, 300] on span "manually BAI prior day file and current day file." at bounding box center [739, 294] width 176 height 10
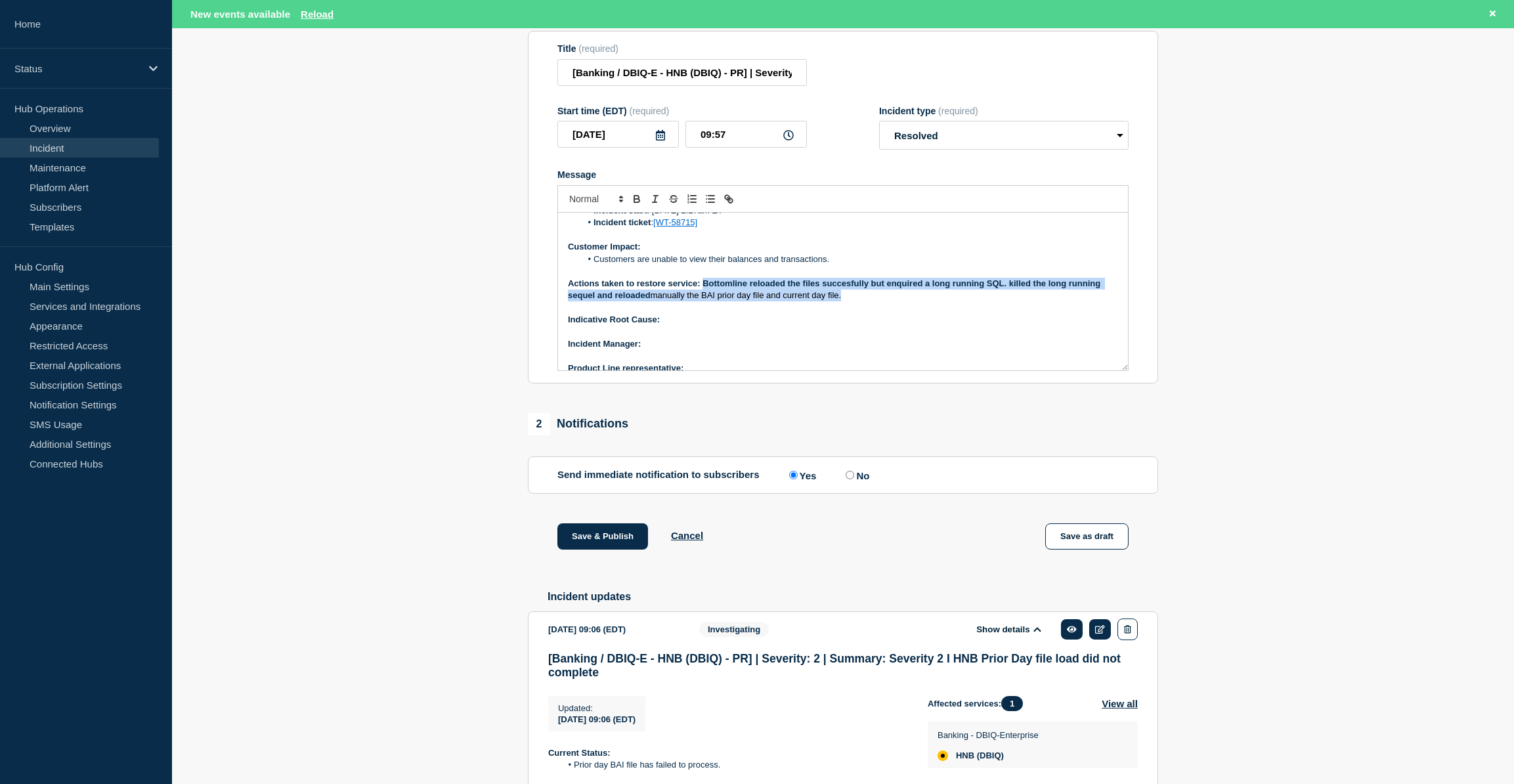
drag, startPoint x: 704, startPoint y: 313, endPoint x: 1002, endPoint y: 330, distance: 298.5
click at [1002, 302] on p "Actions taken to restore service: Bottomline reloaded the files succesfully but…" at bounding box center [843, 290] width 550 height 24
click at [637, 202] on icon "Toggle bold text" at bounding box center [636, 200] width 5 height 3
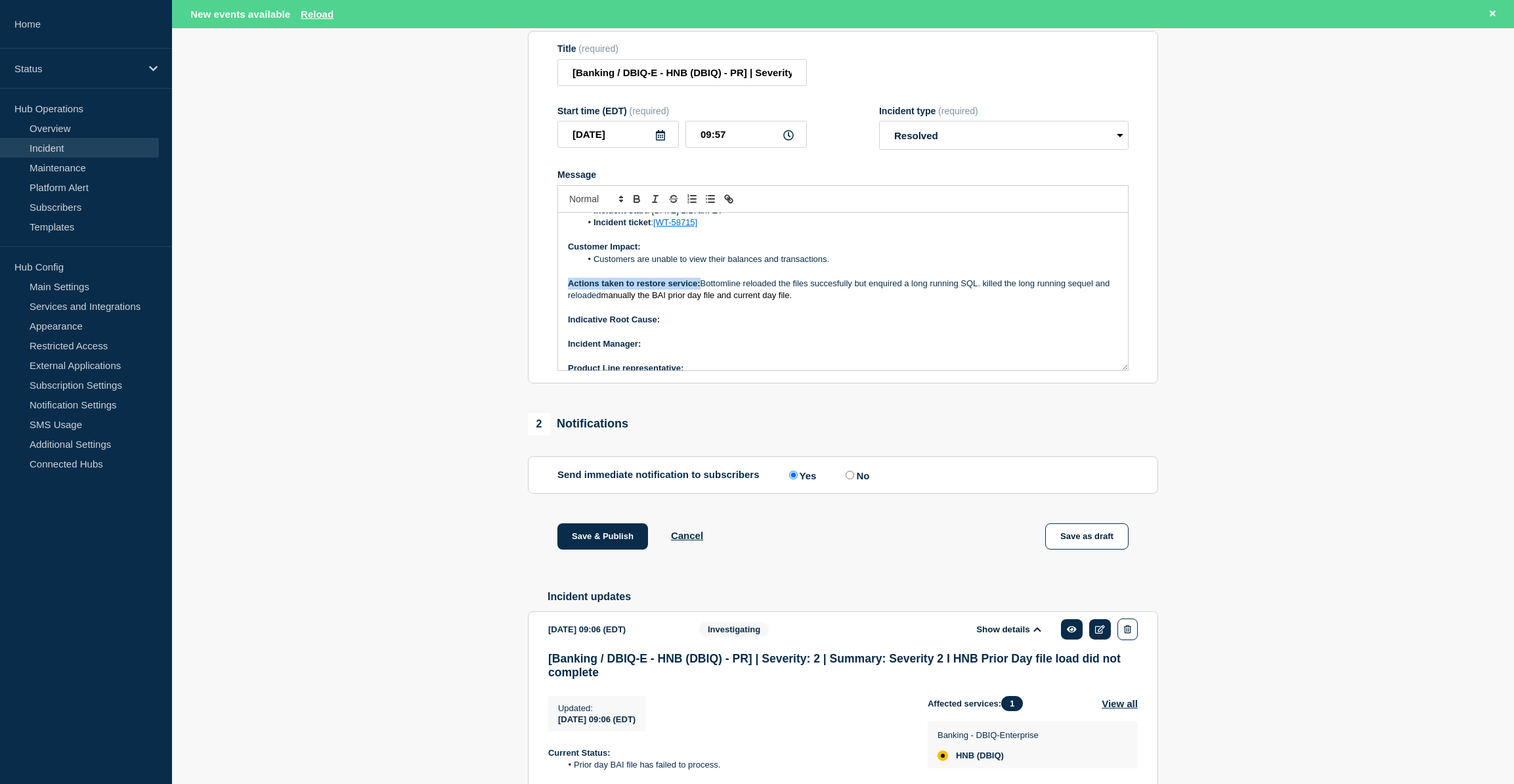
copy p "Bottomline reloaded the files succesfully but enquired a long running SQL. kill…"
drag, startPoint x: 701, startPoint y: 312, endPoint x: 758, endPoint y: 319, distance: 57.4
click at [758, 302] on p "Actions taken to restore service: Bottomline successfully reloaded the files bu…" at bounding box center [843, 290] width 550 height 24
click at [633, 207] on button "Toggle bold text" at bounding box center [636, 199] width 18 height 16
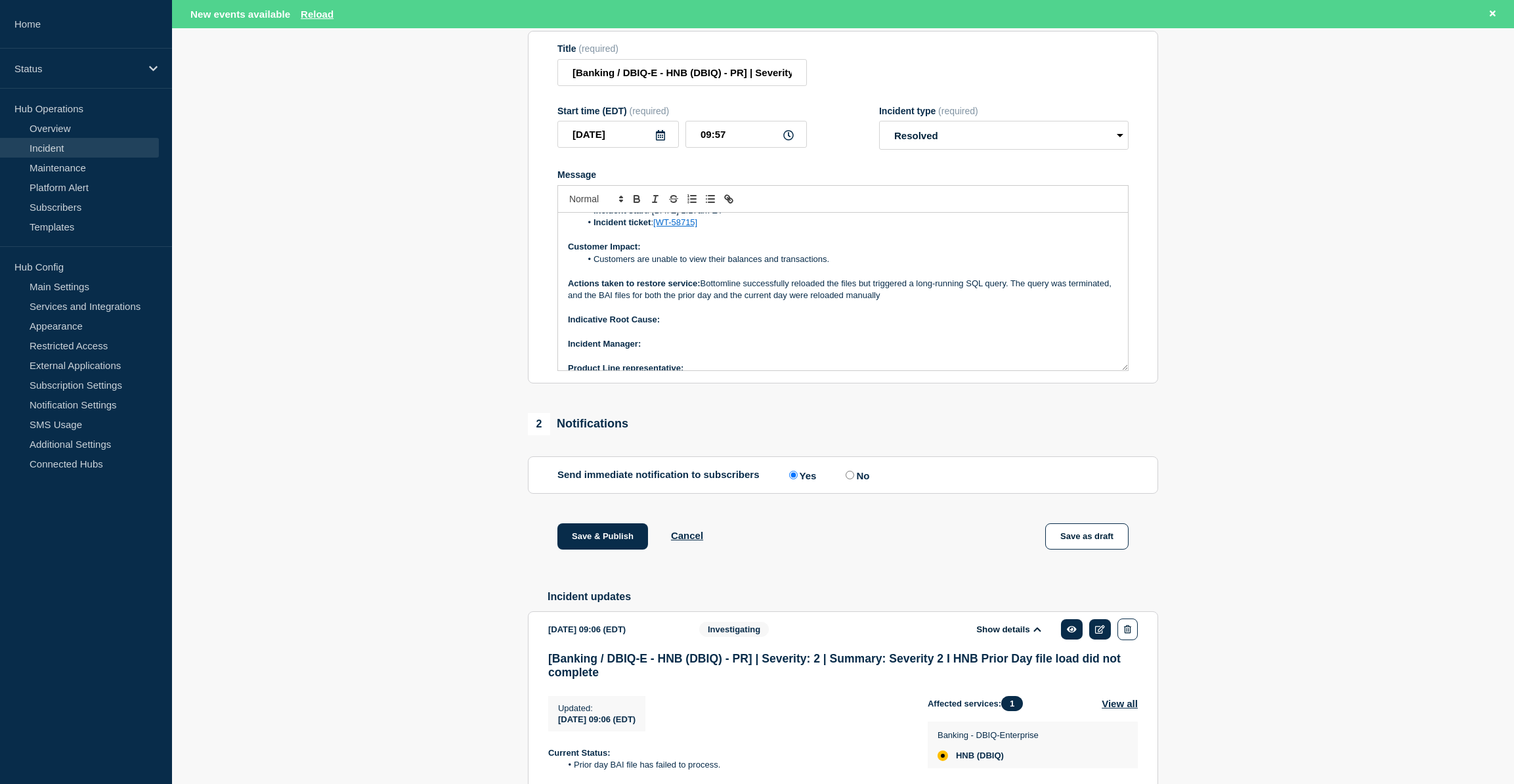
click at [908, 302] on p "Actions taken to restore service: Bottomline successfully reloaded the files bu…" at bounding box center [843, 290] width 550 height 24
click at [862, 302] on p "Actions taken to restore service: Bottomline successfully reloaded the files bu…" at bounding box center [843, 290] width 550 height 24
click at [680, 325] on p "Indicative Root Cause:" at bounding box center [843, 320] width 550 height 12
click at [673, 350] on p "﻿Incident Manager:" at bounding box center [843, 344] width 550 height 12
click at [637, 205] on icon "Toggle bold text" at bounding box center [637, 199] width 12 height 12
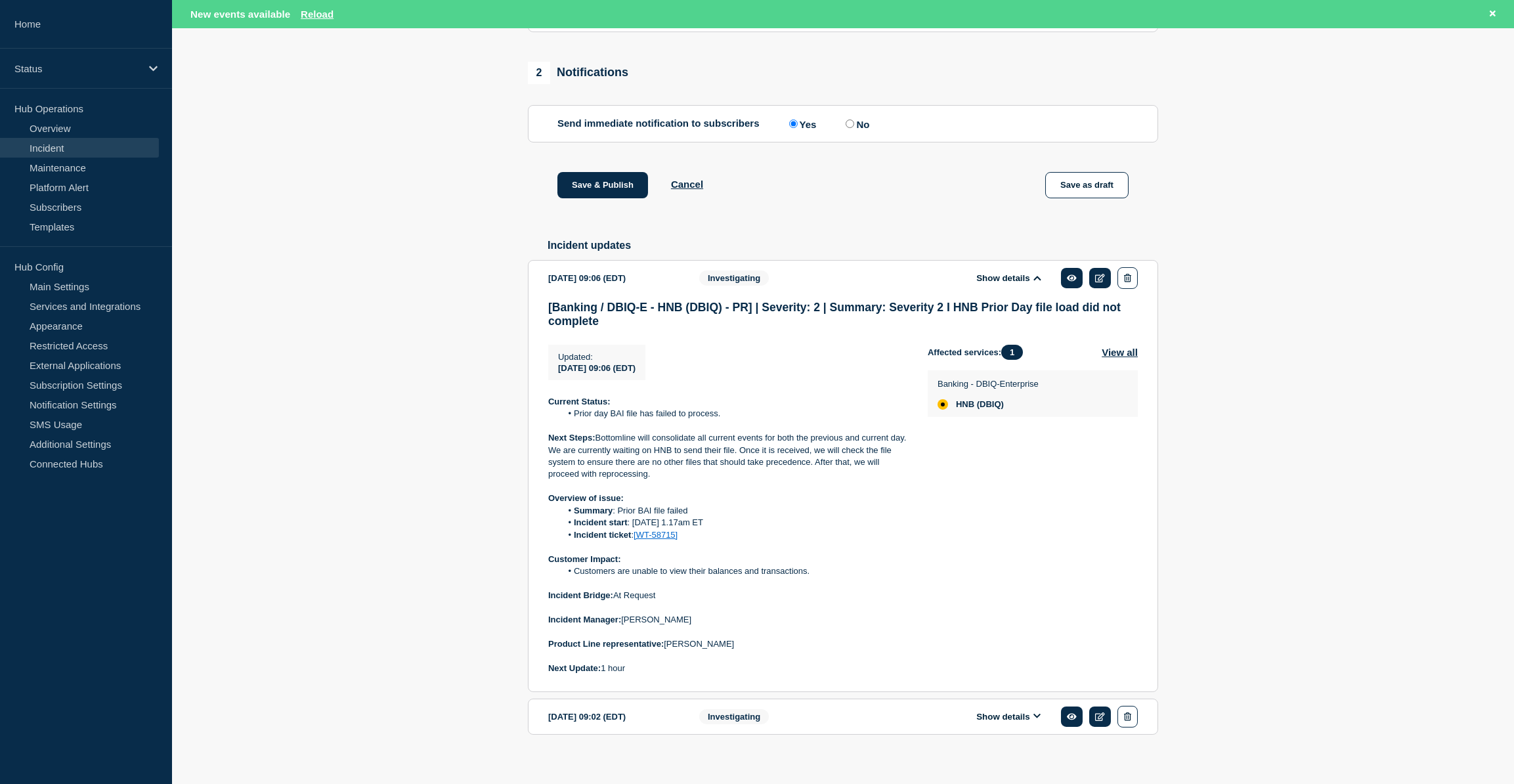
scroll to position [587, 0]
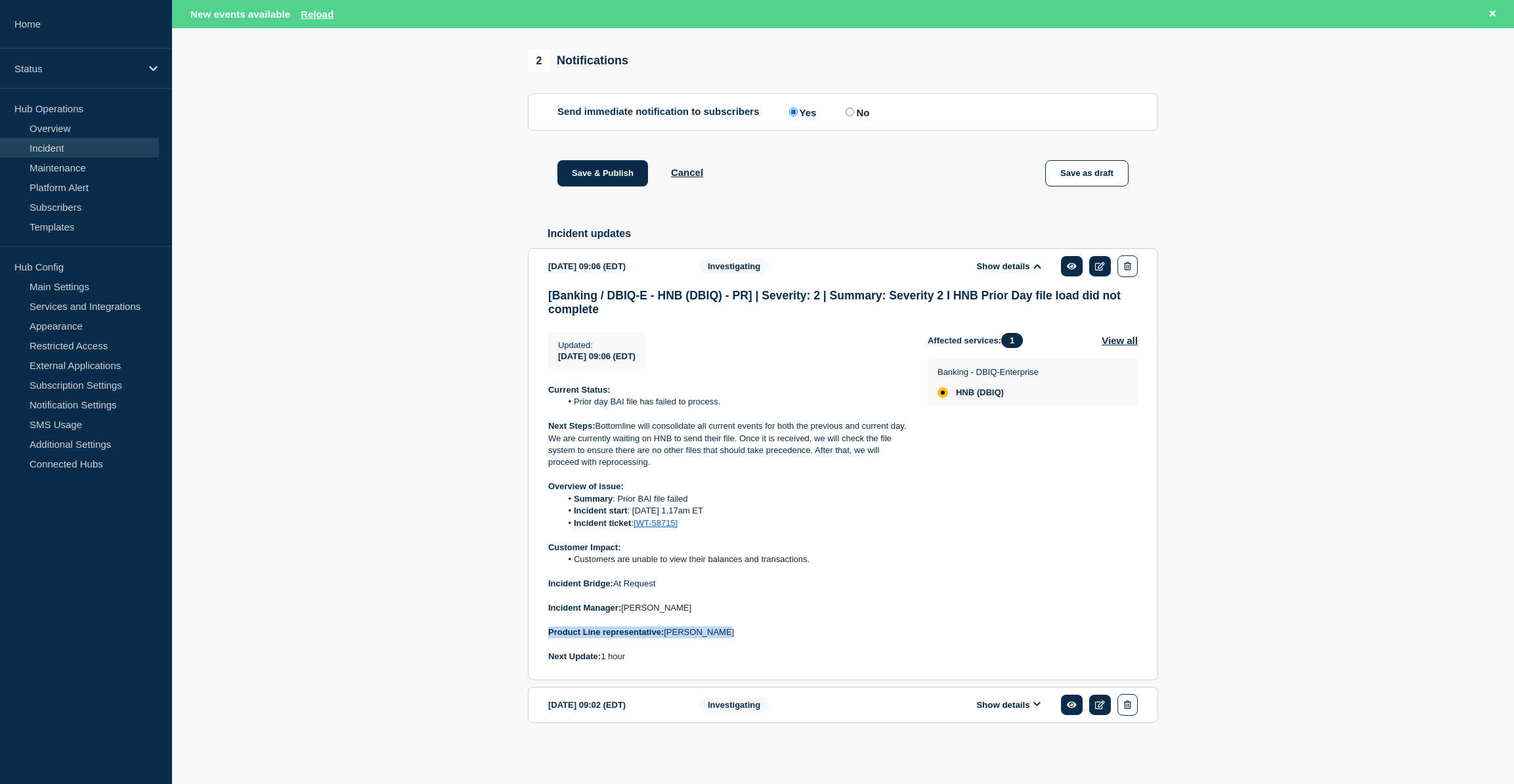
drag, startPoint x: 737, startPoint y: 632, endPoint x: 543, endPoint y: 633, distance: 194.0
click at [543, 633] on section "[DATE] 09:06 (EDT) Show details Investigating [Banking / DBIQ-E - HNB (DBIQ) - …" at bounding box center [843, 464] width 630 height 432
copy p "Product Line representative: [PERSON_NAME]"
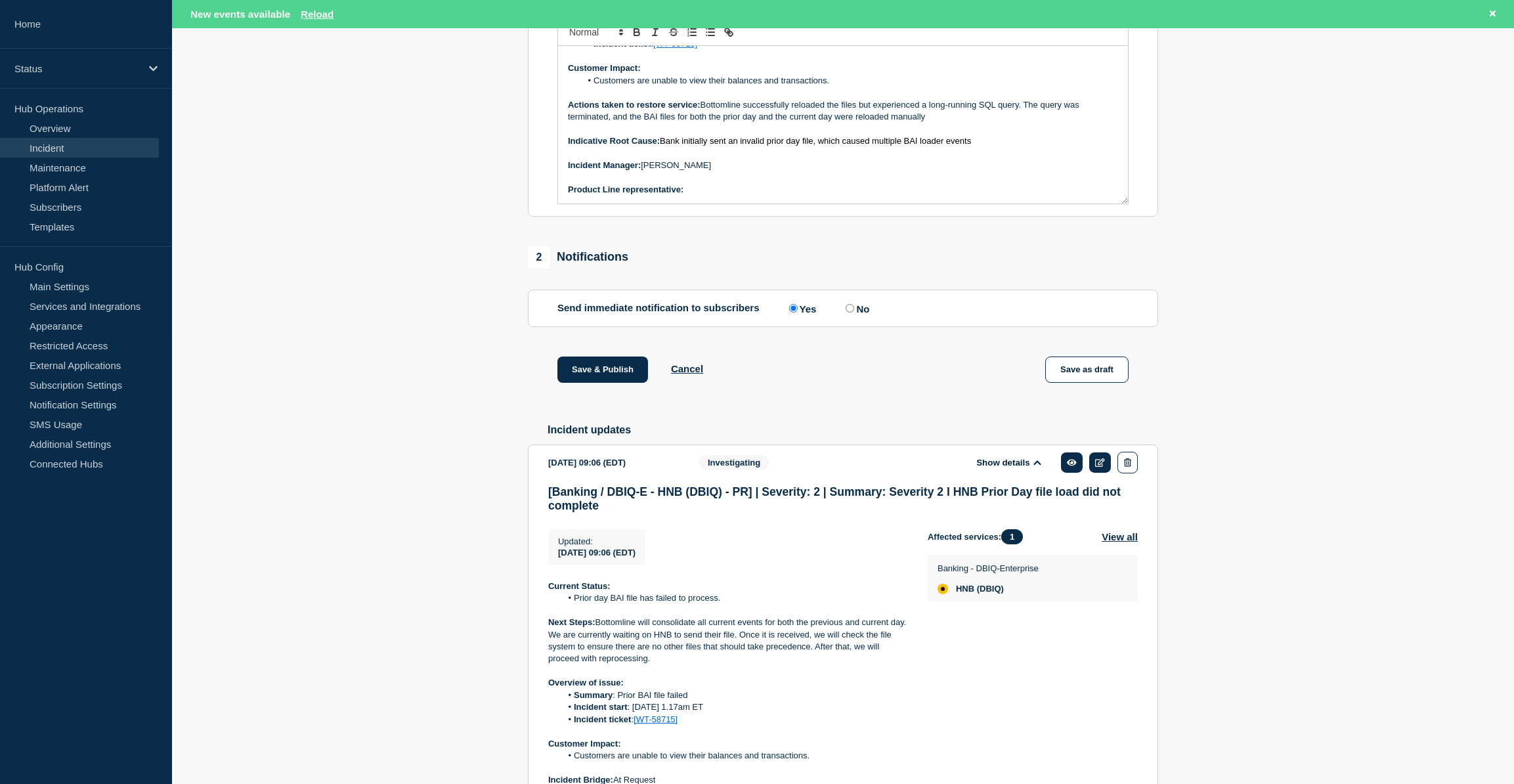
scroll to position [348, 0]
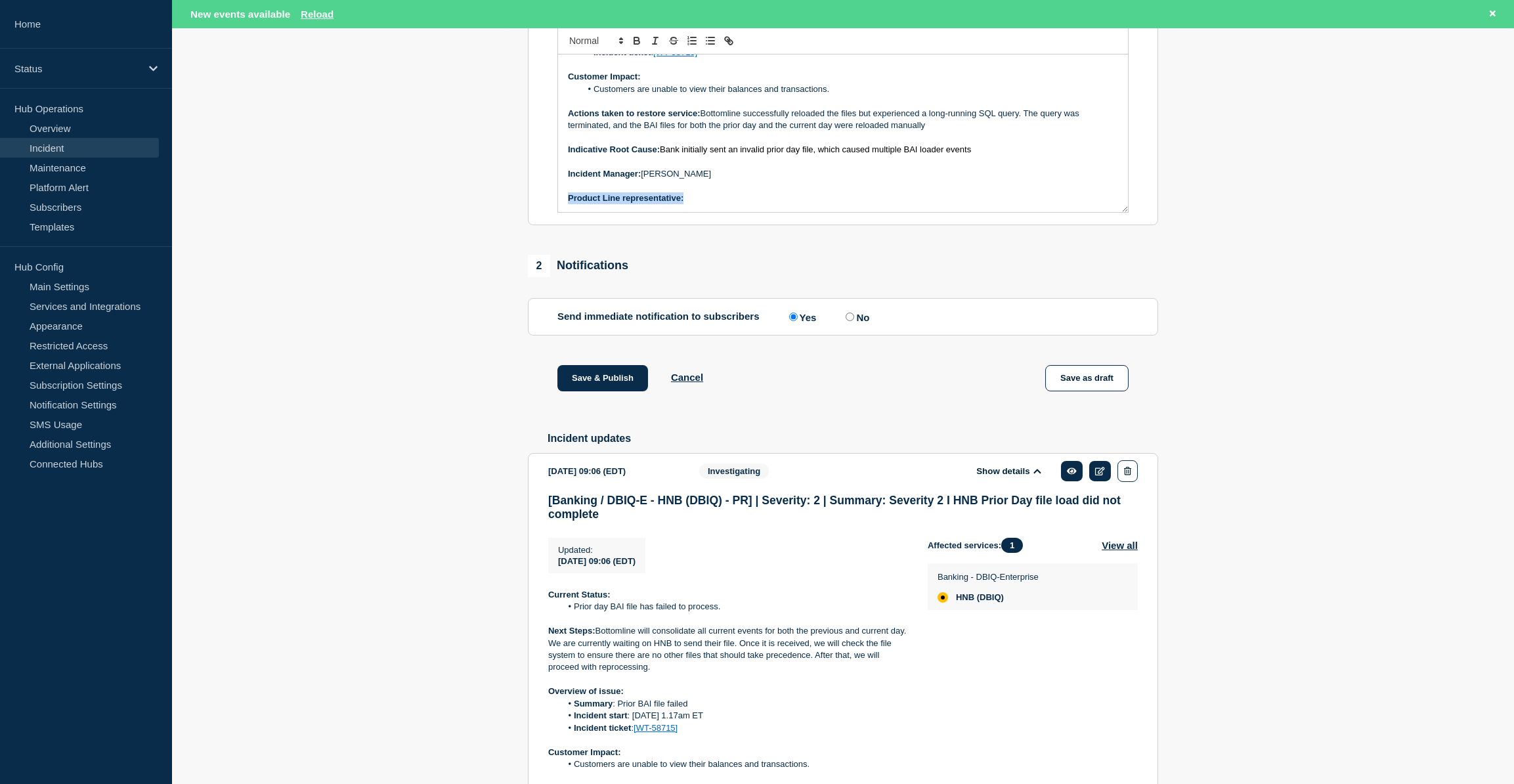
drag, startPoint x: 688, startPoint y: 231, endPoint x: 556, endPoint y: 231, distance: 132.0
click at [556, 225] on section "Title (required) [Banking / DBIQ-E - HNB (DBIQ) - PR] | Severity: 2 | Summary: …" at bounding box center [843, 49] width 630 height 352
click at [775, 192] on p "Message" at bounding box center [843, 186] width 550 height 12
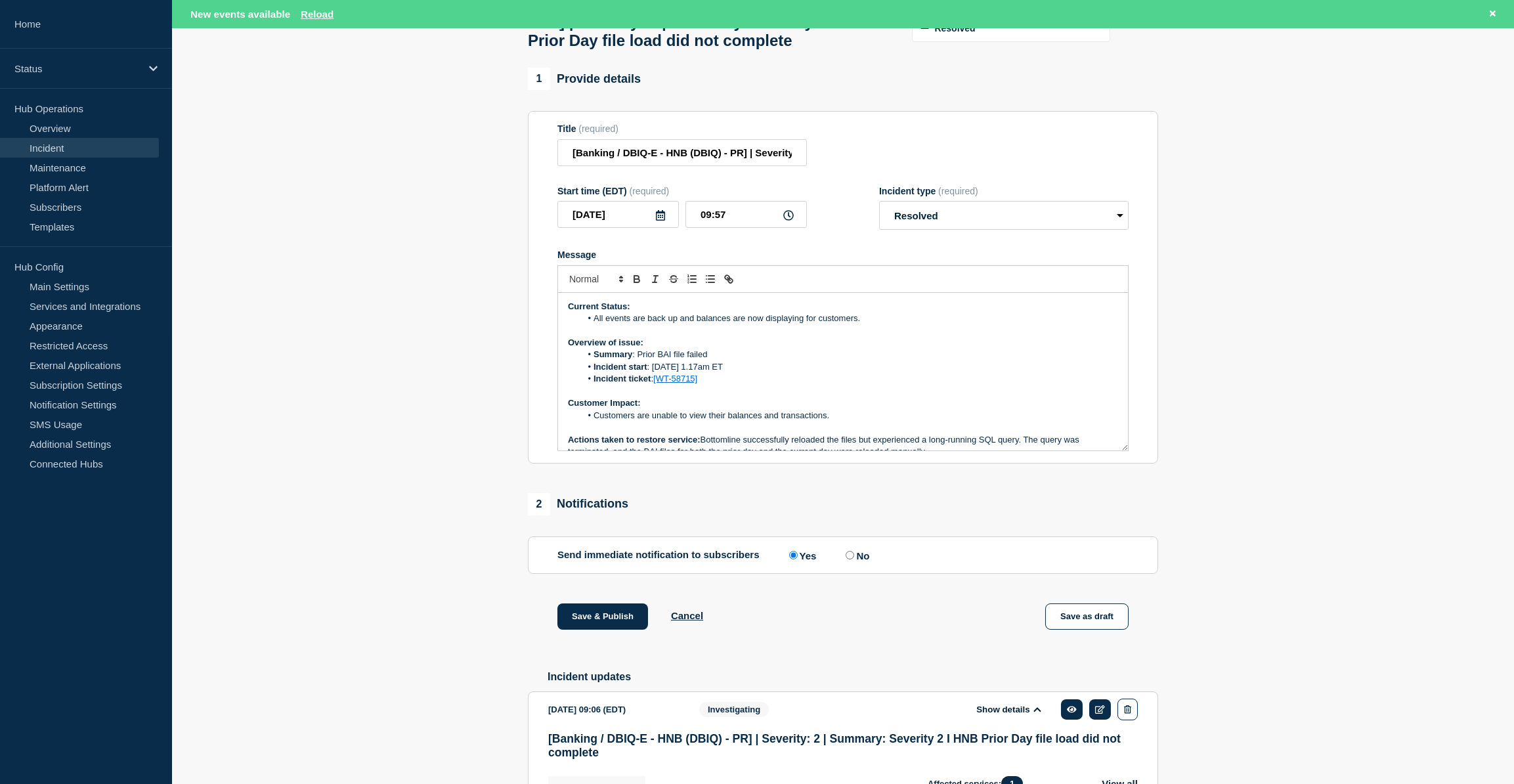
scroll to position [88, 0]
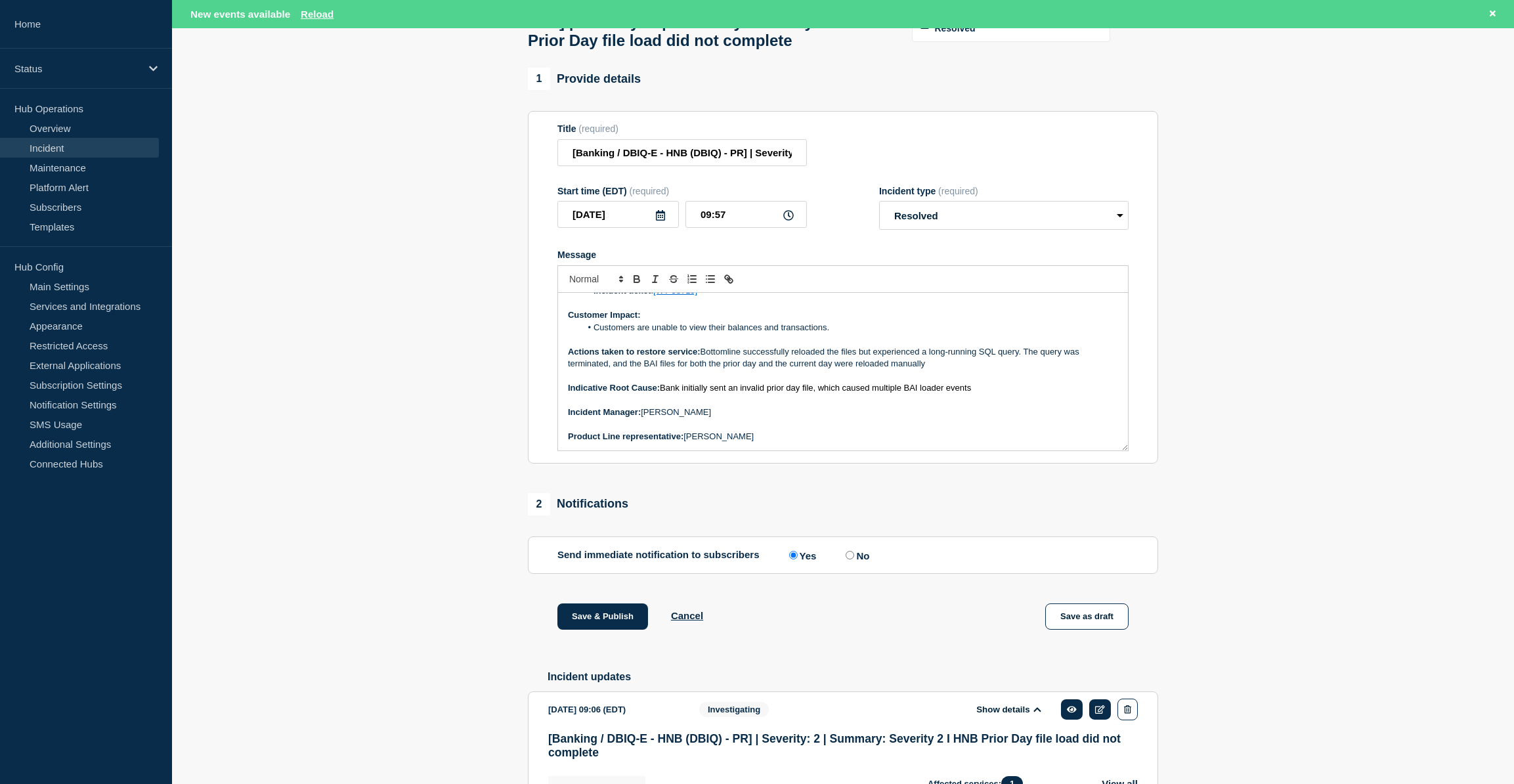
click at [980, 394] on p "Indicative Root Cause: Bank initially sent an invalid prior day file, which cau…" at bounding box center [843, 388] width 550 height 12
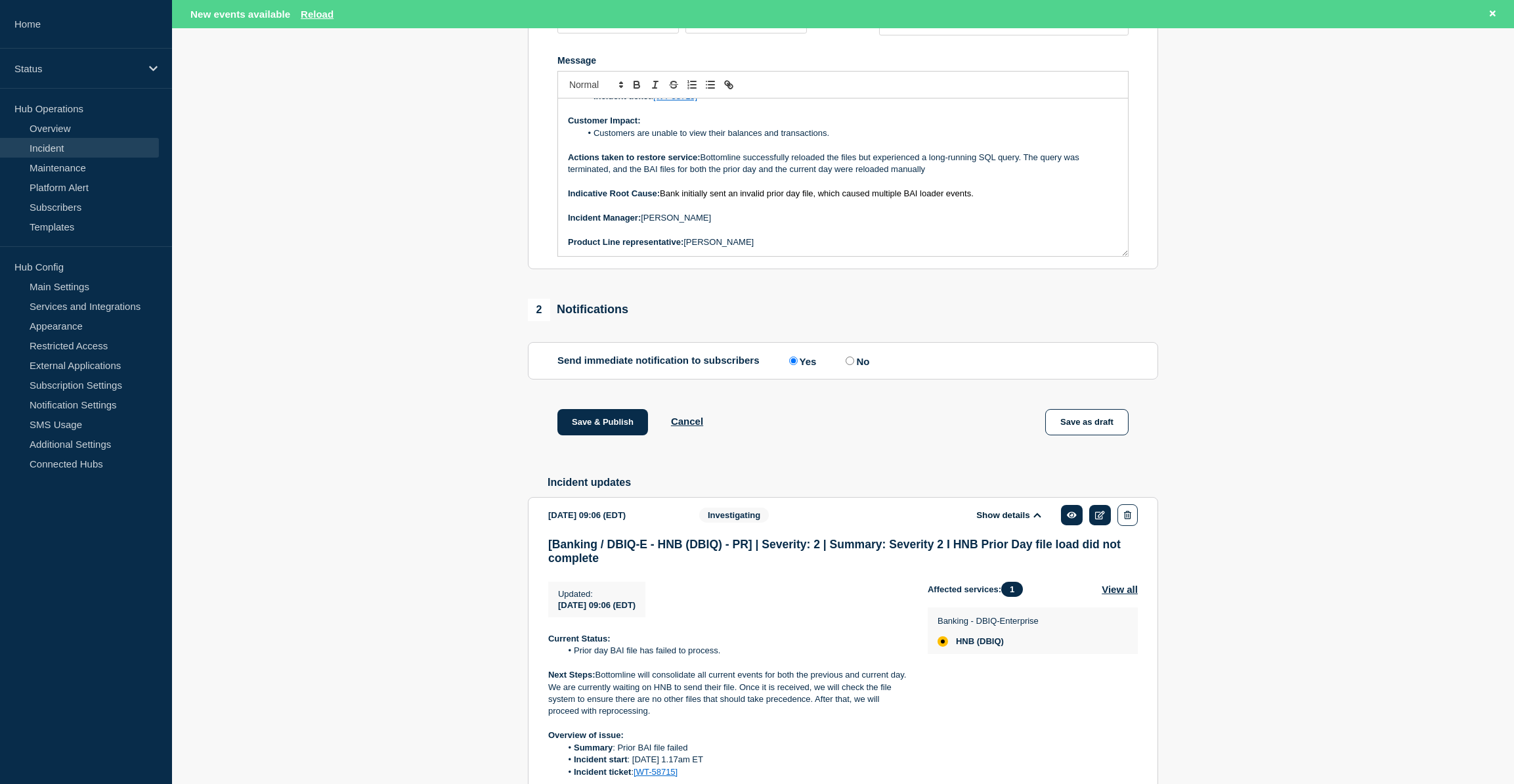
scroll to position [348, 0]
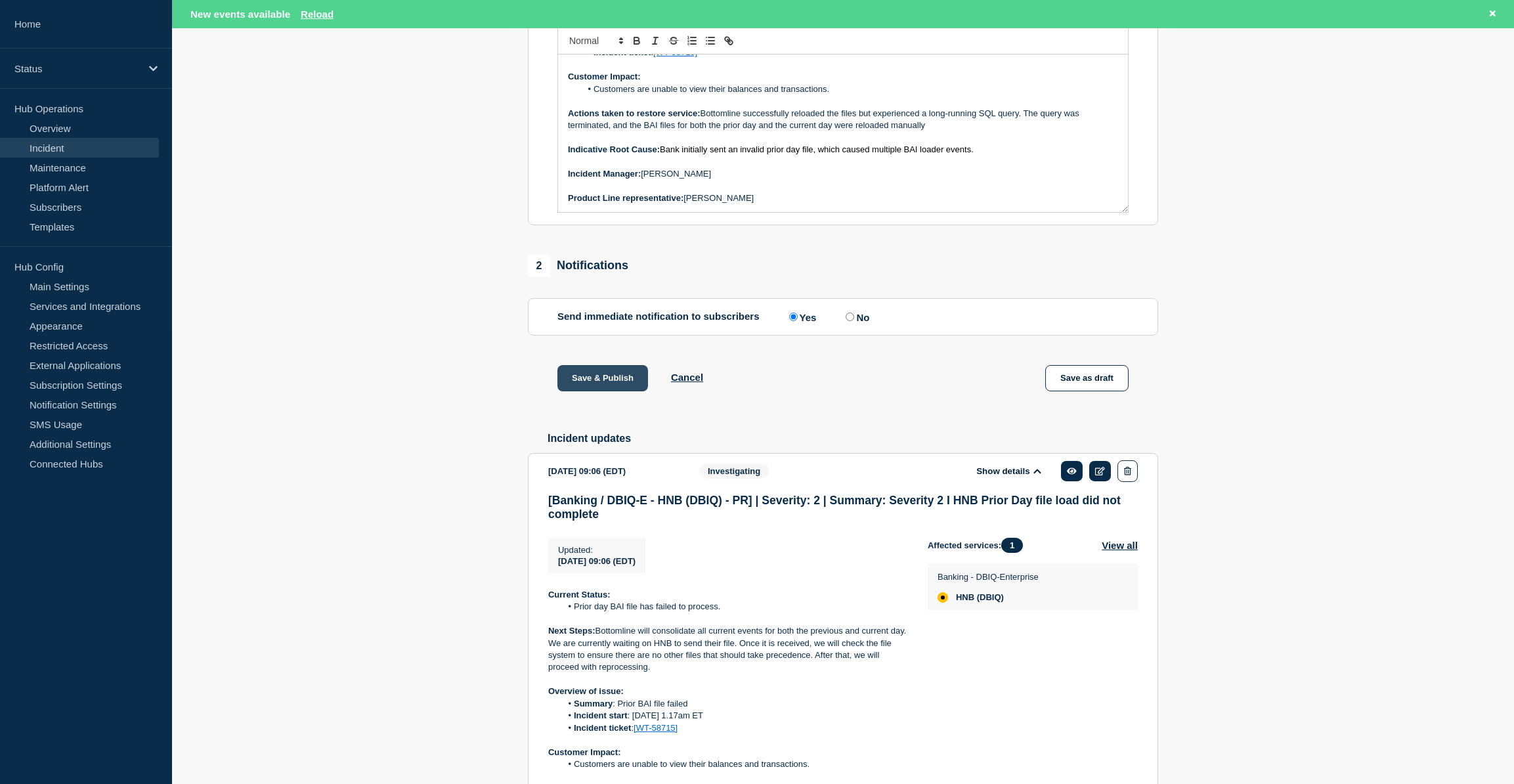
click at [600, 392] on button "Save & Publish" at bounding box center [603, 378] width 90 height 26
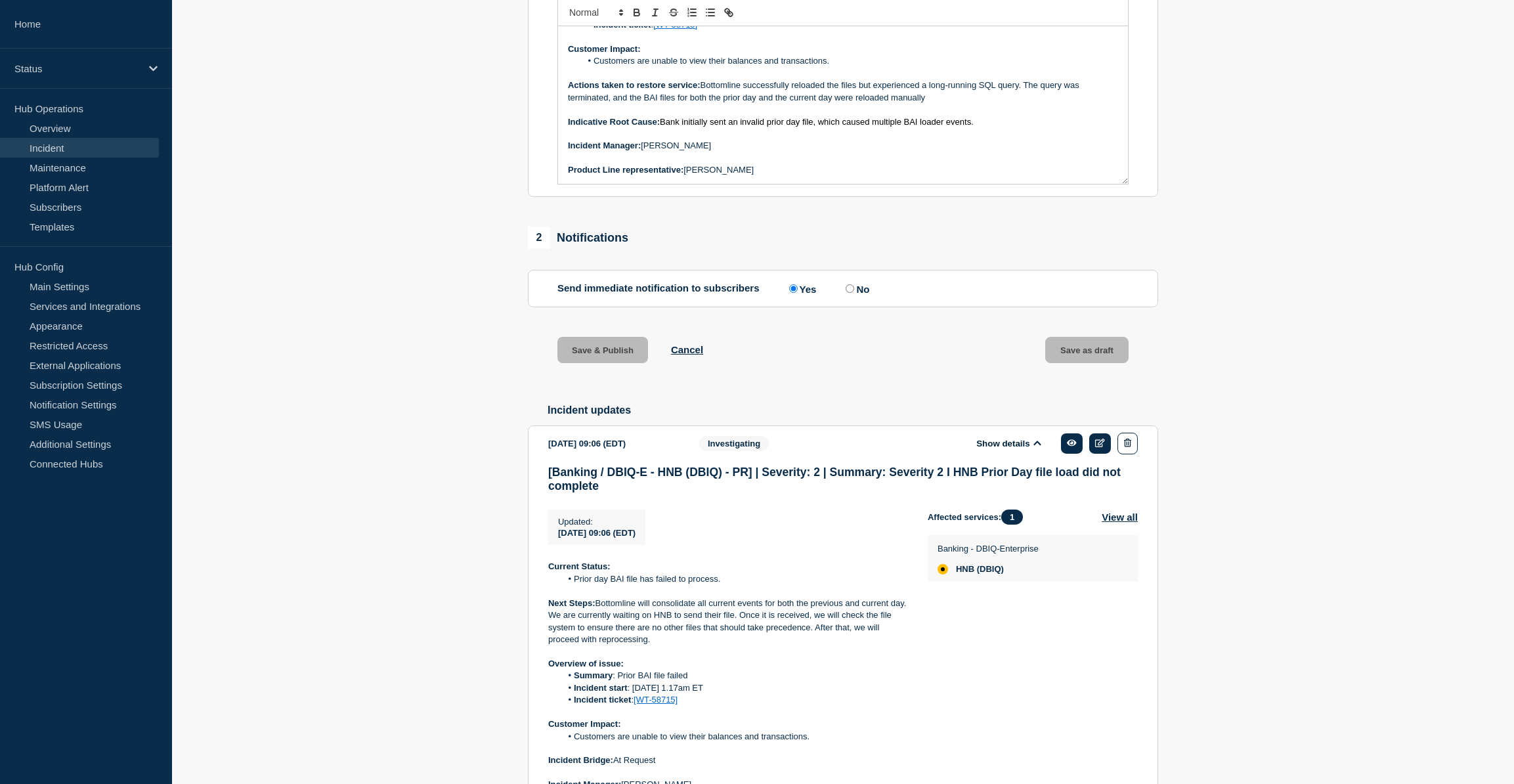
scroll to position [320, 0]
